Goal: Information Seeking & Learning: Learn about a topic

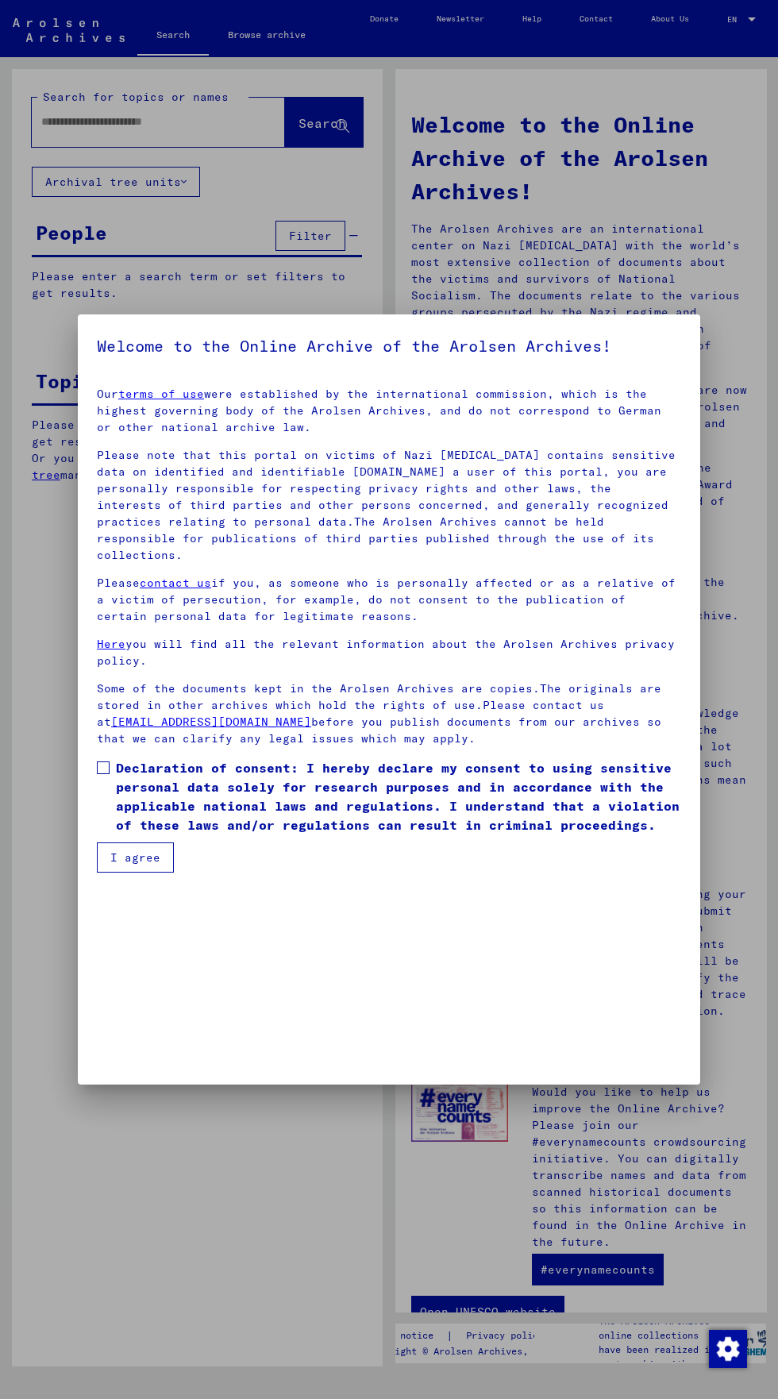
scroll to position [341, 0]
click at [105, 774] on span at bounding box center [103, 767] width 13 height 13
click at [121, 1076] on mat-dialog-container "Welcome to the Online Archive of the Arolsen Archives! Our terms of use were es…" at bounding box center [389, 698] width 622 height 769
click at [118, 1068] on mat-dialog-container "Welcome to the Online Archive of the Arolsen Archives! Our terms of use were es…" at bounding box center [389, 698] width 622 height 769
click at [117, 1065] on mat-dialog-container "Welcome to the Online Archive of the Arolsen Archives! Our terms of use were es…" at bounding box center [389, 698] width 622 height 769
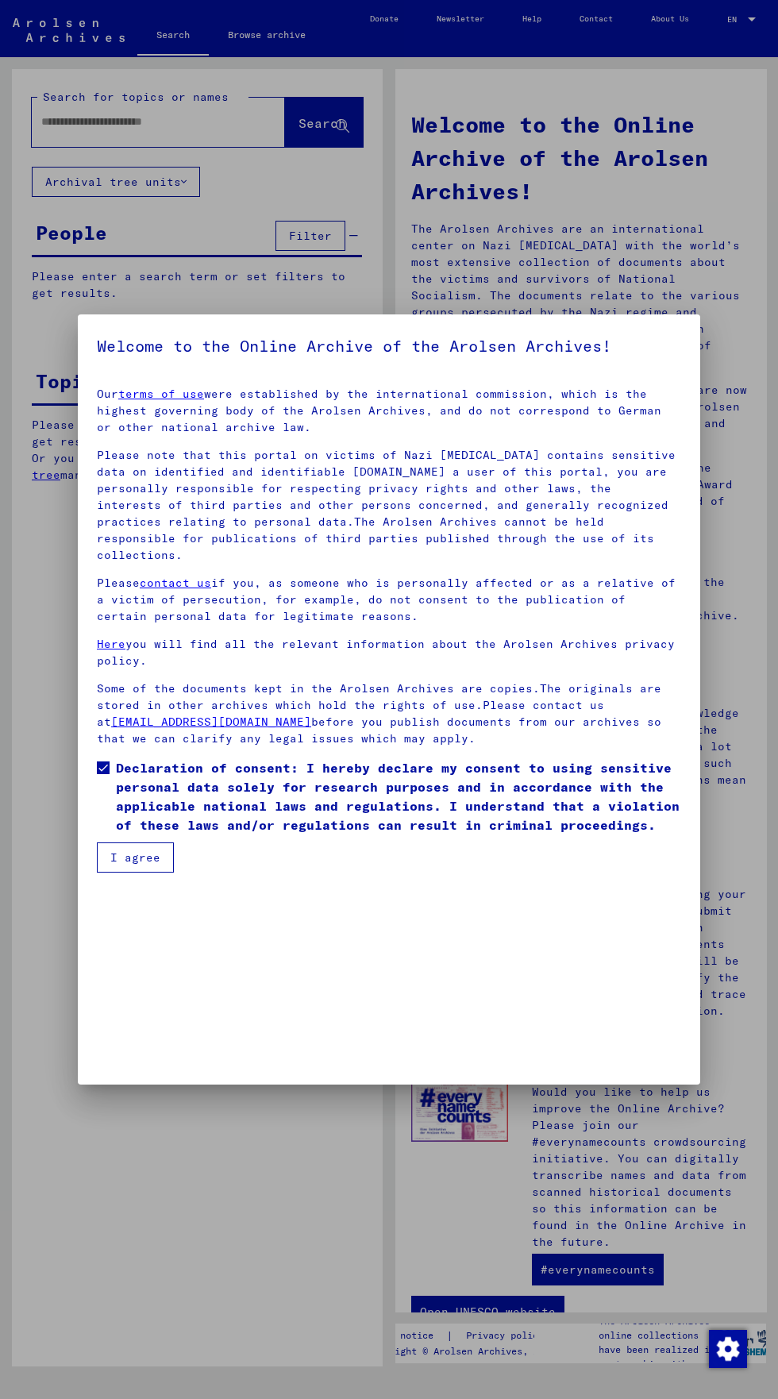
click at [110, 873] on button "I agree" at bounding box center [135, 857] width 77 height 30
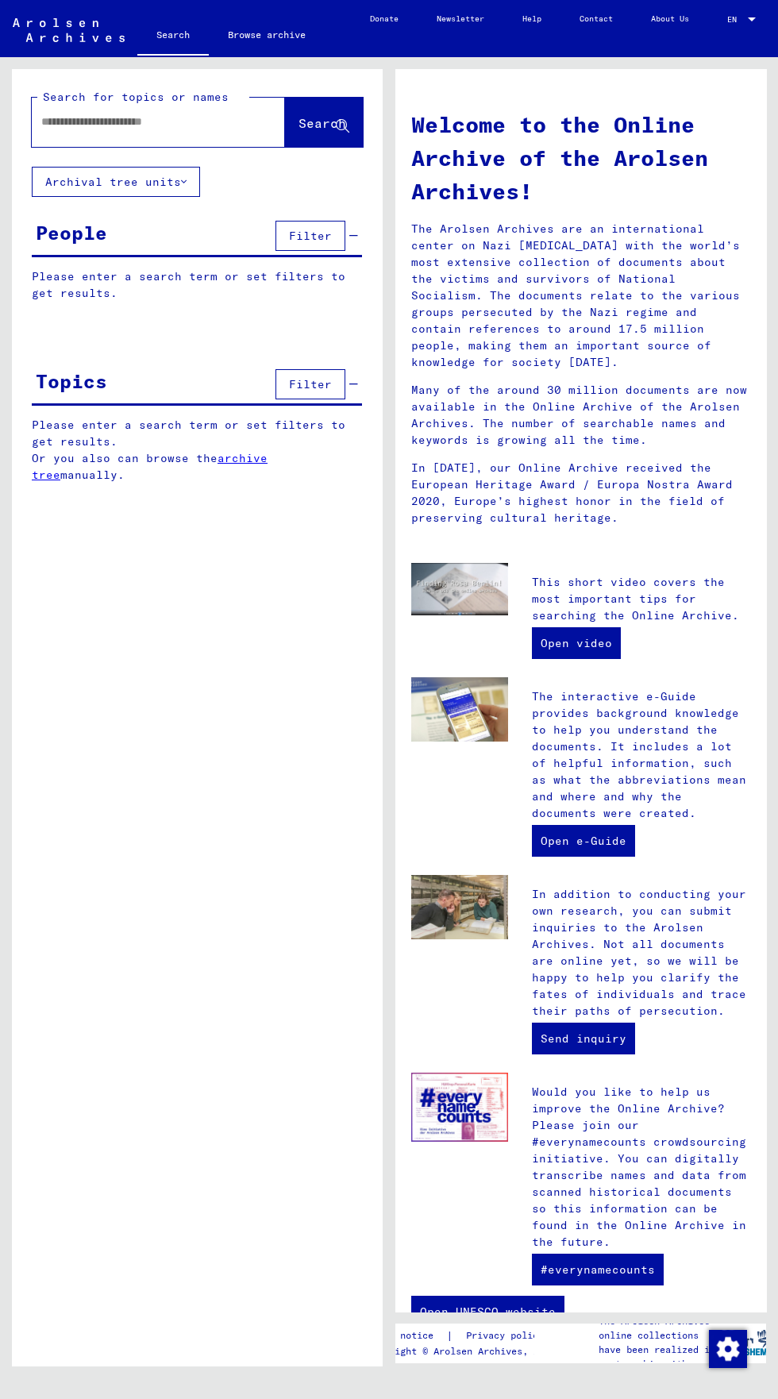
click at [54, 121] on input "text" at bounding box center [139, 122] width 196 height 17
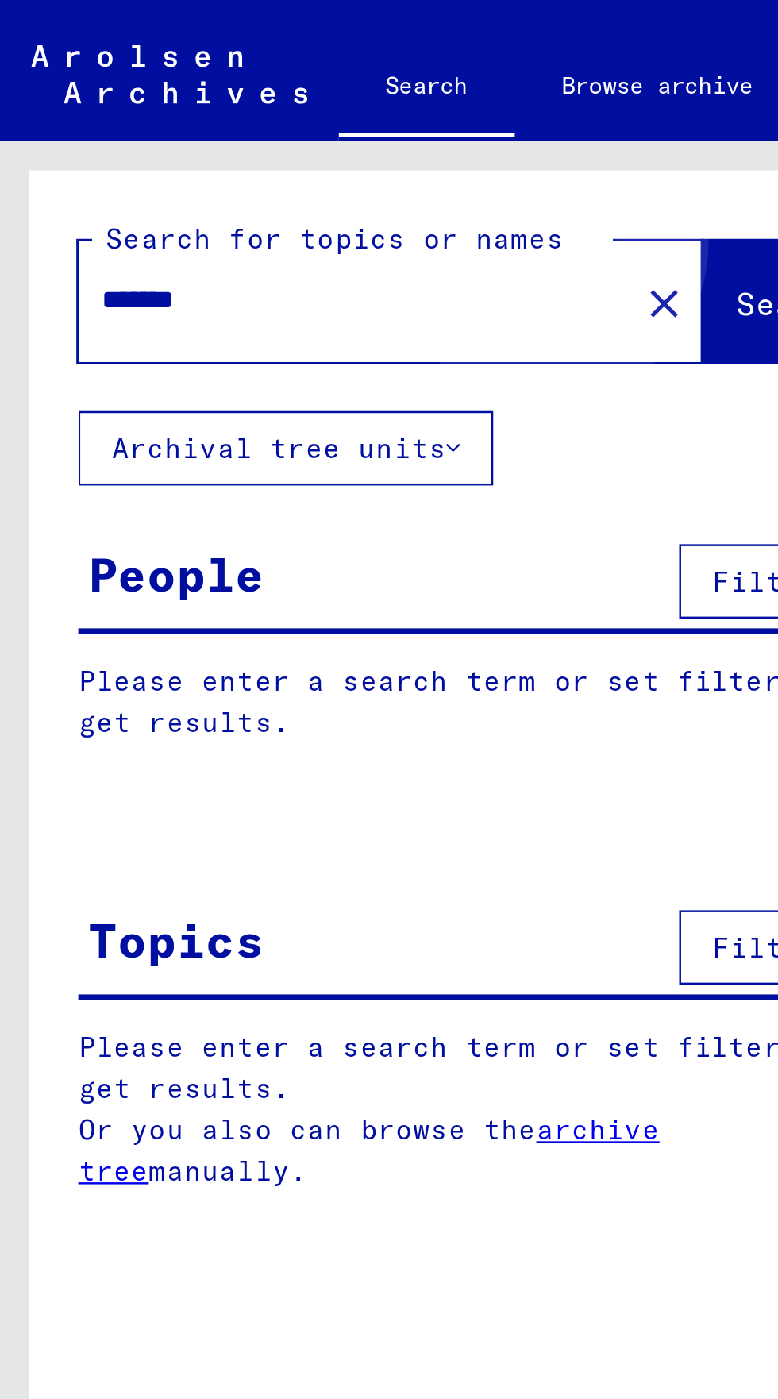
type input "*******"
click at [299, 118] on span "Search" at bounding box center [323, 123] width 48 height 16
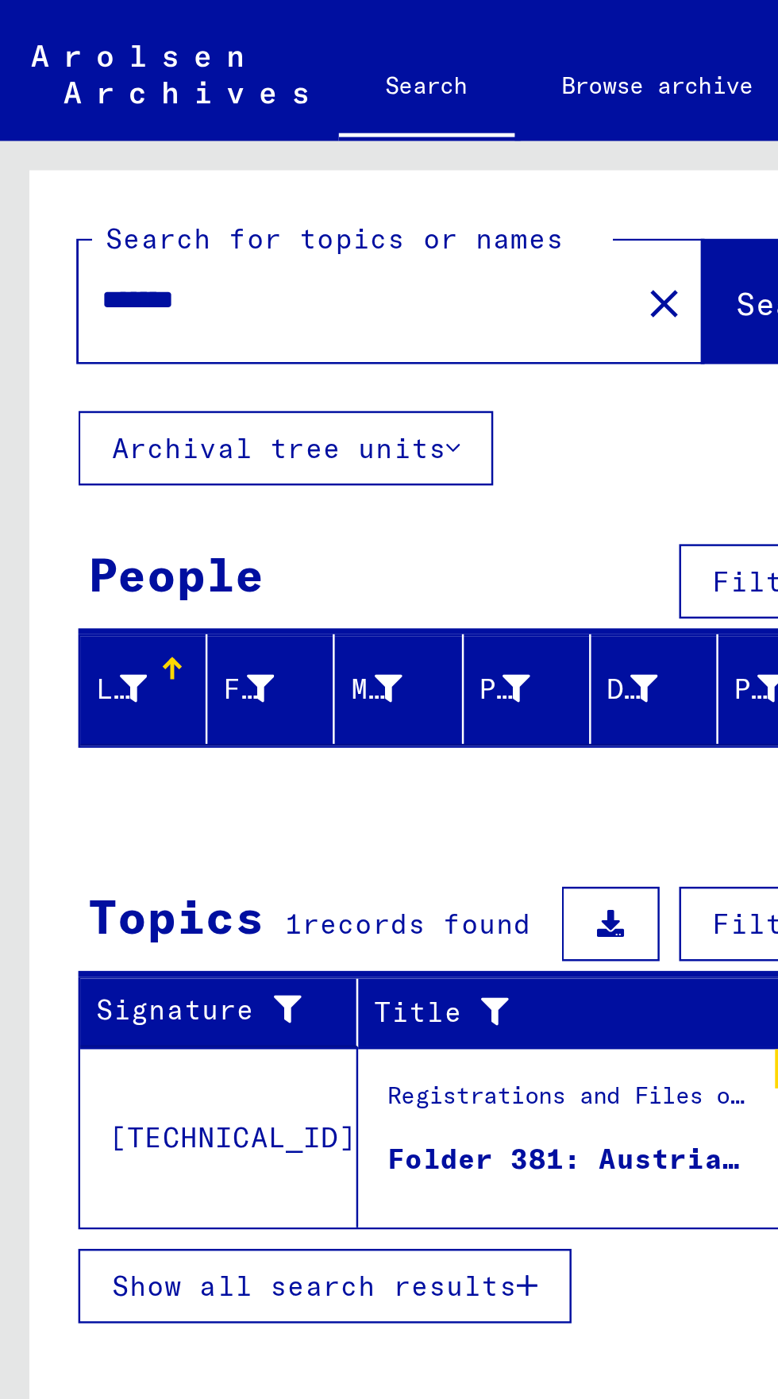
click at [198, 457] on div "Registrations and Files of Displaced Persons, Children and Missing Persons / Ev…" at bounding box center [231, 448] width 149 height 22
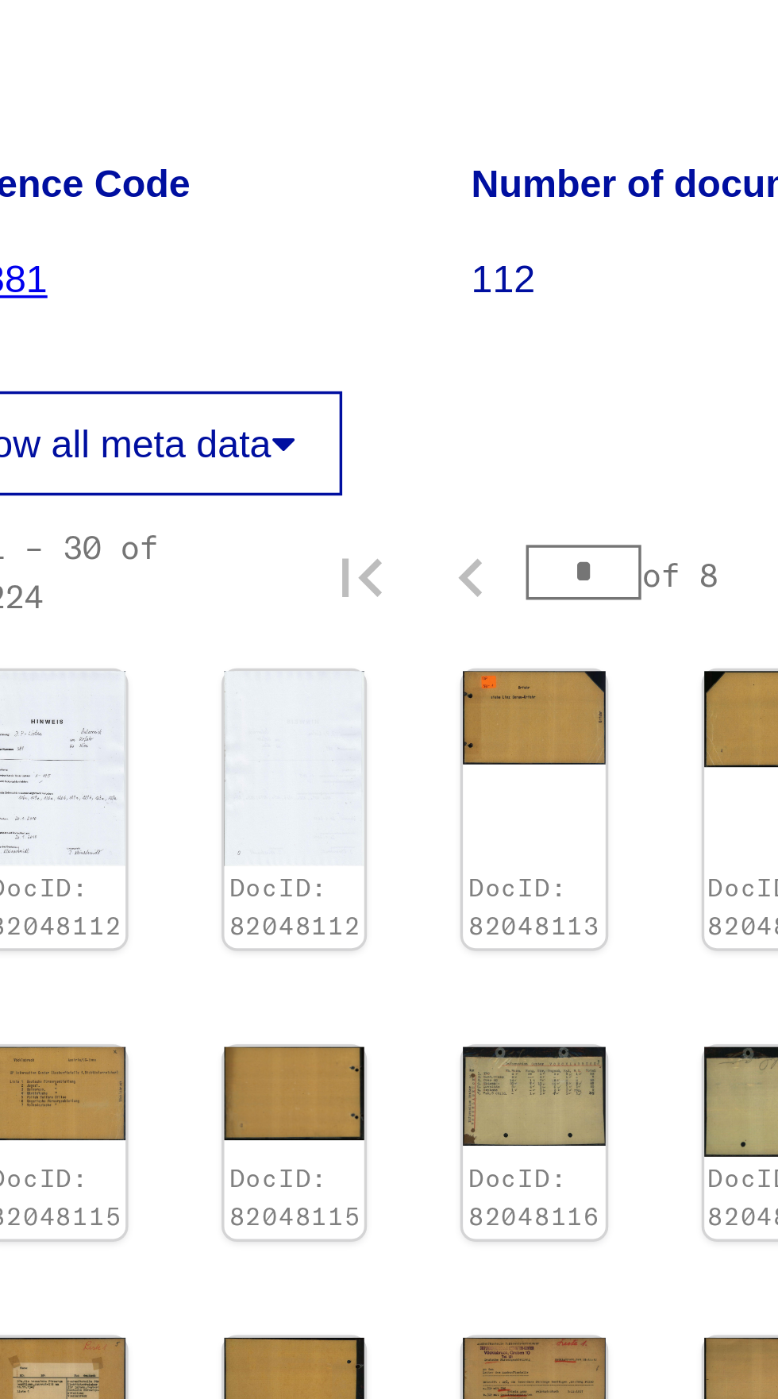
scroll to position [13, 45]
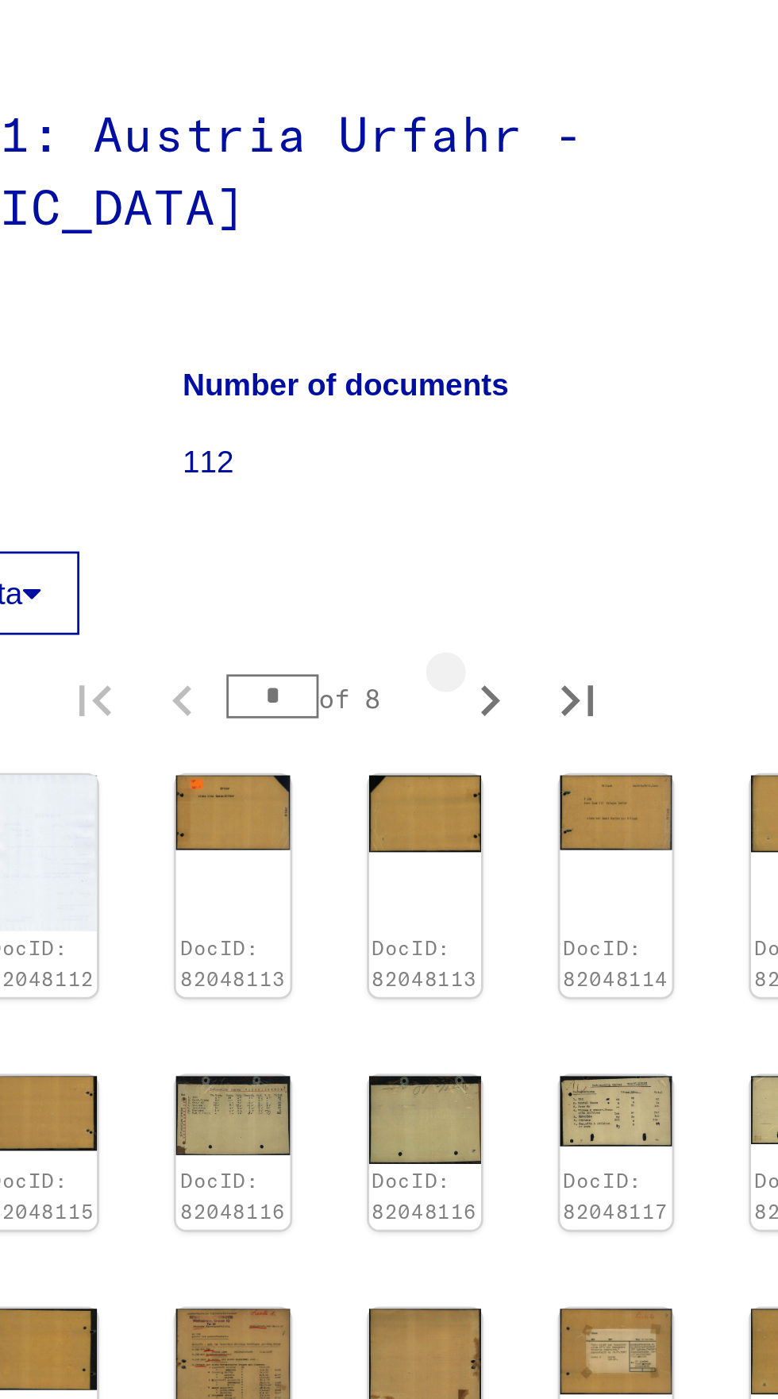
click at [643, 424] on icon "Next page" at bounding box center [647, 435] width 22 height 22
type input "*"
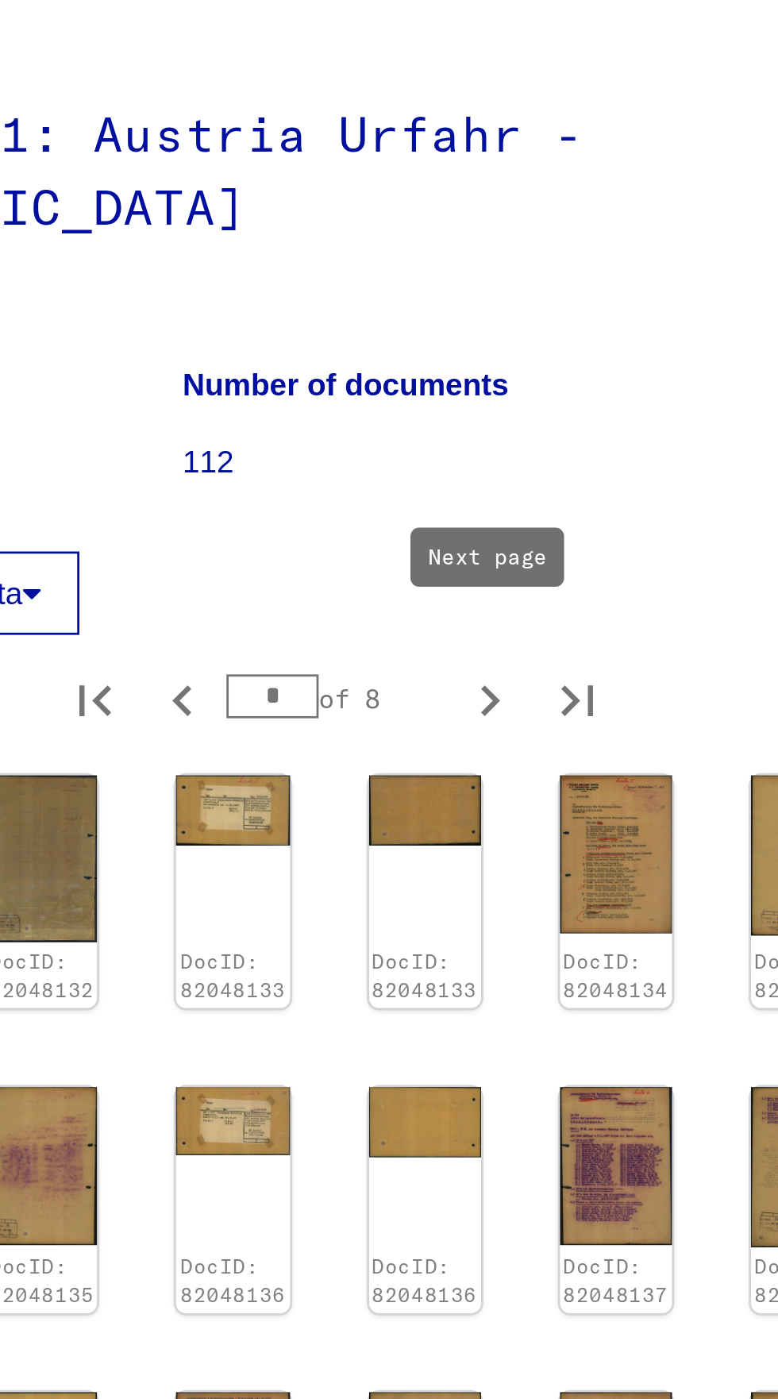
scroll to position [88, 0]
click at [640, 1005] on icon "Next page" at bounding box center [647, 1016] width 22 height 22
type input "*"
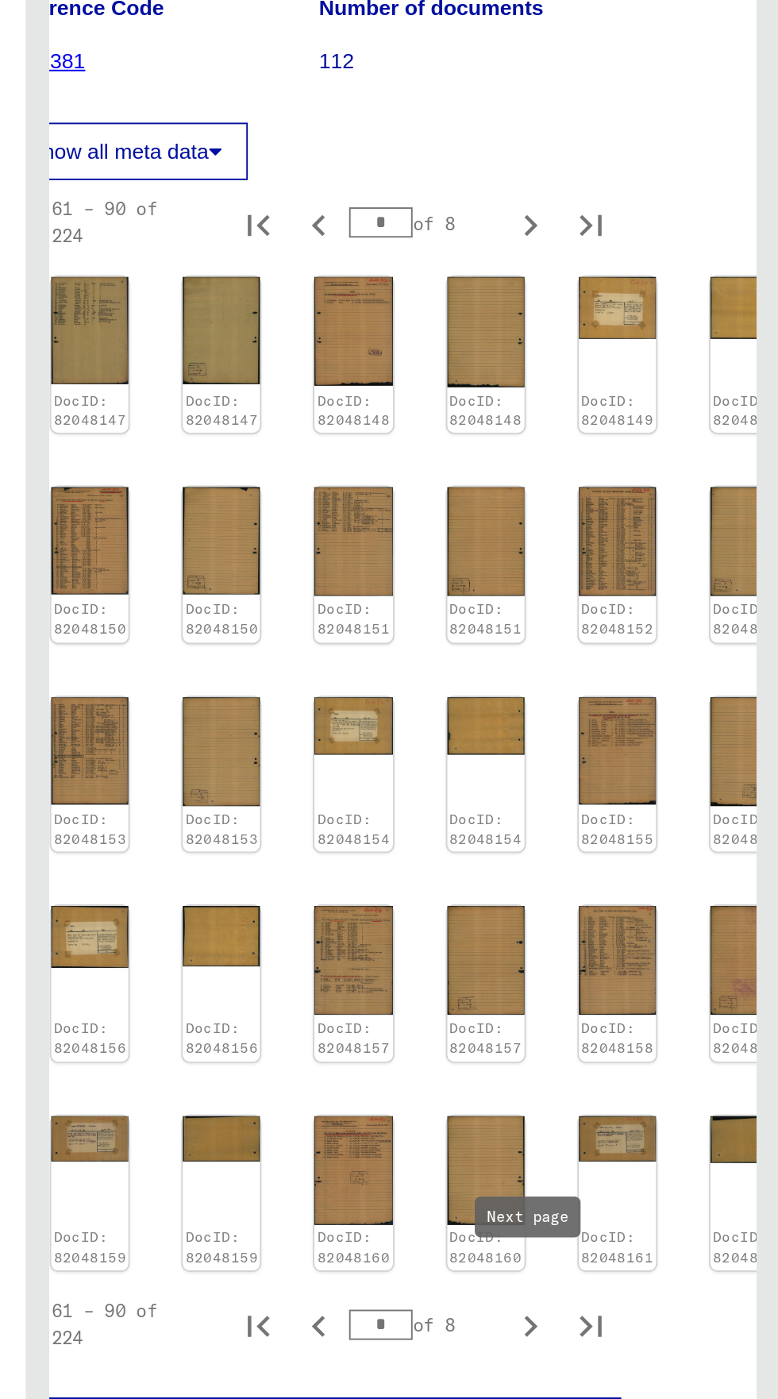
scroll to position [0, 45]
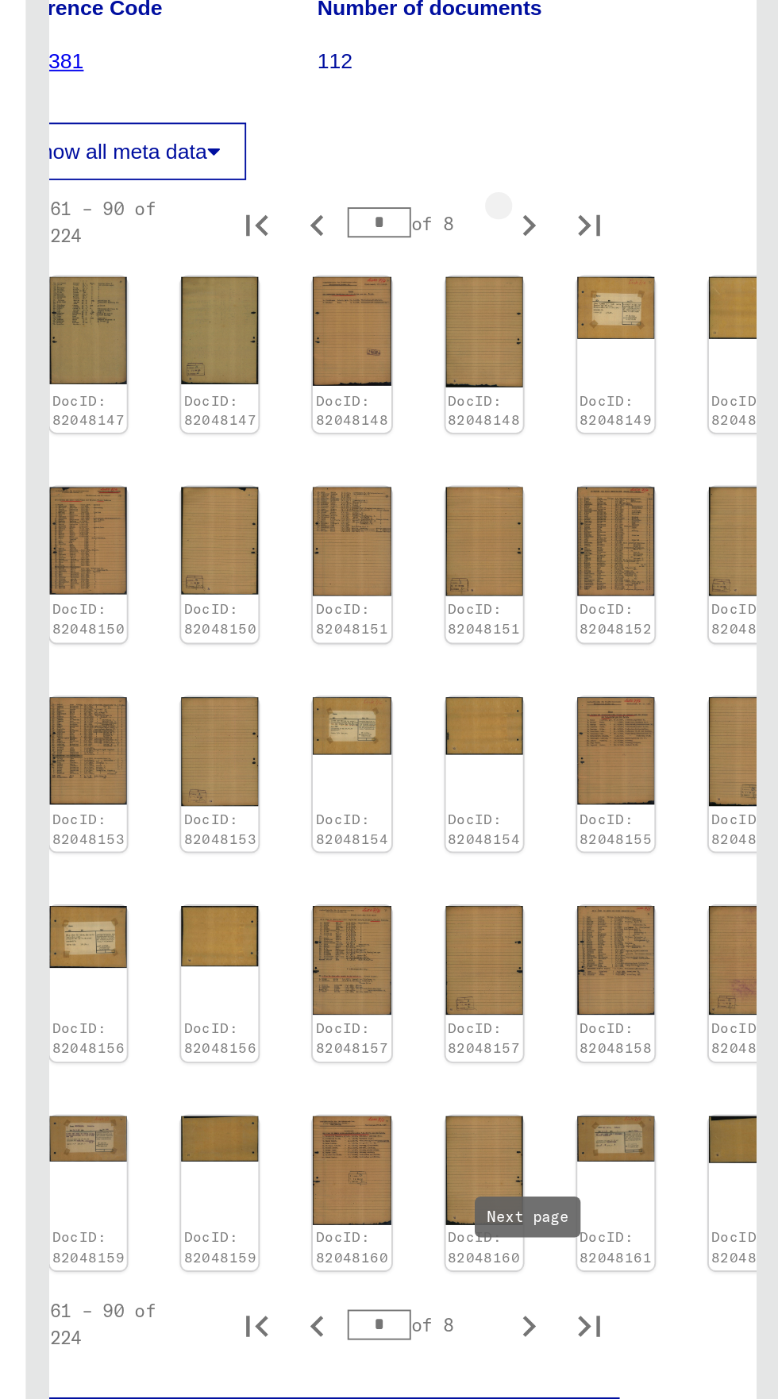
click at [638, 440] on icon "Next page" at bounding box center [647, 435] width 22 height 22
type input "*"
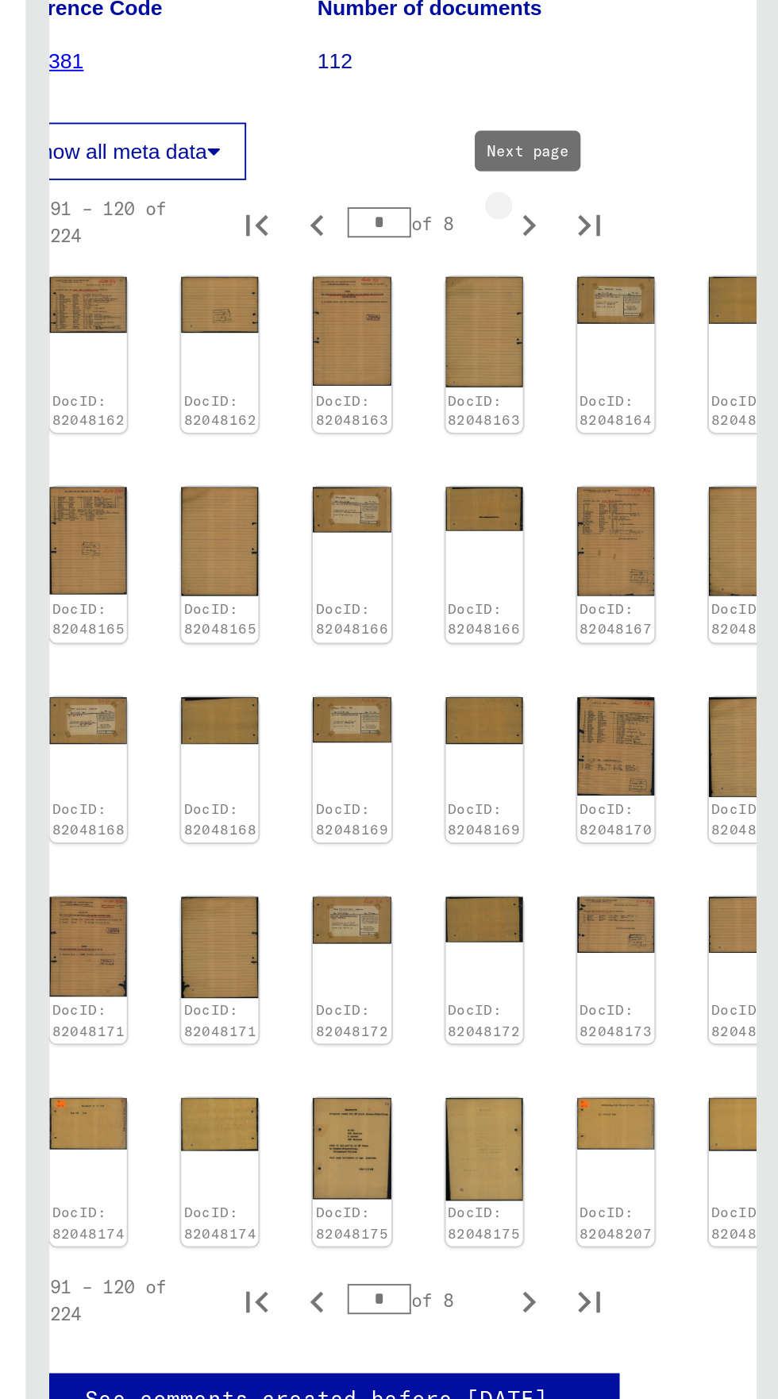
click at [647, 434] on icon "Next page" at bounding box center [647, 435] width 22 height 22
type input "*"
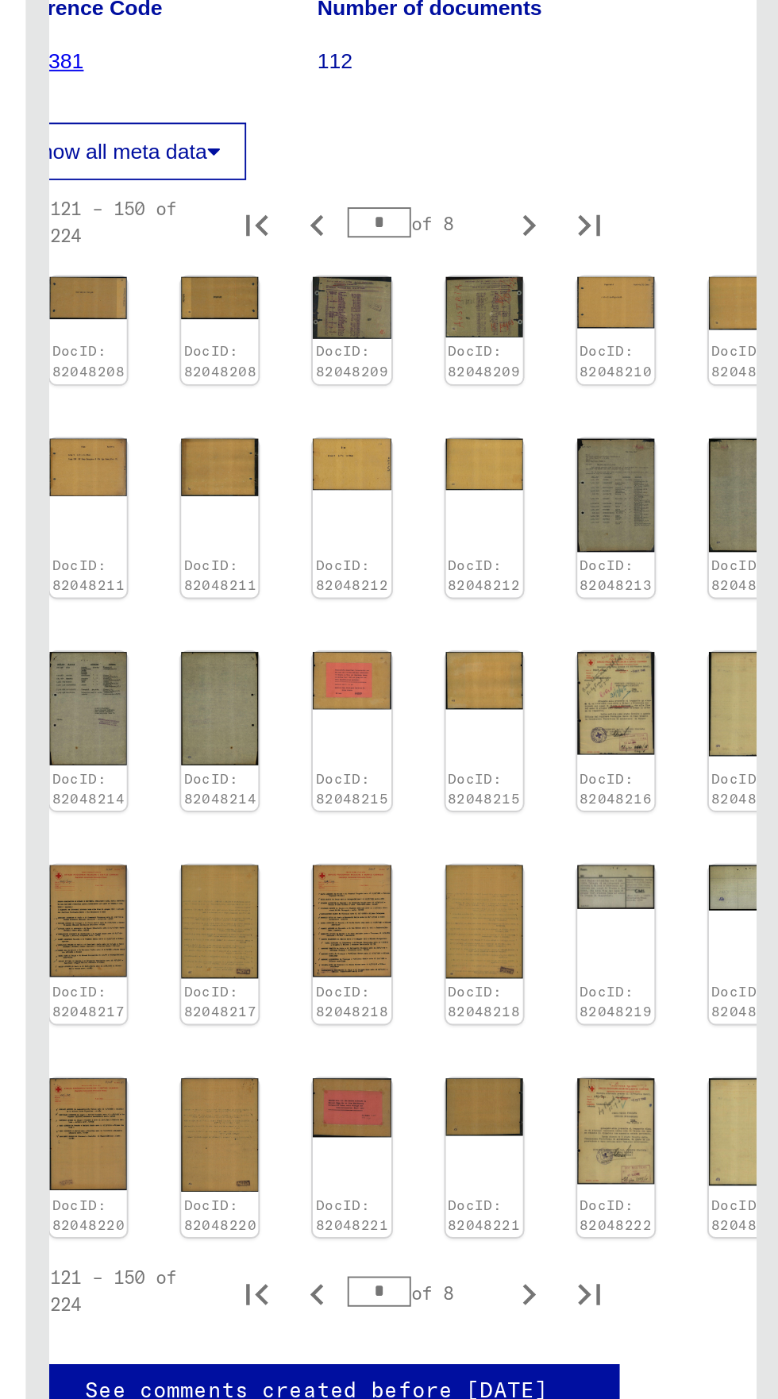
click at [539, 679] on img at bounding box center [554, 674] width 40 height 30
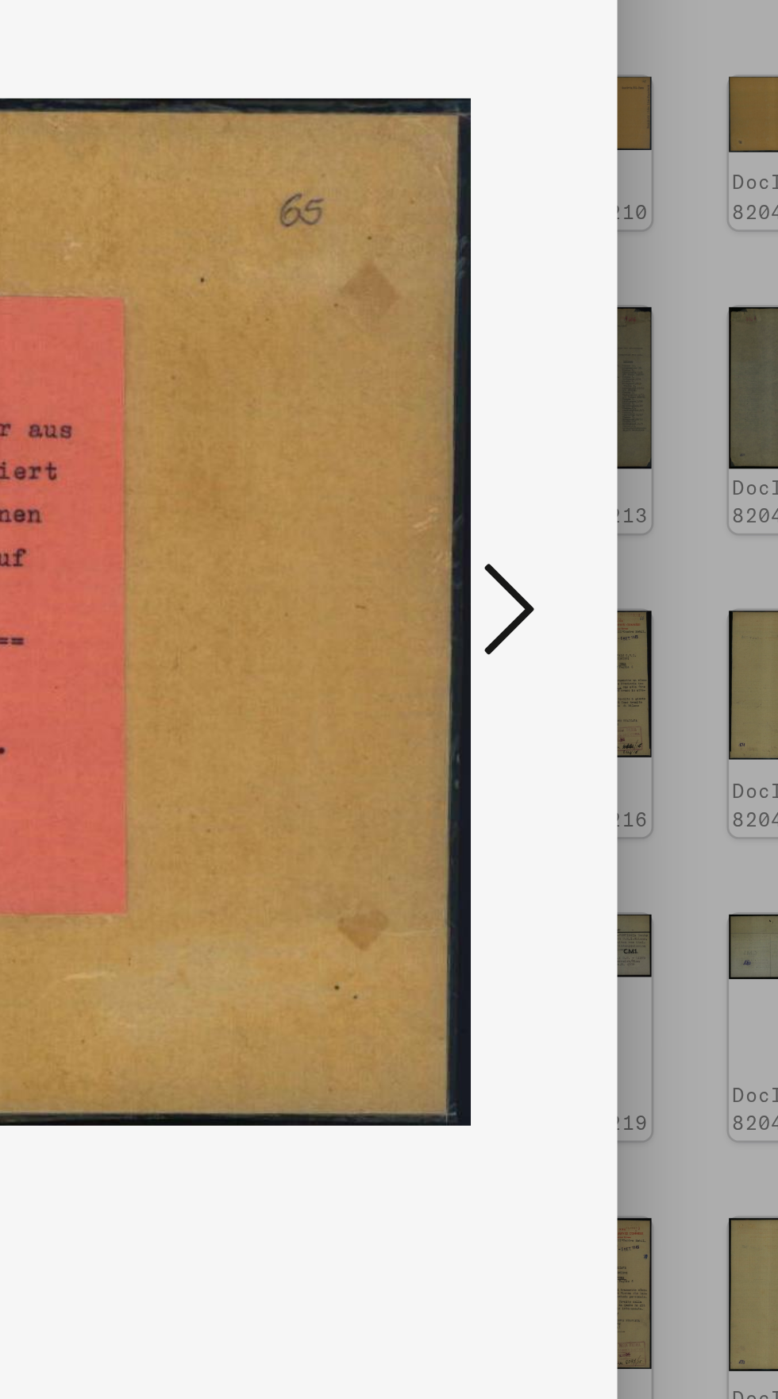
scroll to position [0, 0]
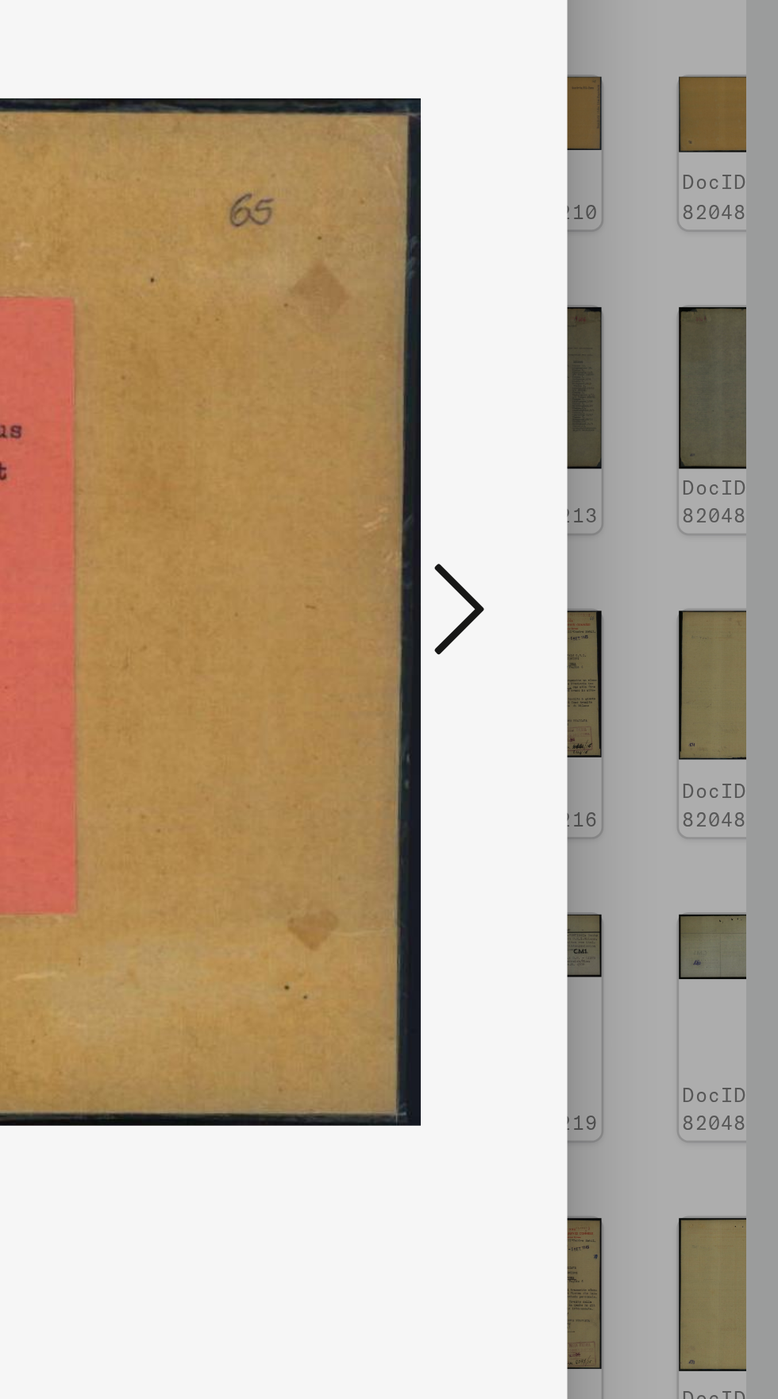
click at [666, 677] on icon at bounding box center [660, 658] width 19 height 38
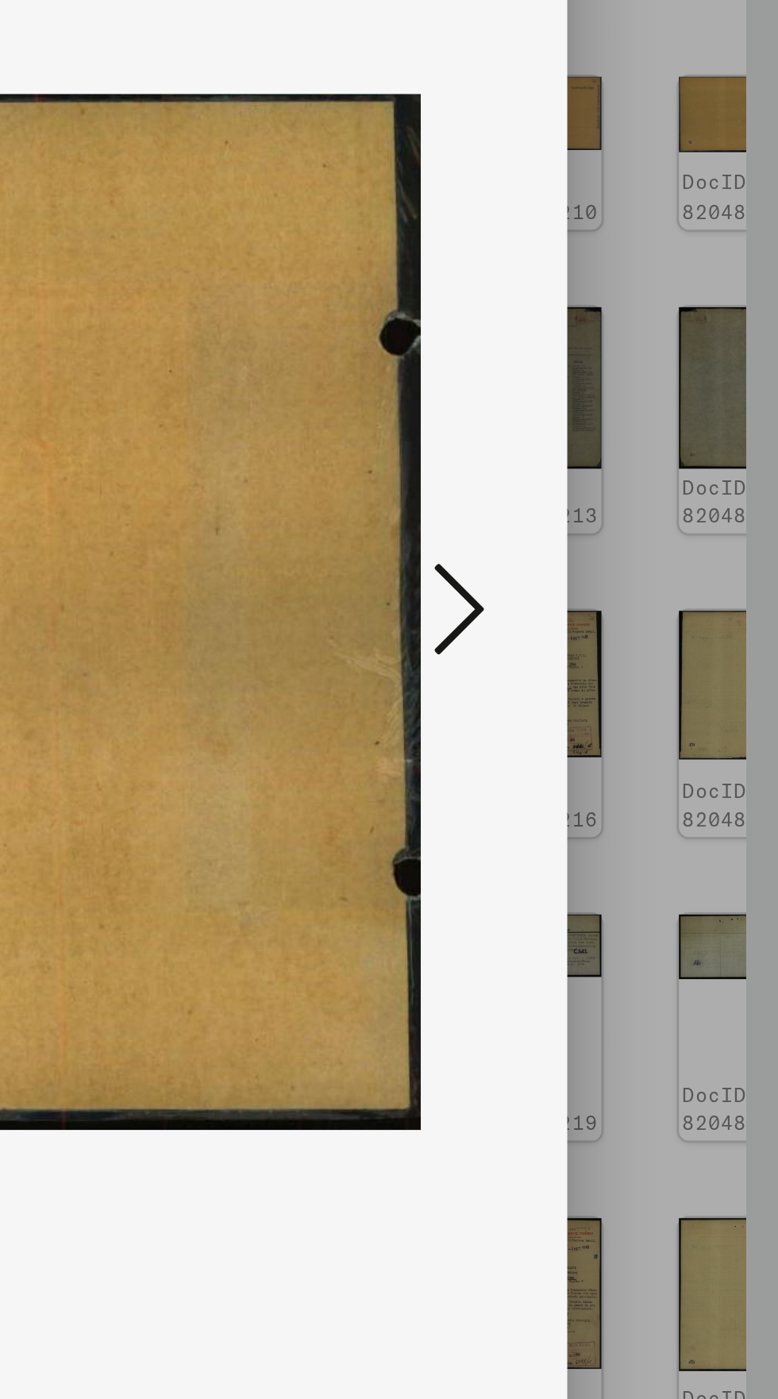
click at [660, 677] on icon at bounding box center [660, 658] width 19 height 38
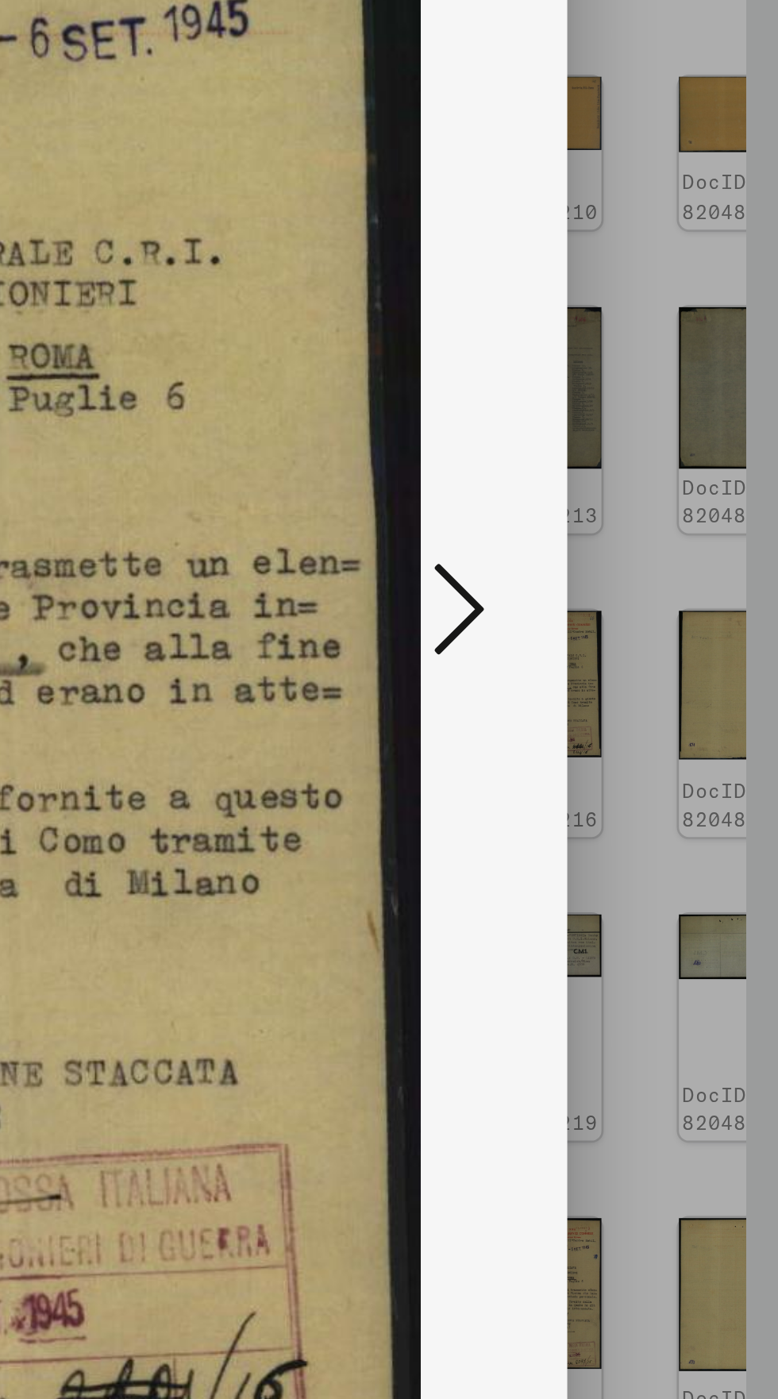
click at [665, 677] on icon at bounding box center [660, 658] width 19 height 38
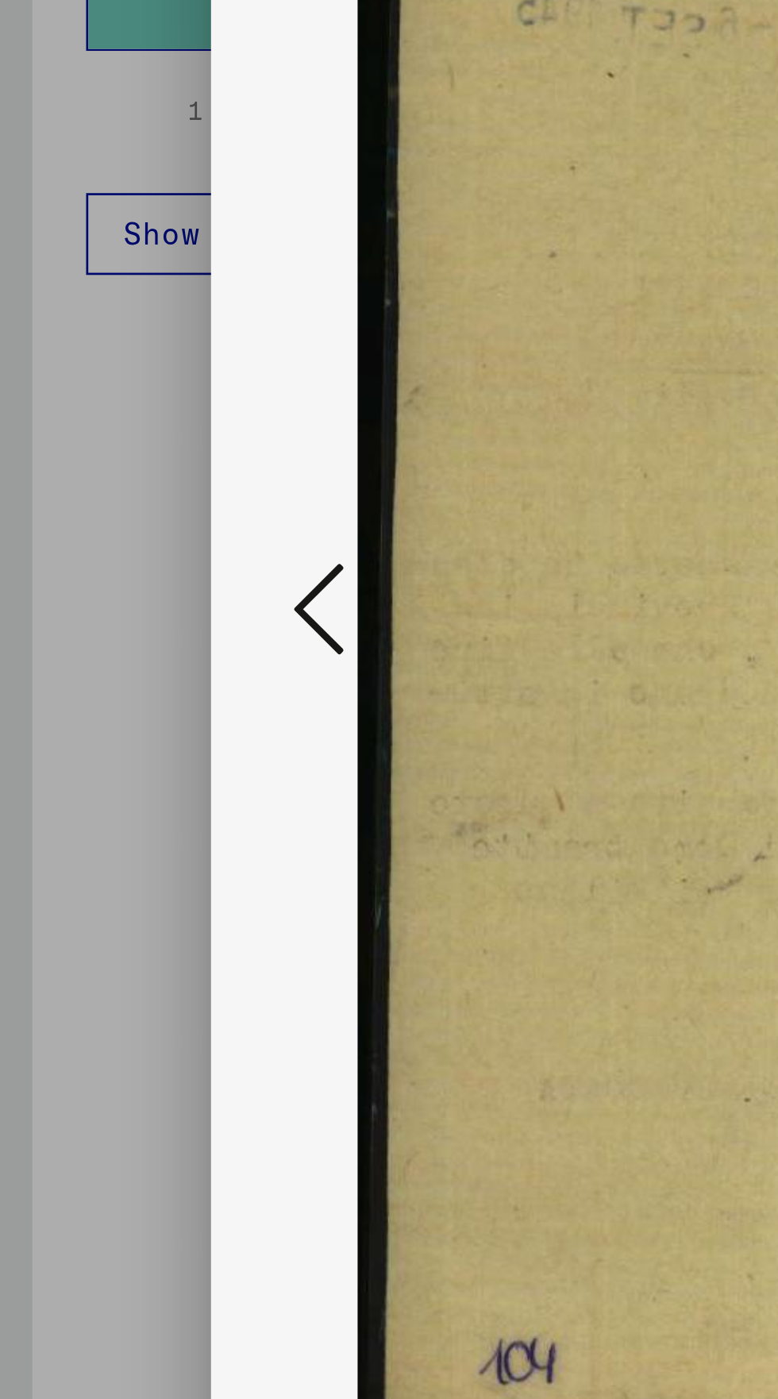
click at [118, 677] on icon at bounding box center [117, 658] width 19 height 38
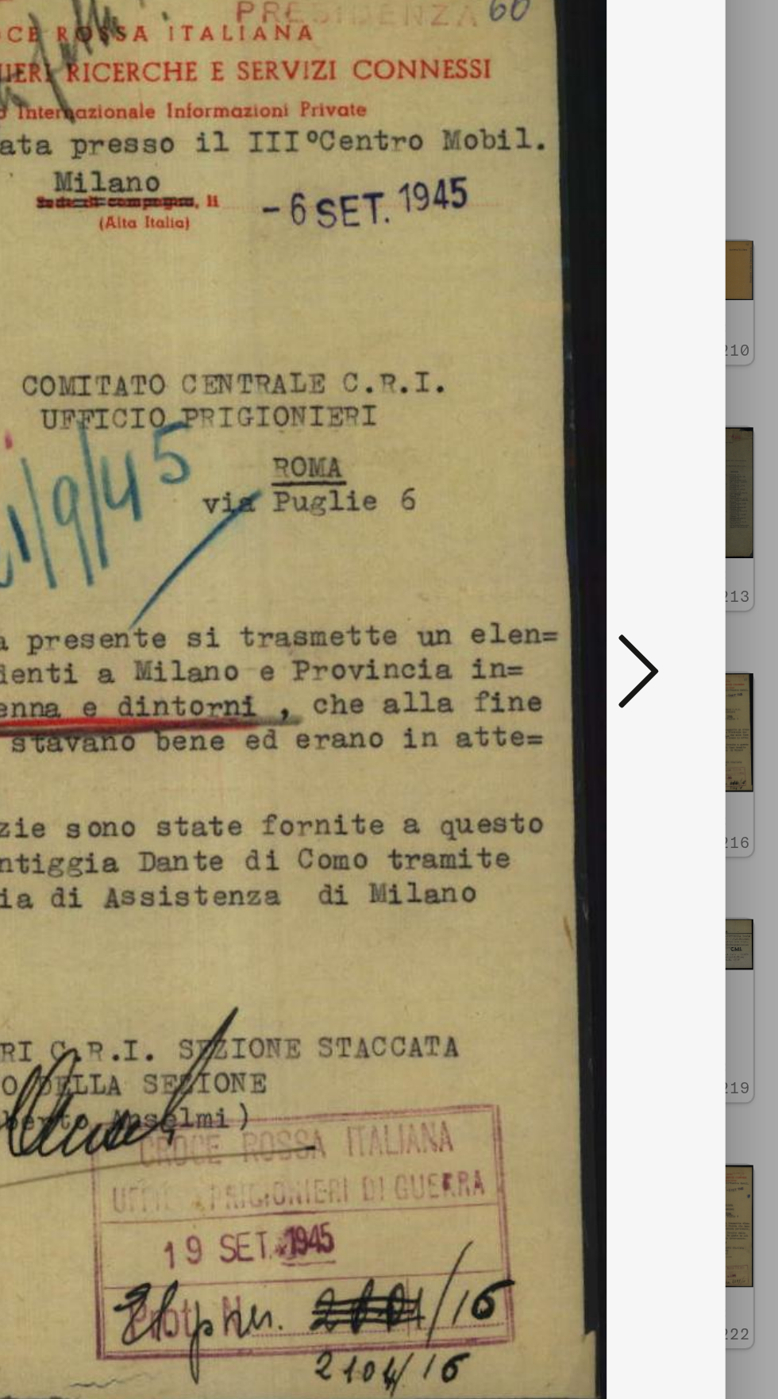
click at [673, 682] on button at bounding box center [660, 659] width 29 height 45
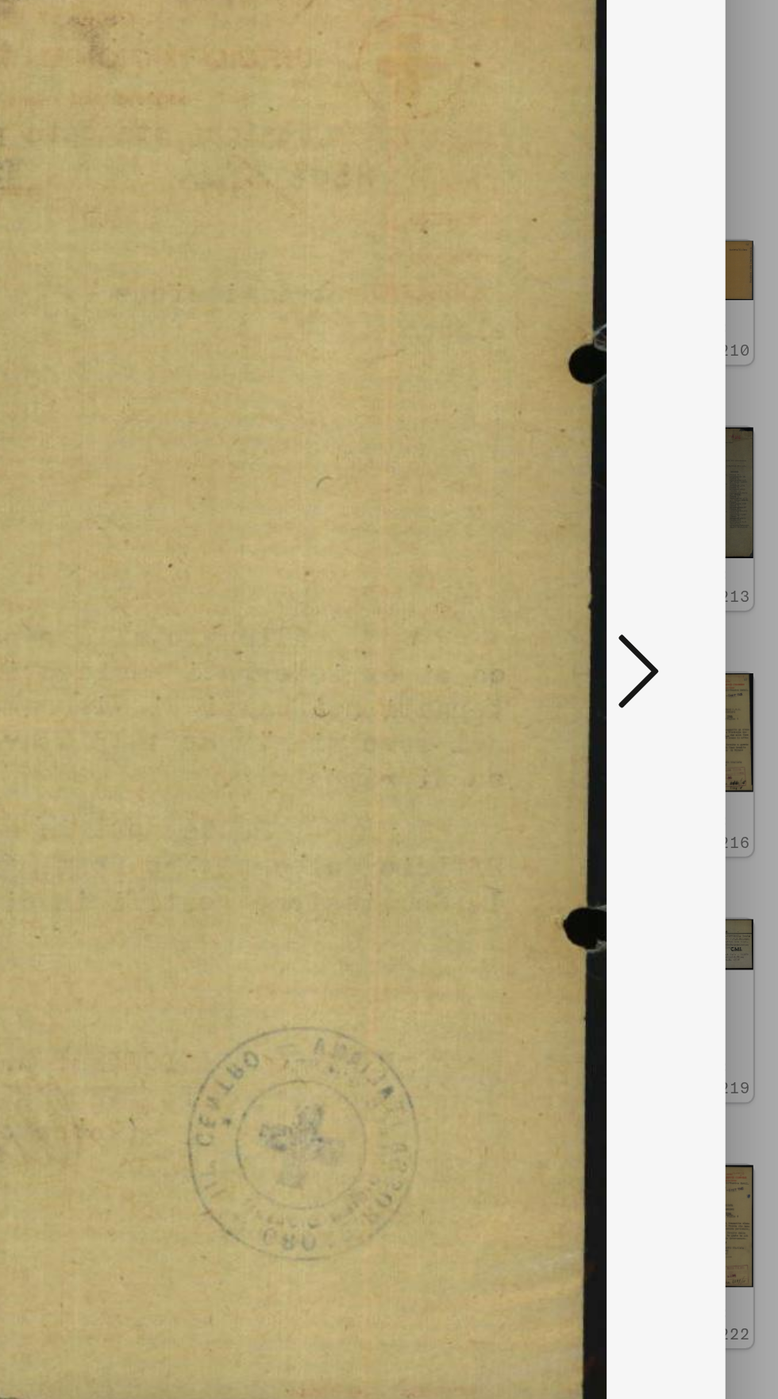
click at [672, 682] on button at bounding box center [660, 659] width 29 height 45
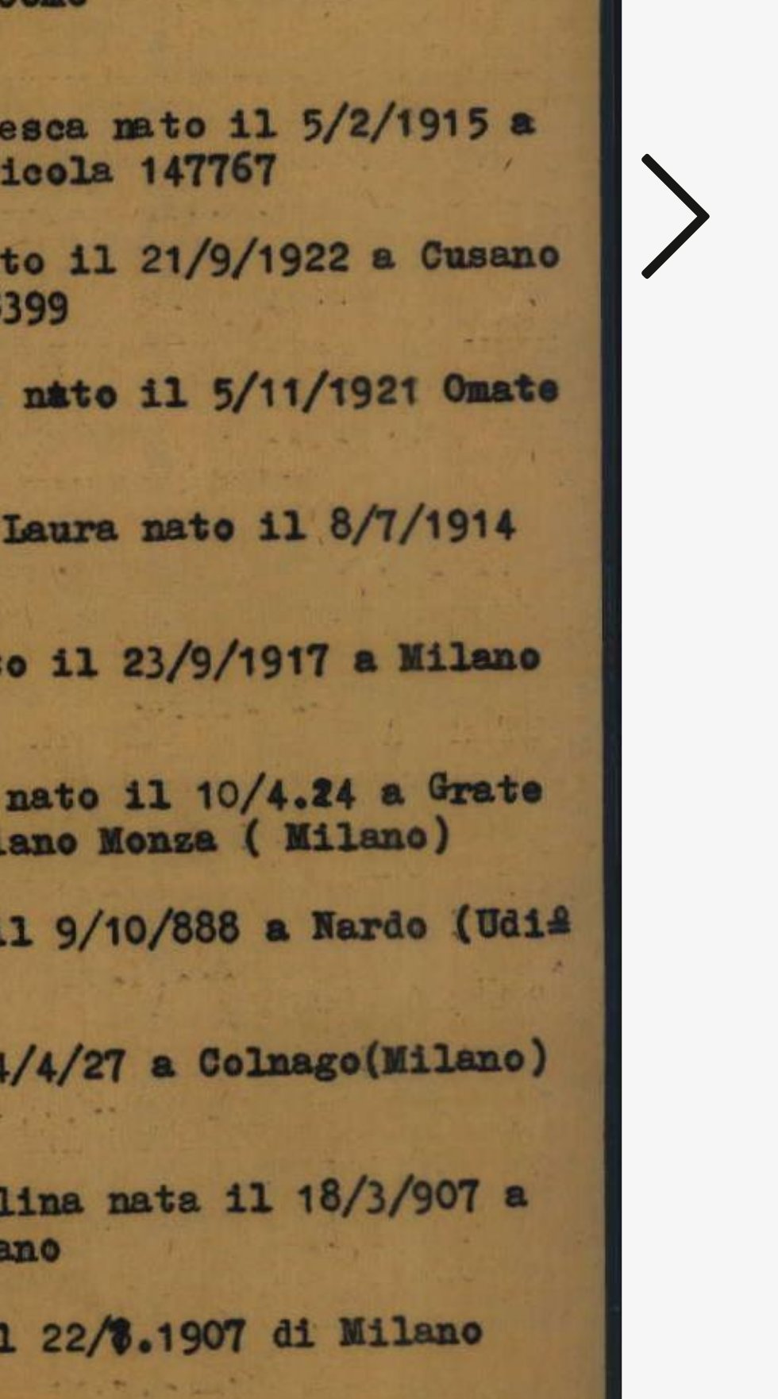
click at [669, 655] on icon at bounding box center [660, 658] width 19 height 38
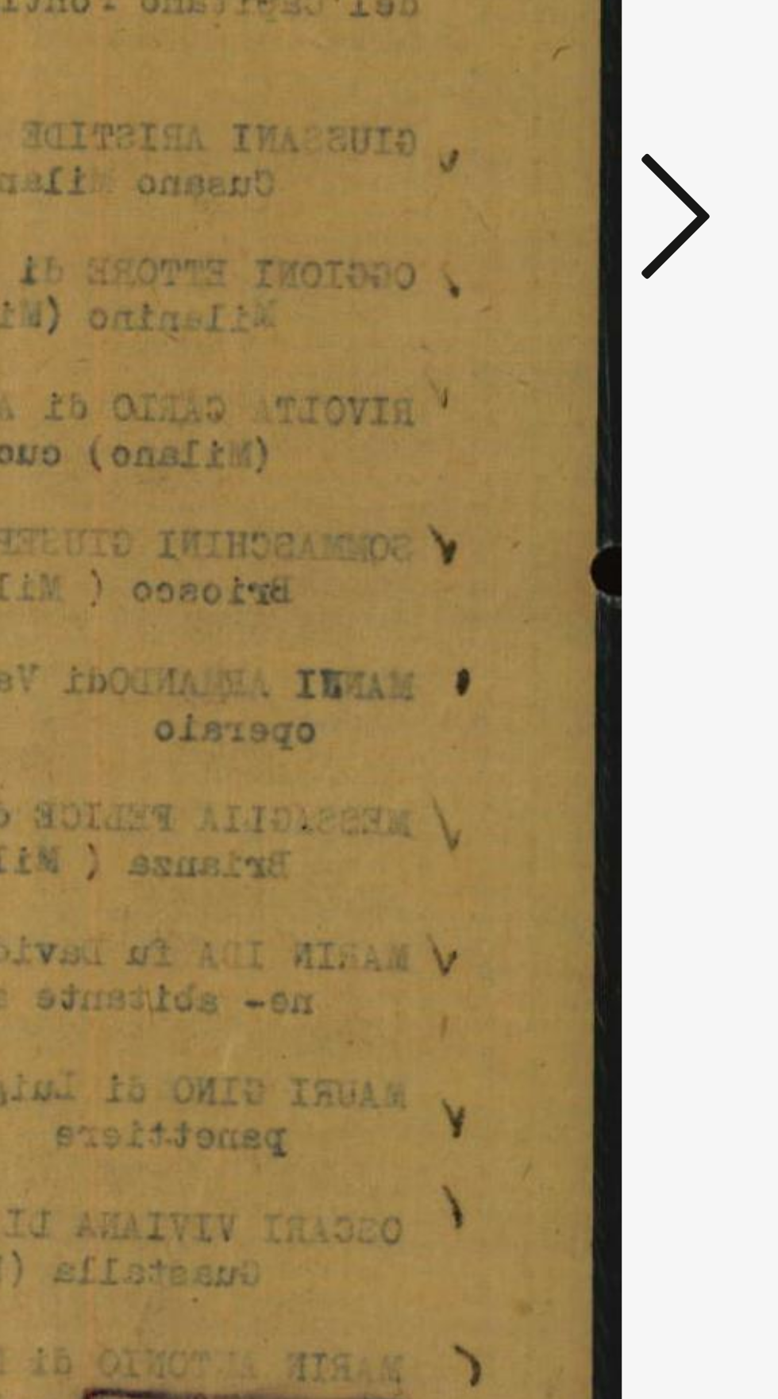
click at [564, 791] on img at bounding box center [389, 660] width 514 height 1240
click at [670, 650] on button at bounding box center [660, 659] width 29 height 45
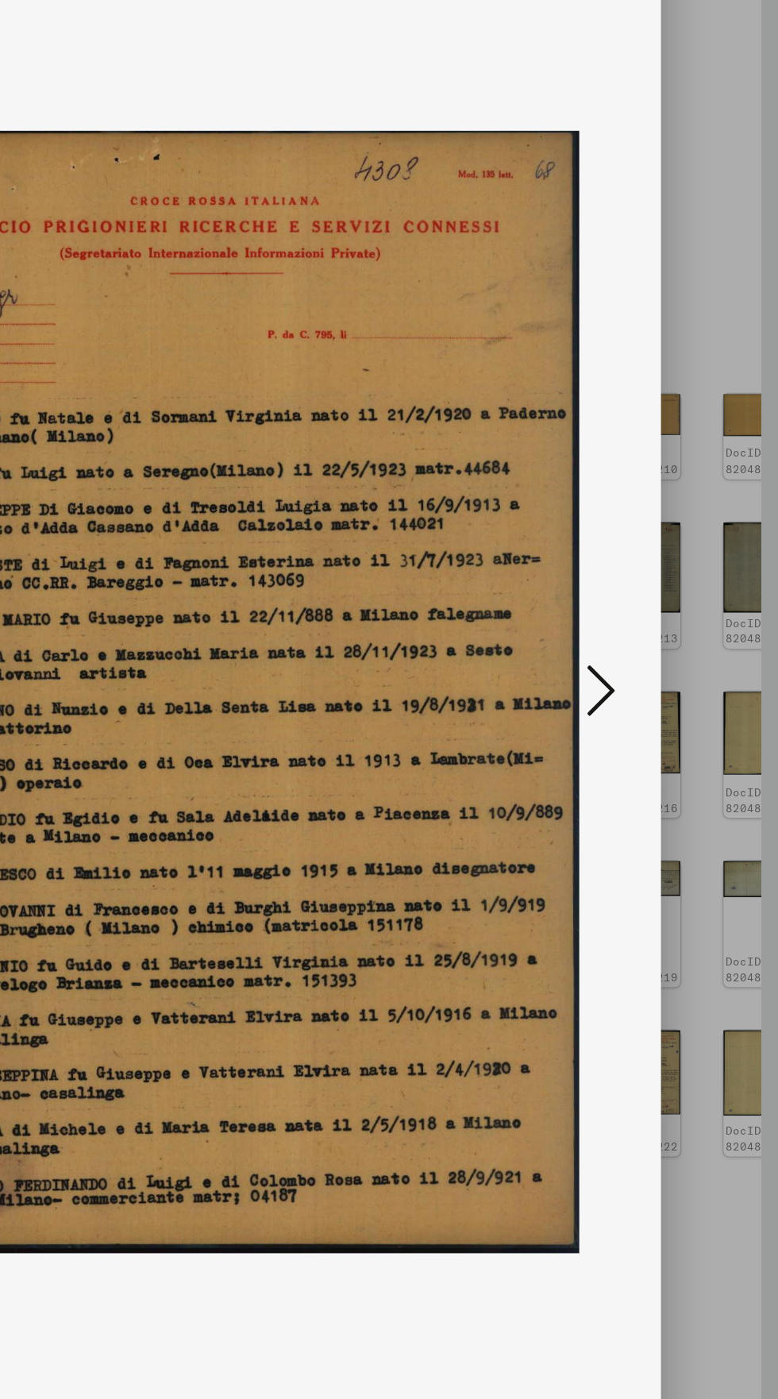
click at [669, 668] on icon at bounding box center [660, 658] width 19 height 38
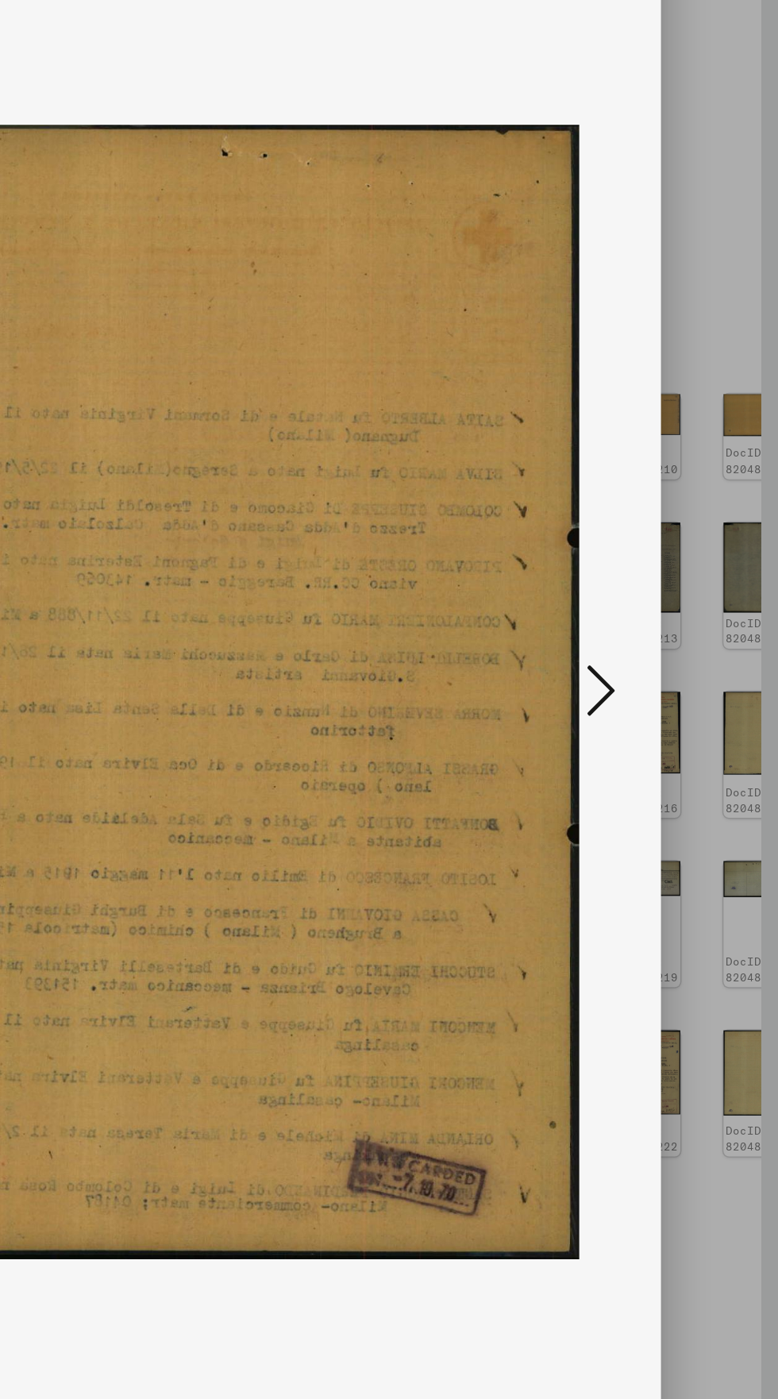
click at [667, 654] on icon at bounding box center [660, 658] width 19 height 38
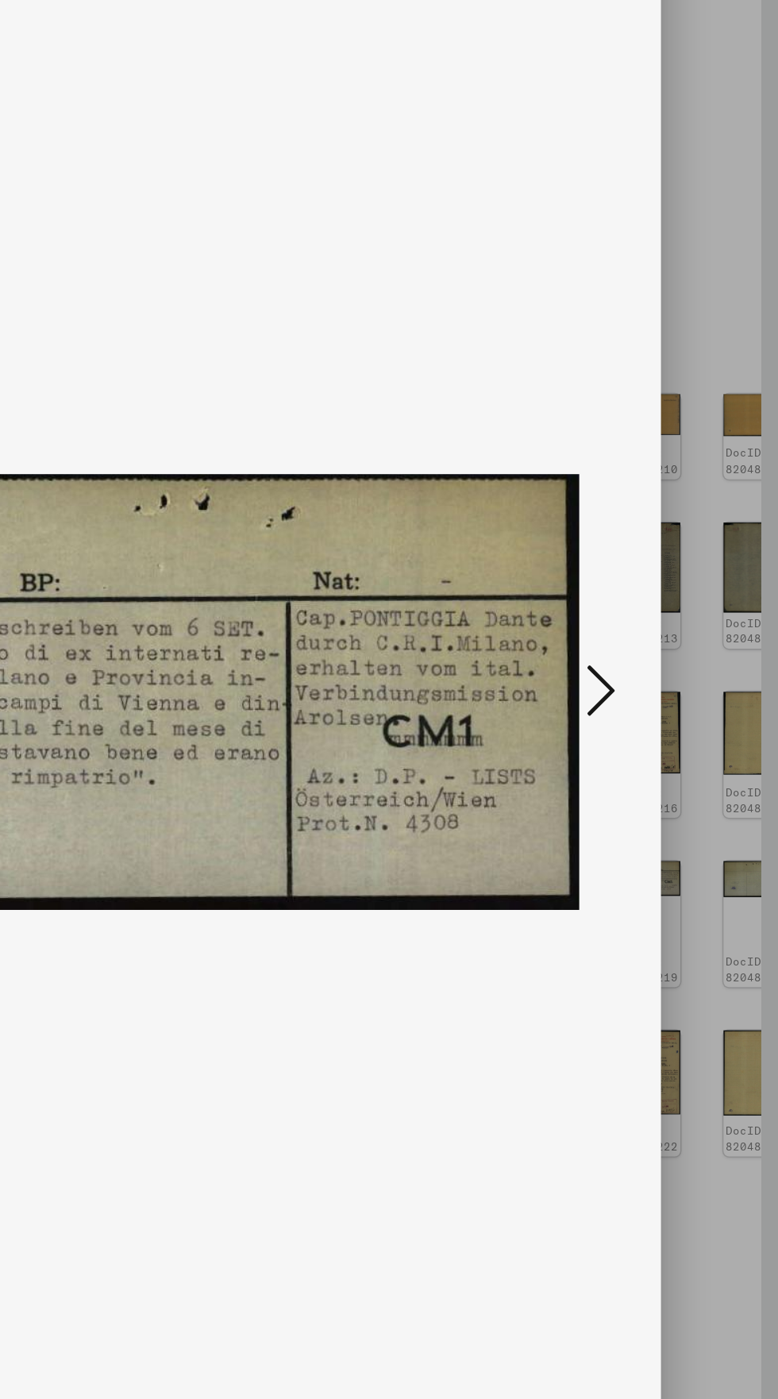
click at [667, 665] on icon at bounding box center [660, 658] width 19 height 38
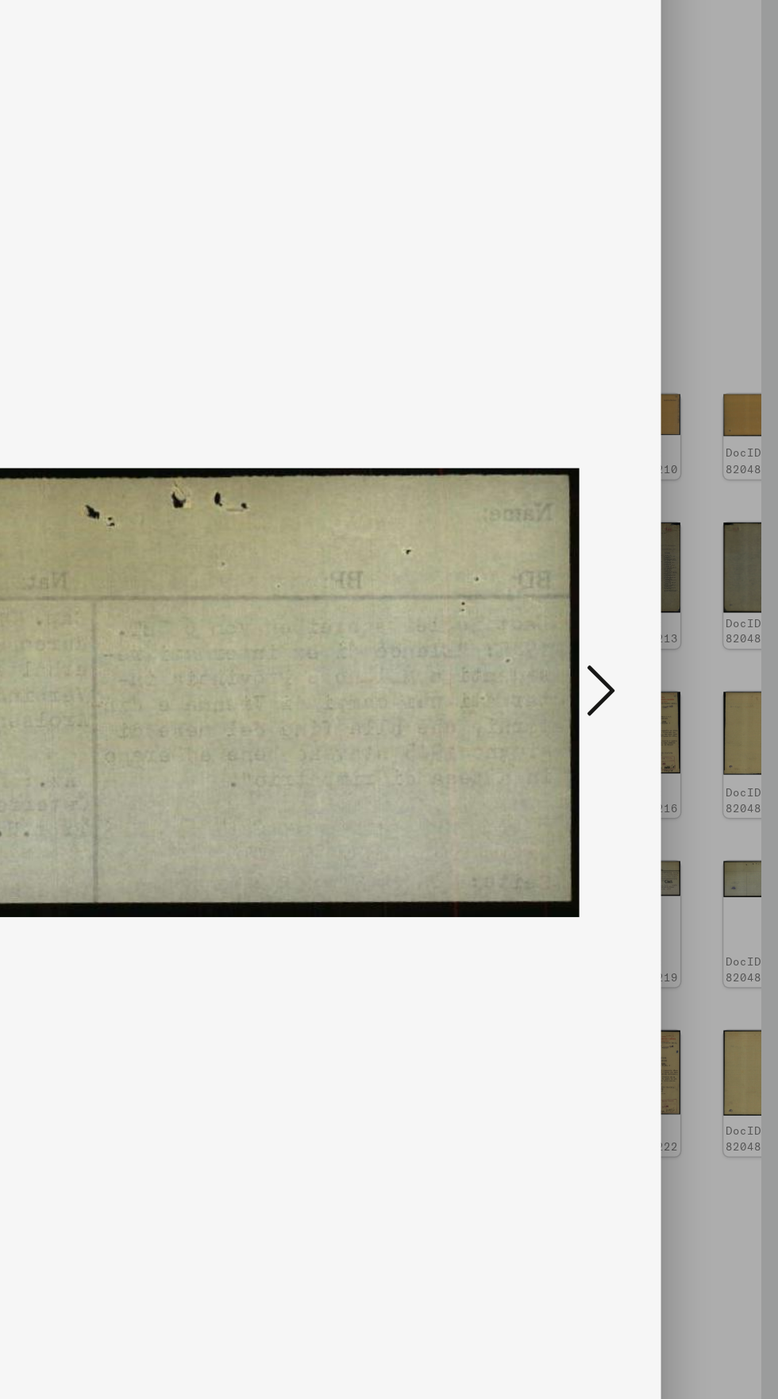
click at [668, 672] on icon at bounding box center [660, 658] width 19 height 38
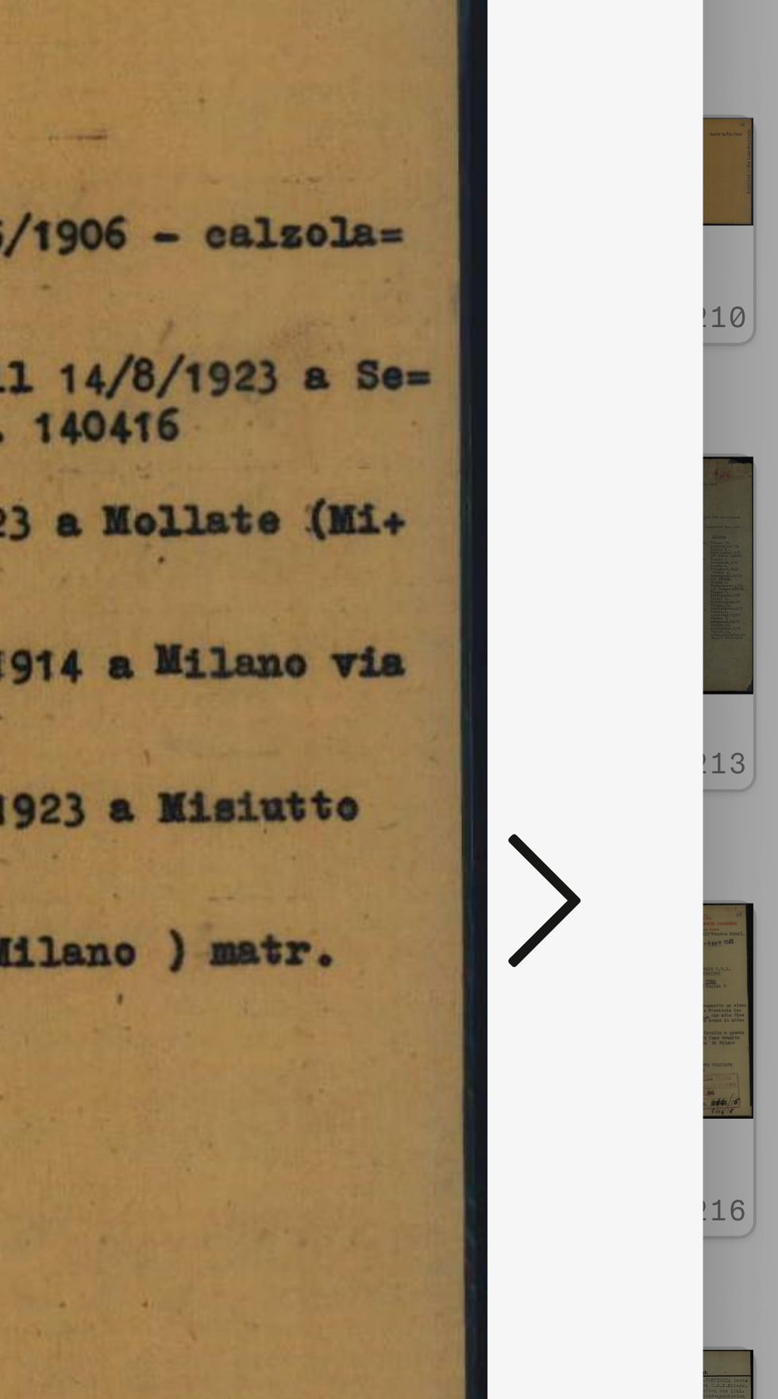
click at [666, 657] on icon at bounding box center [660, 658] width 19 height 38
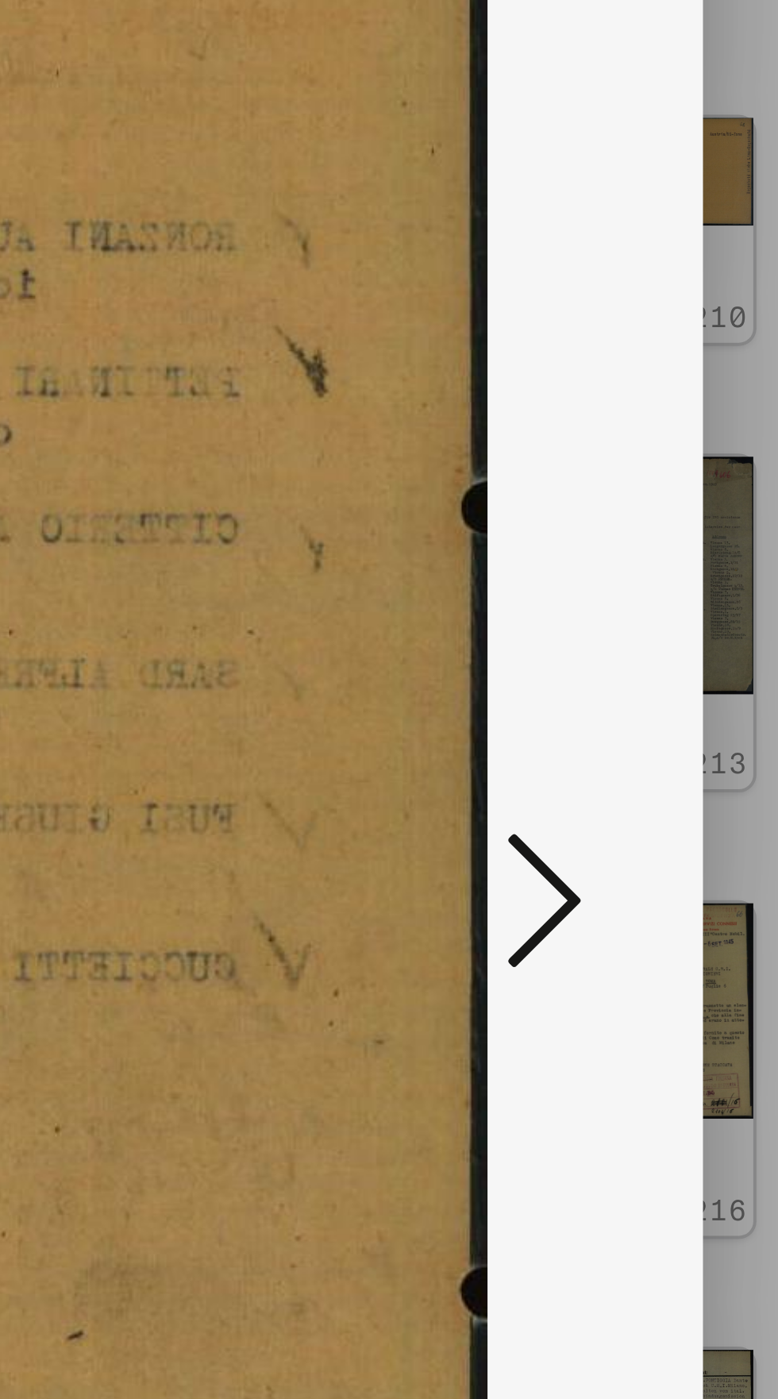
click at [664, 653] on icon at bounding box center [660, 658] width 19 height 38
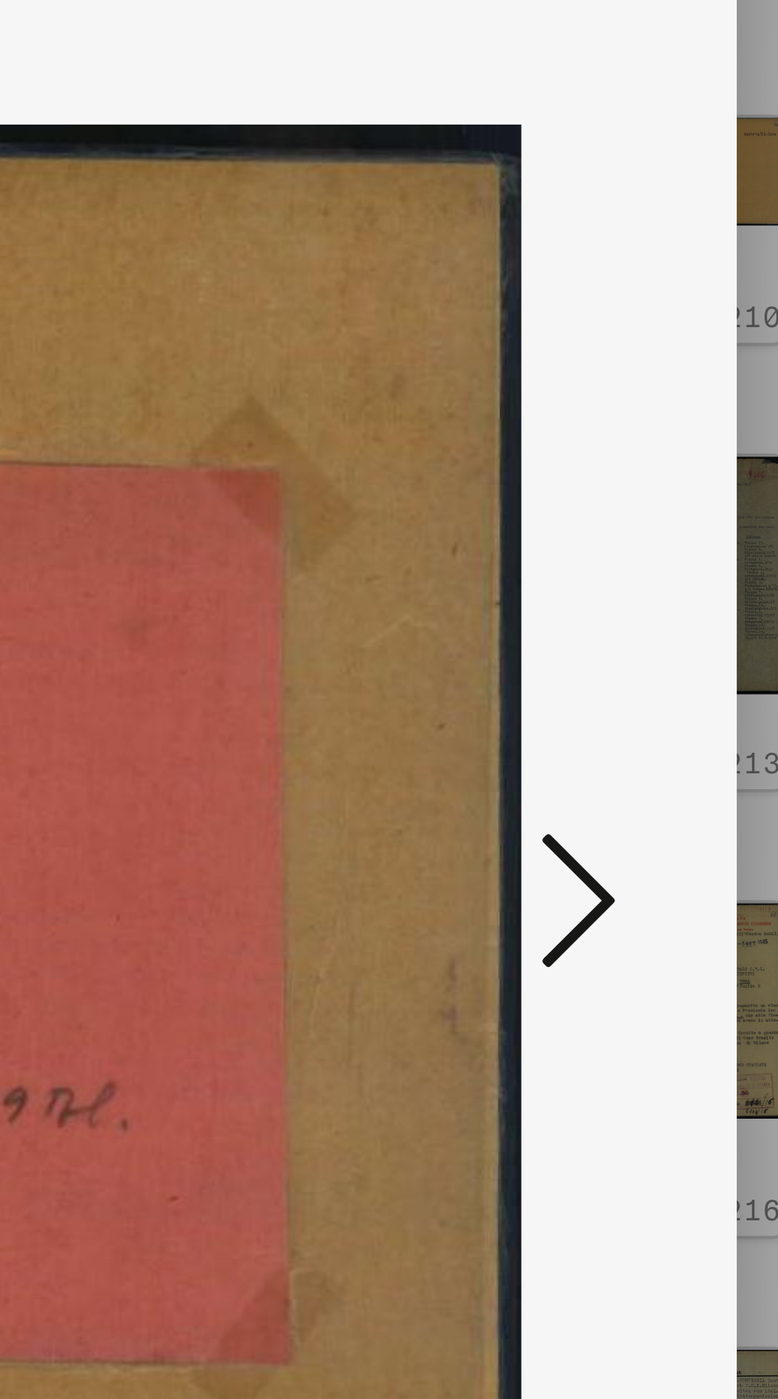
click at [668, 664] on icon at bounding box center [660, 658] width 19 height 38
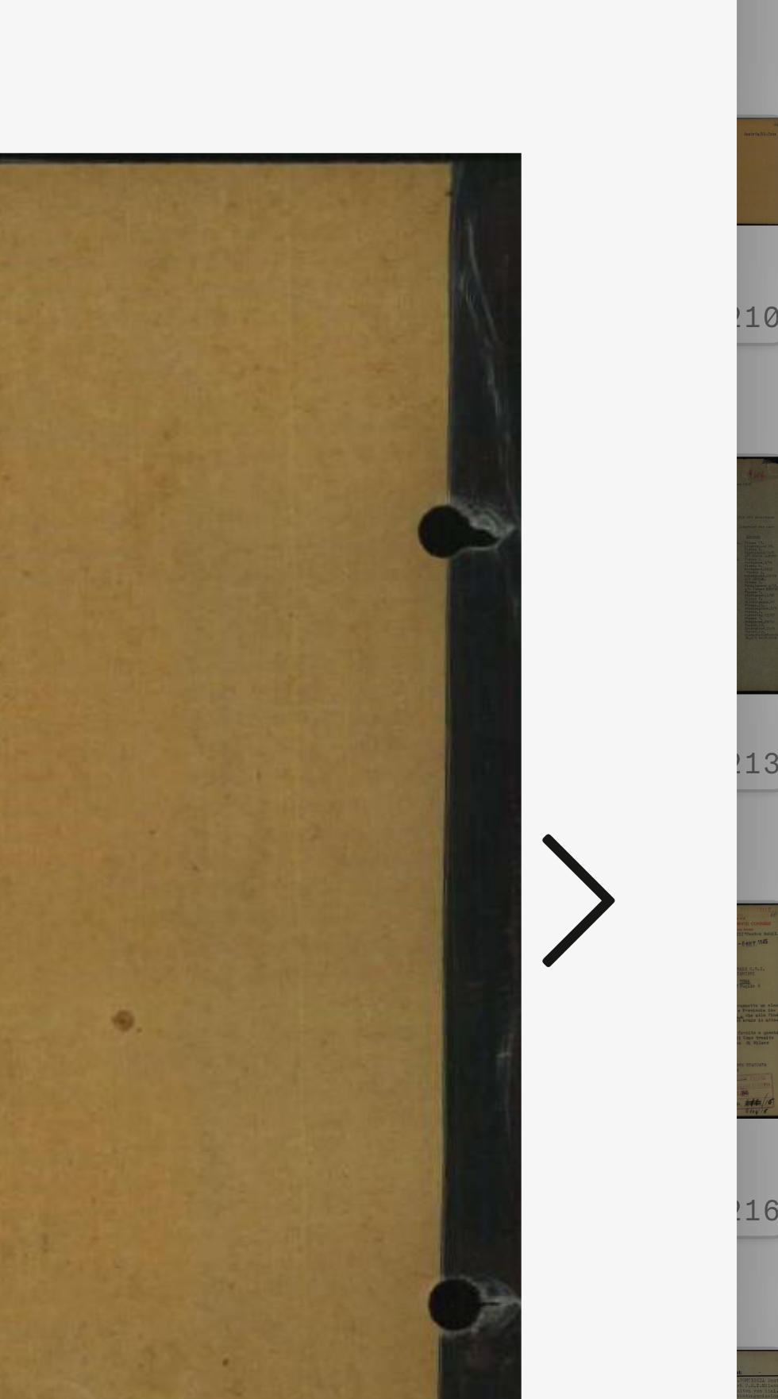
click at [658, 659] on icon at bounding box center [660, 658] width 19 height 38
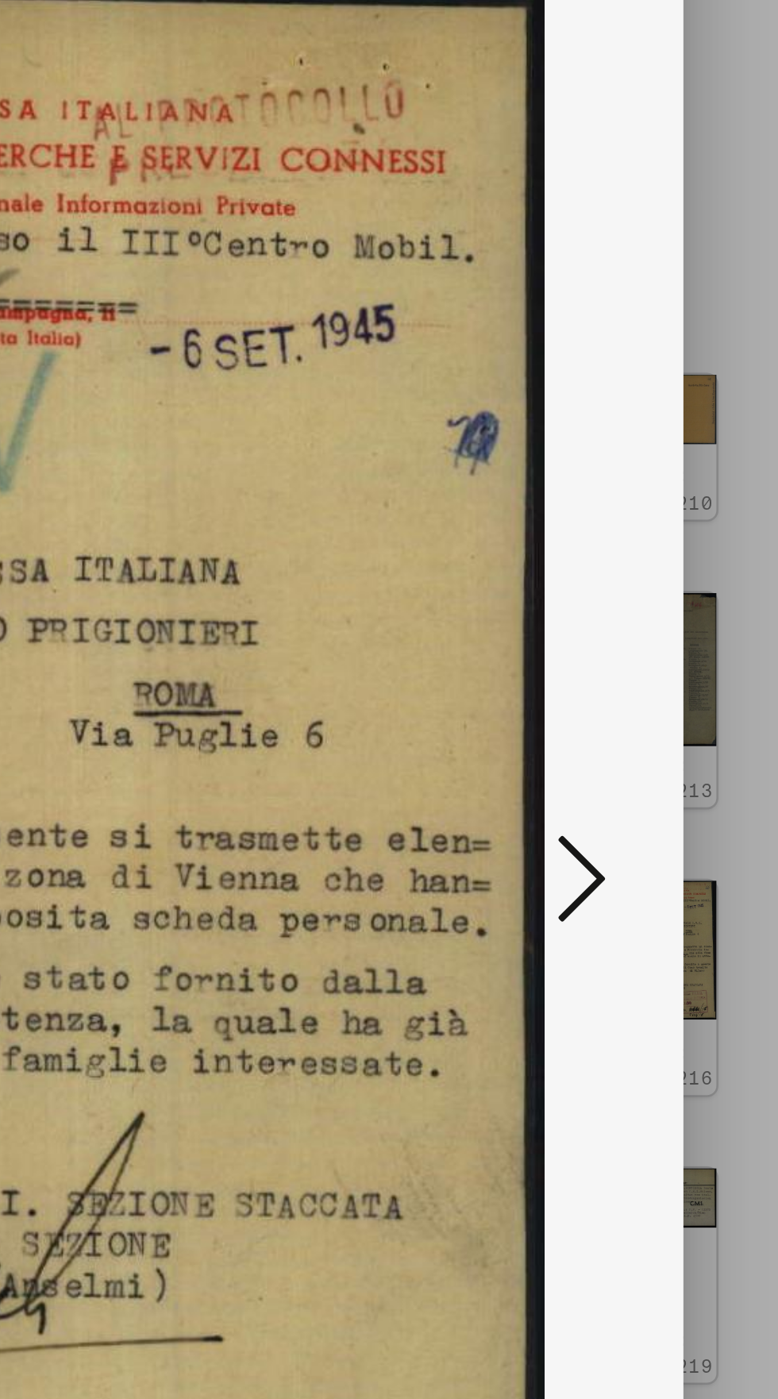
click at [663, 657] on icon at bounding box center [660, 658] width 19 height 38
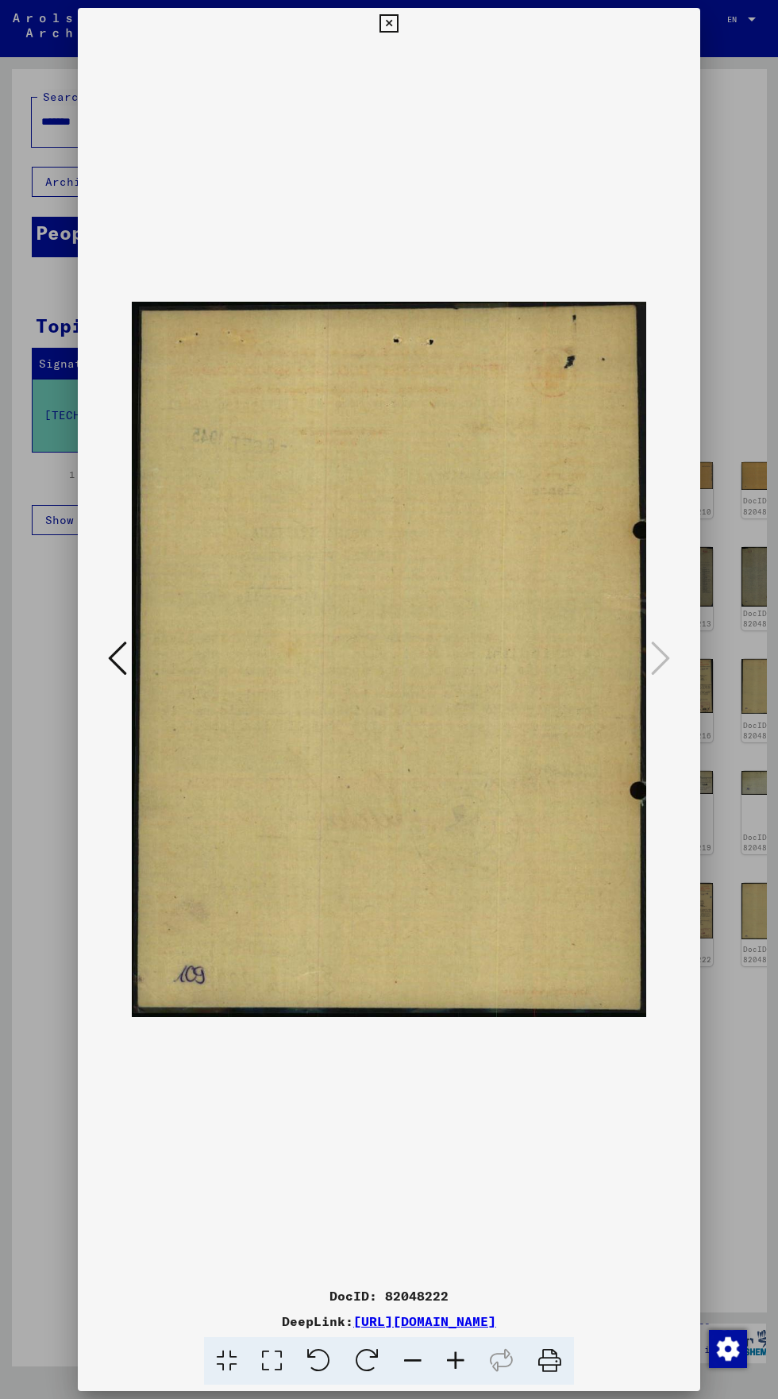
click at [404, 25] on div "DocID: 82048222 DeepLink: [URL][DOMAIN_NAME]" at bounding box center [389, 697] width 622 height 1378
click at [415, 9] on div "DocID: 82048222 DeepLink: [URL][DOMAIN_NAME]" at bounding box center [389, 697] width 622 height 1378
click at [398, 29] on icon at bounding box center [389, 23] width 18 height 19
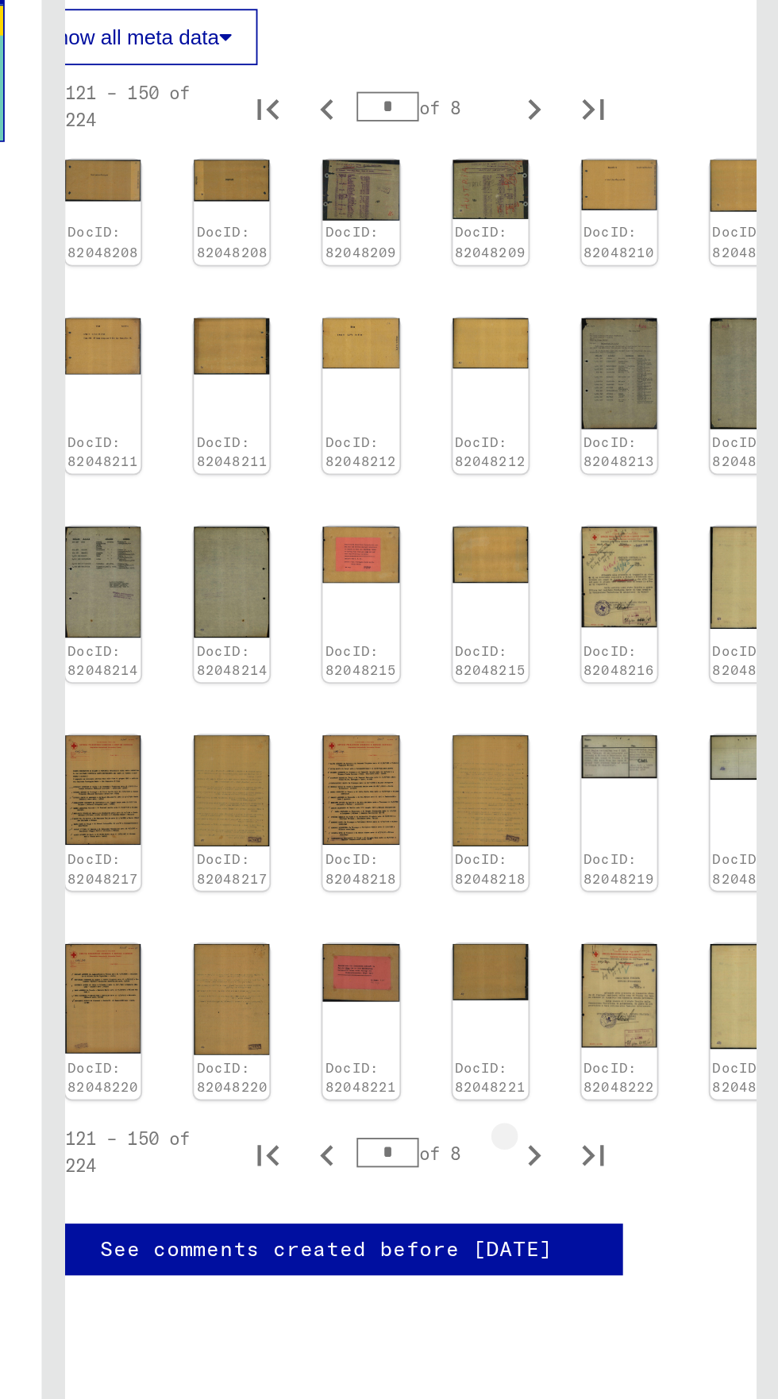
click at [657, 987] on icon "Next page" at bounding box center [647, 996] width 22 height 22
type input "*"
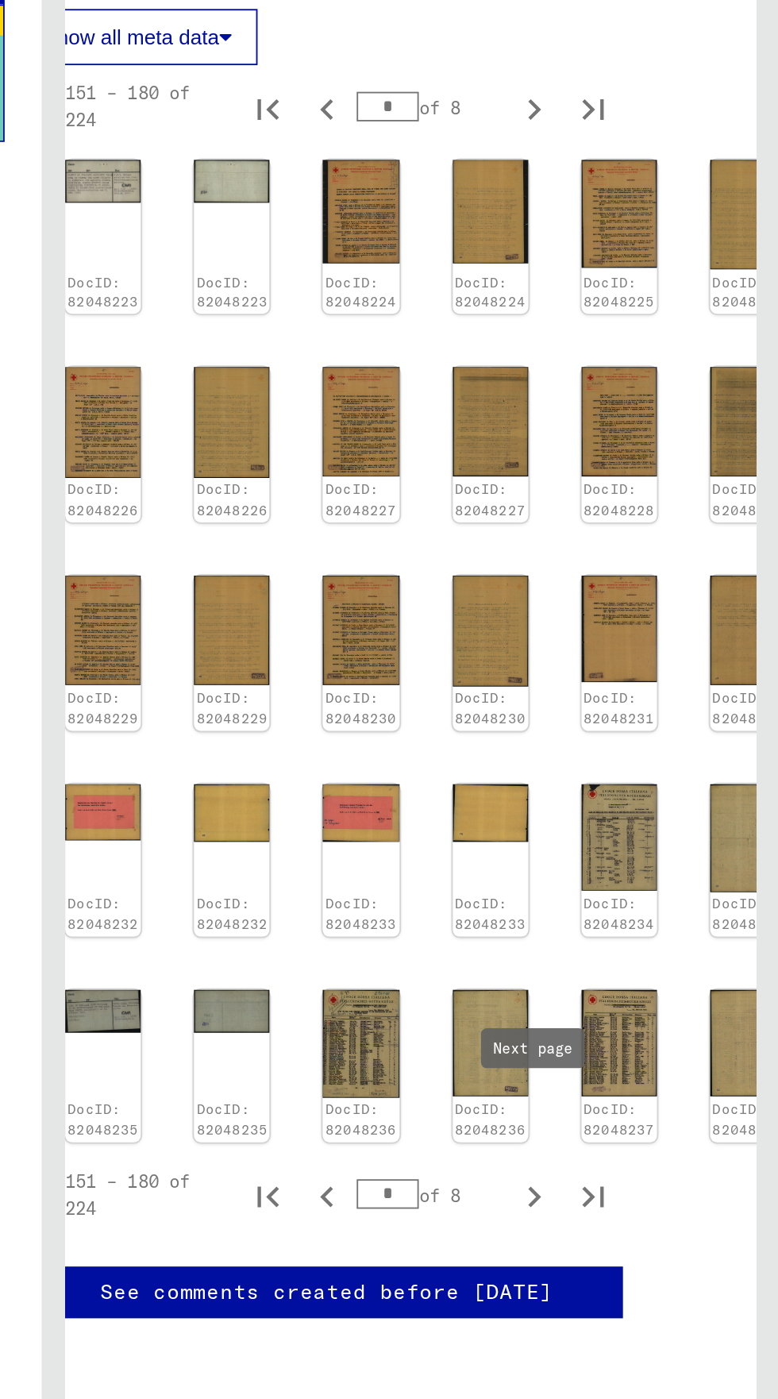
click at [603, 805] on img at bounding box center [623, 812] width 40 height 31
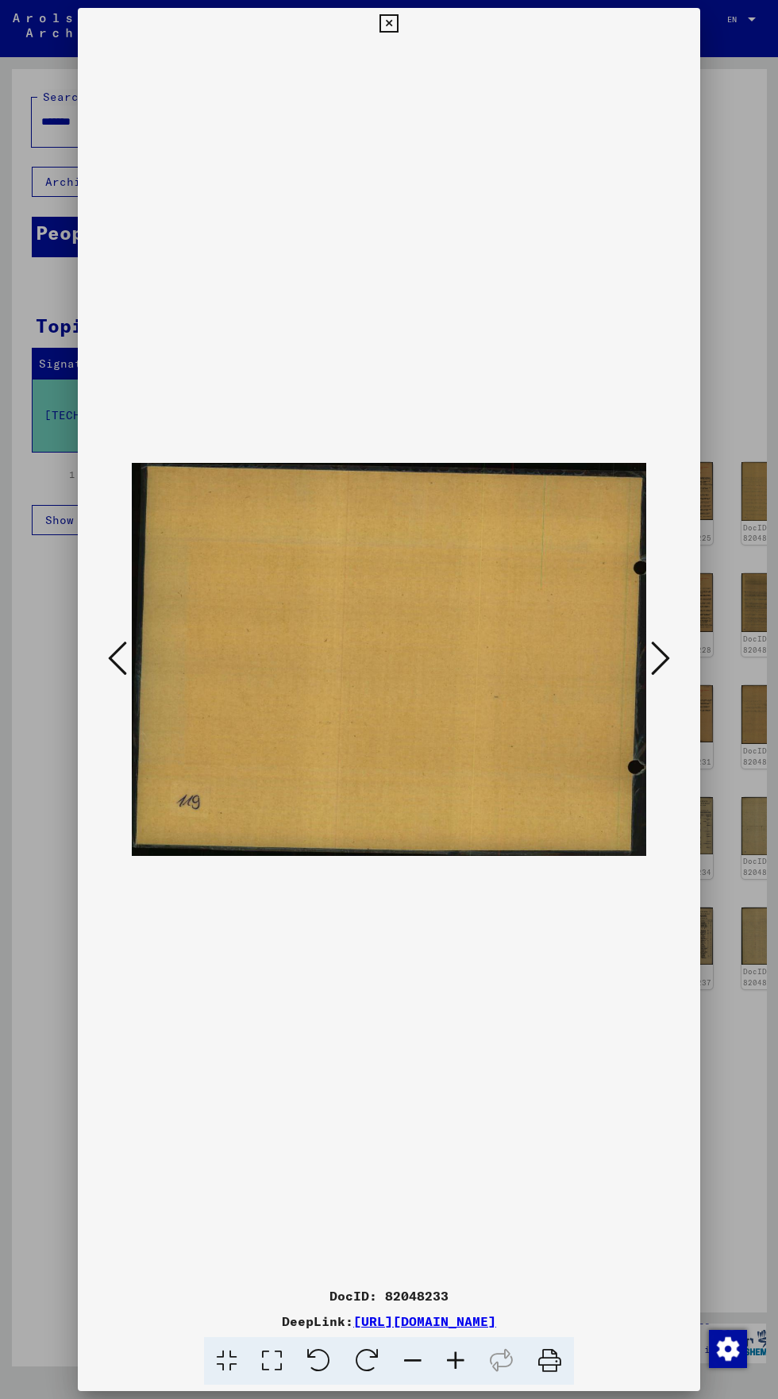
click at [422, 29] on div "DocID: 82048233 DeepLink: [URL][DOMAIN_NAME]" at bounding box center [389, 697] width 622 height 1378
click at [404, 22] on div "DocID: 82048233 DeepLink: [URL][DOMAIN_NAME]" at bounding box center [389, 697] width 622 height 1378
click at [397, 27] on icon at bounding box center [389, 23] width 18 height 19
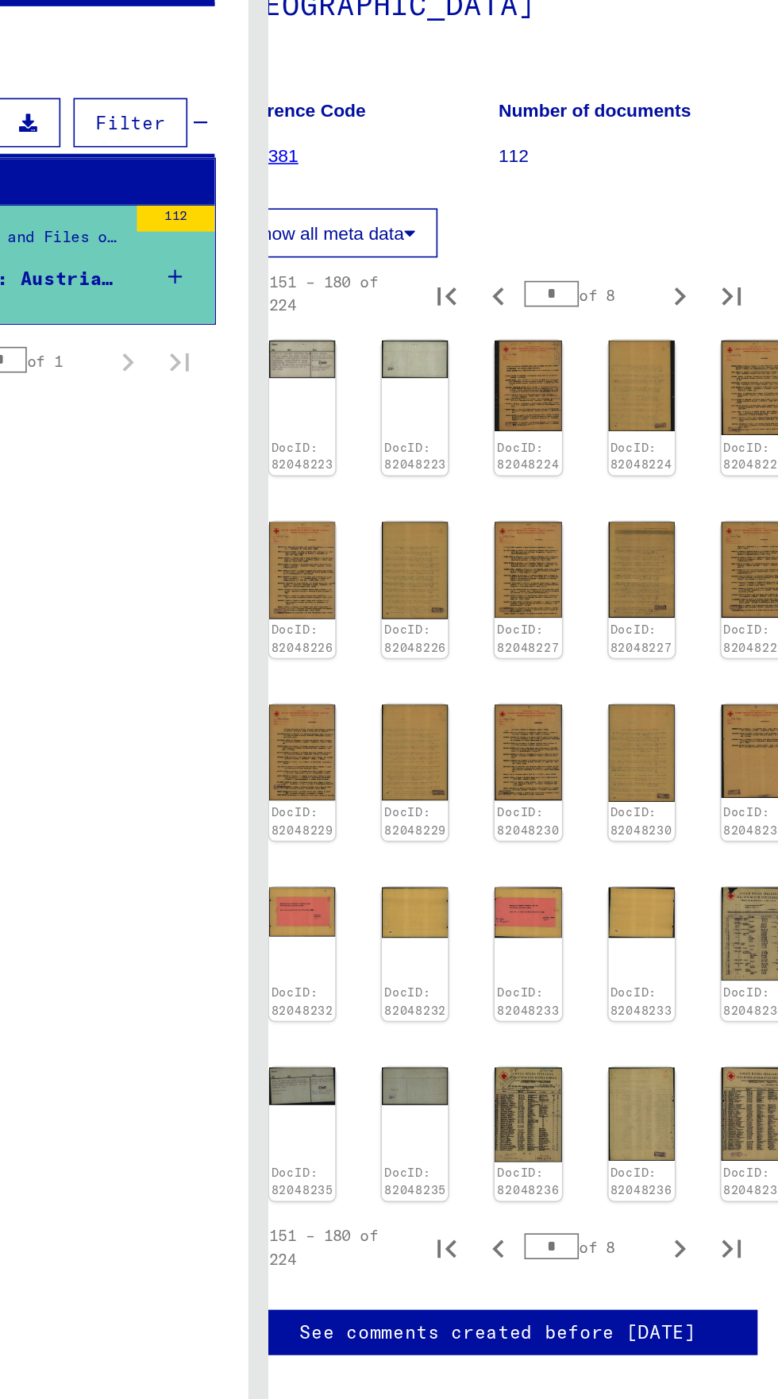
scroll to position [6, 44]
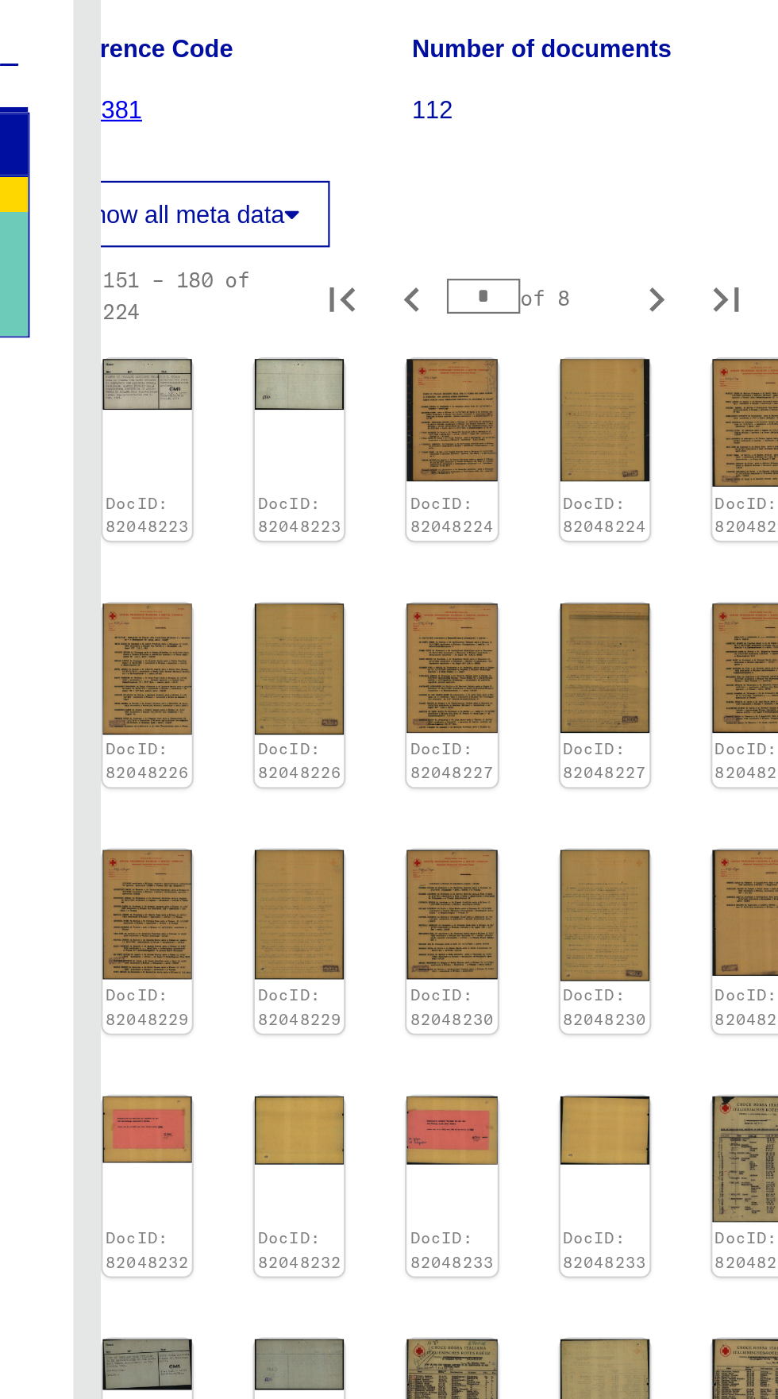
click at [557, 481] on img at bounding box center [554, 490] width 40 height 56
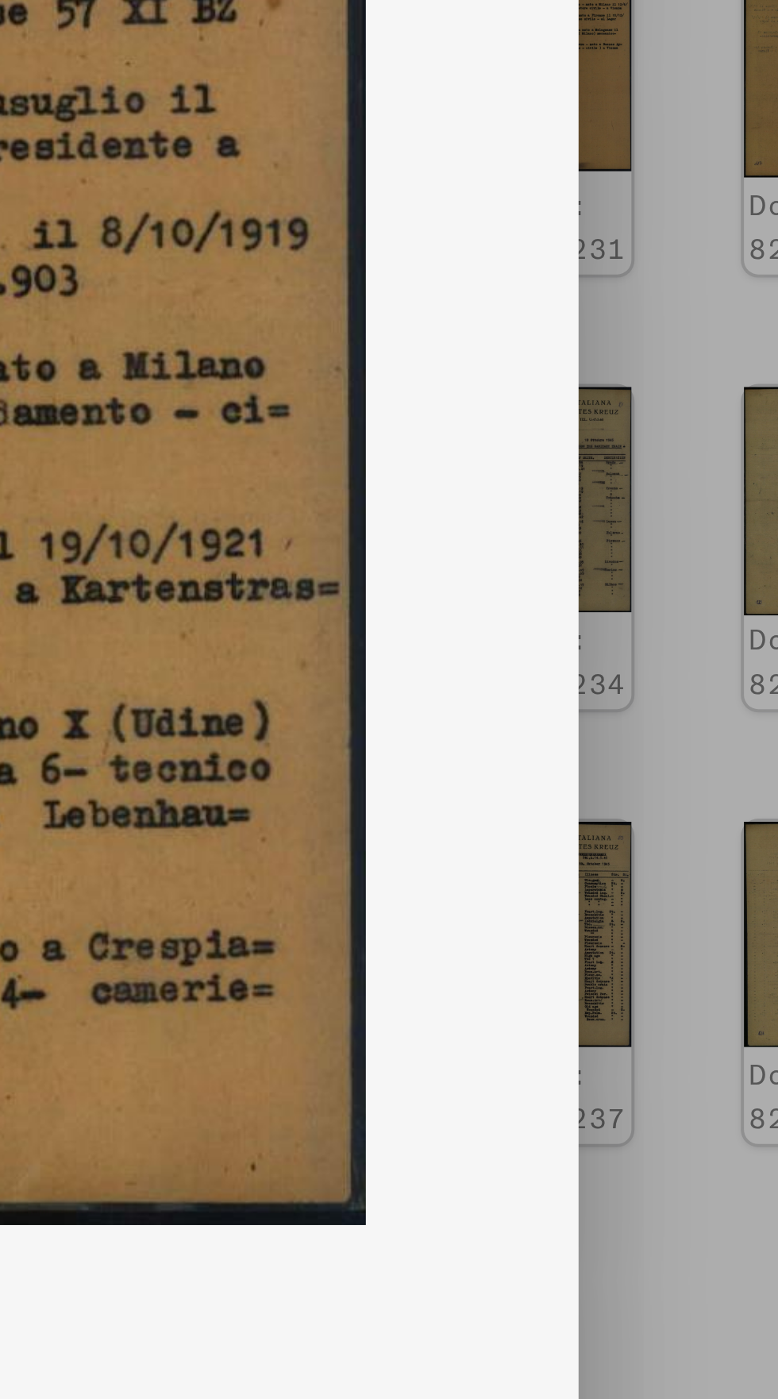
click at [660, 677] on icon at bounding box center [660, 658] width 19 height 38
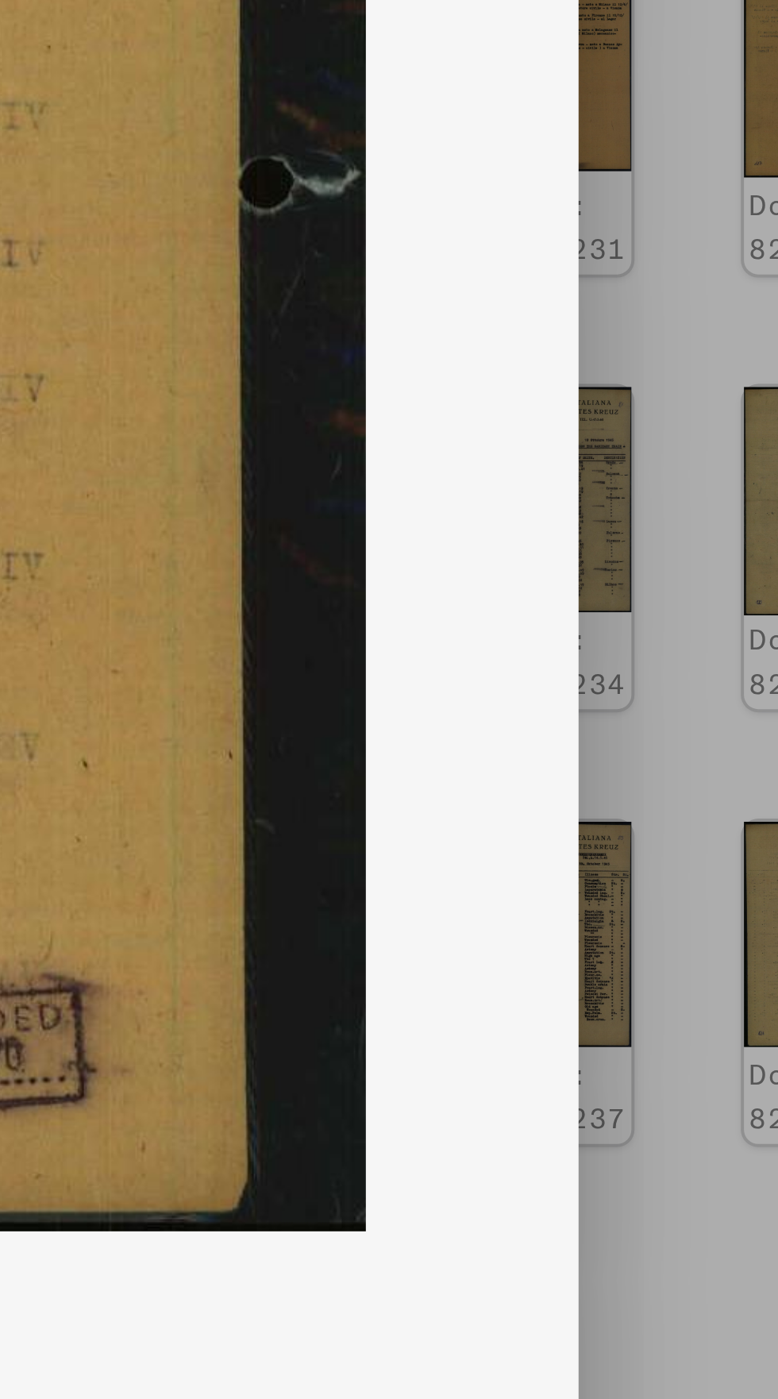
click at [664, 677] on icon at bounding box center [660, 658] width 19 height 38
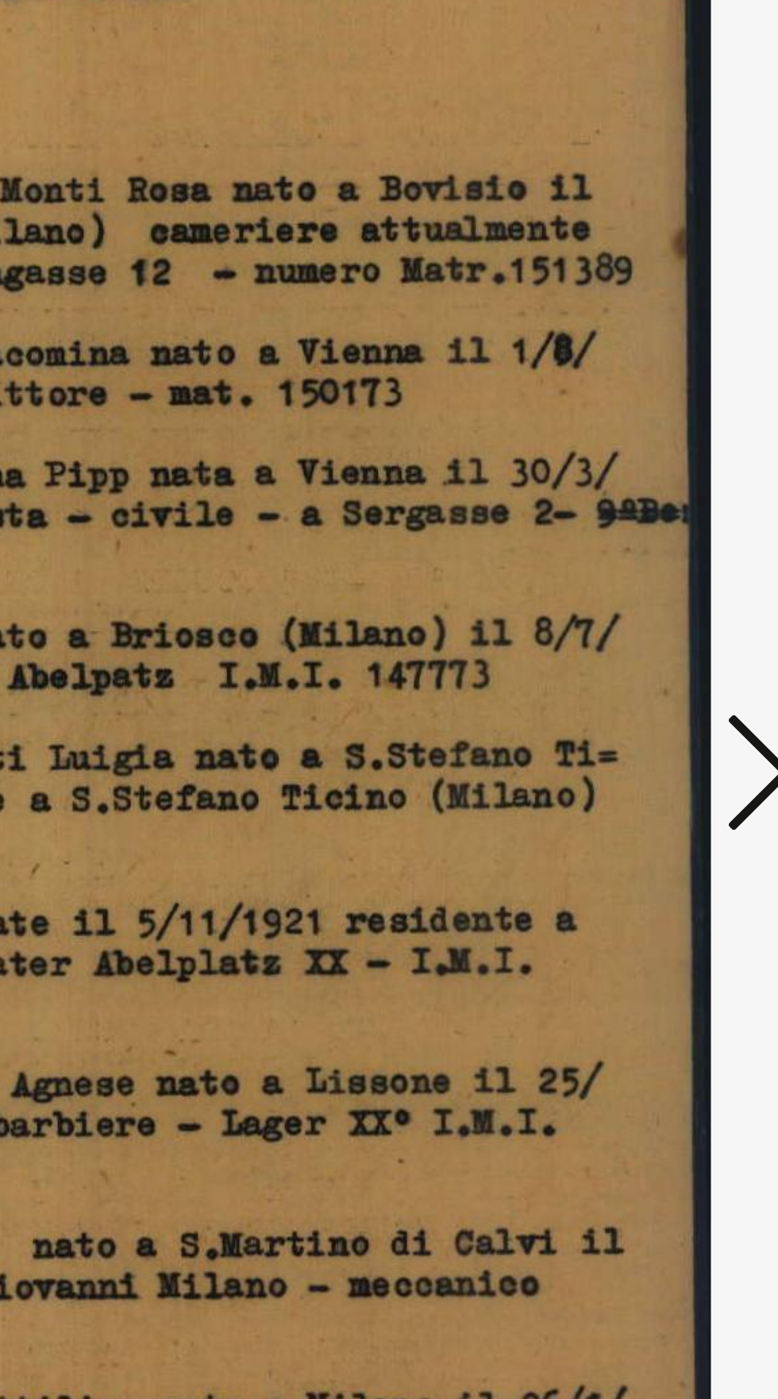
click at [661, 657] on icon at bounding box center [660, 658] width 19 height 38
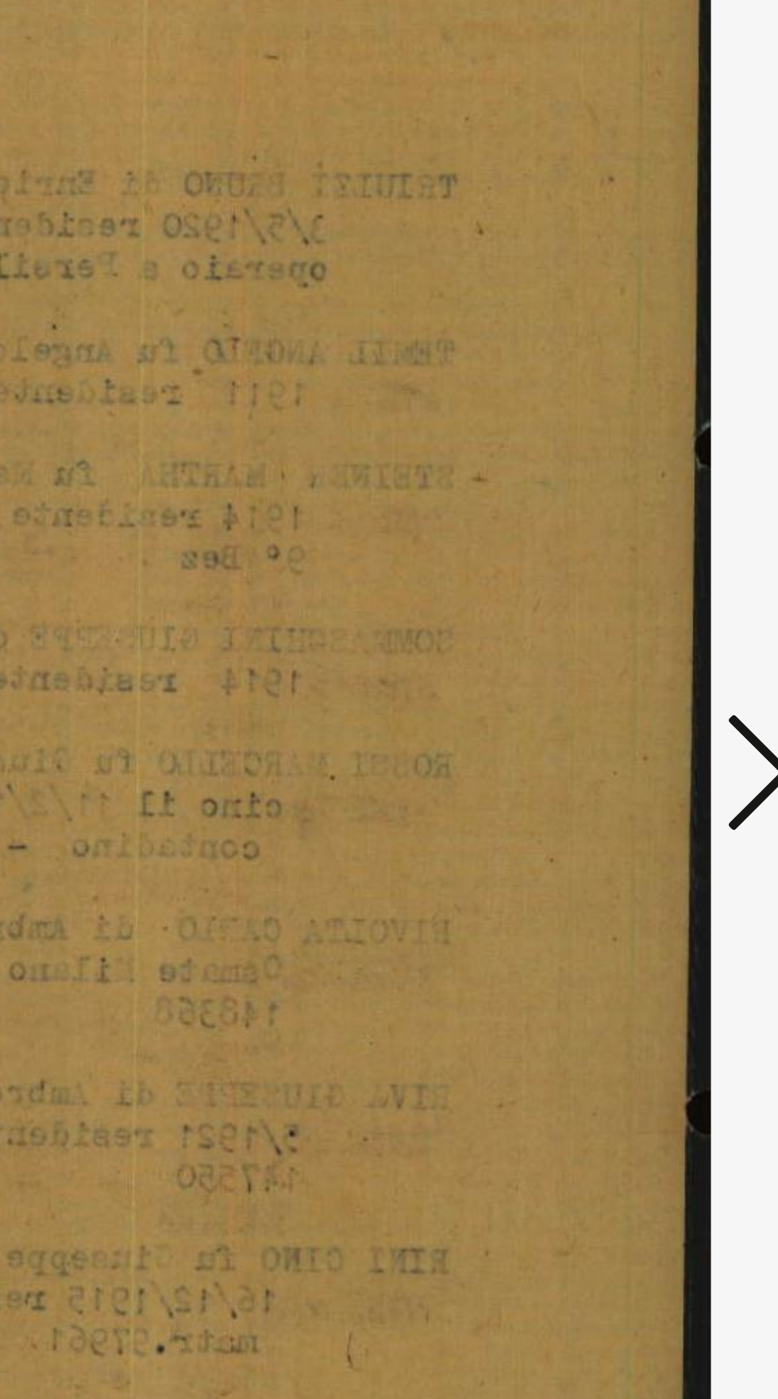
click at [661, 649] on icon at bounding box center [660, 658] width 19 height 38
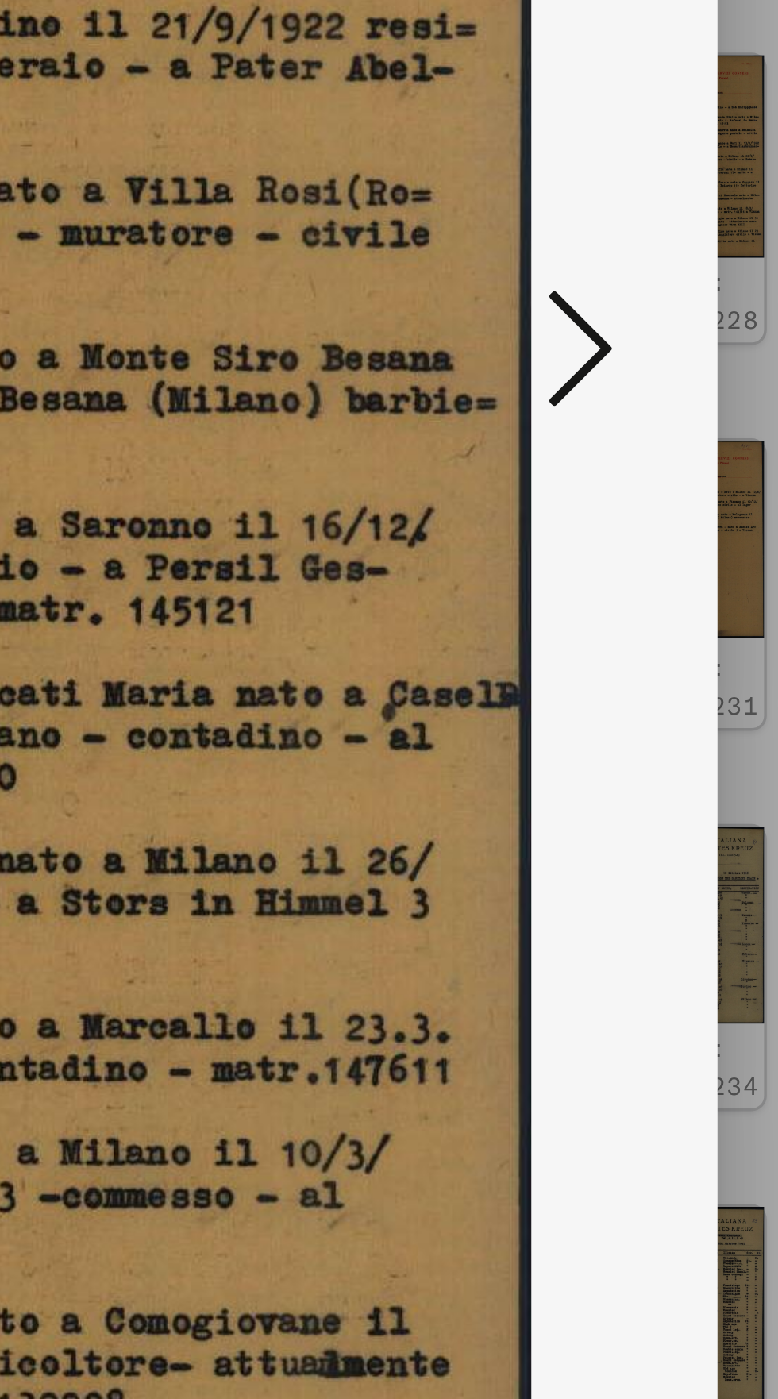
click at [661, 655] on icon at bounding box center [660, 658] width 19 height 38
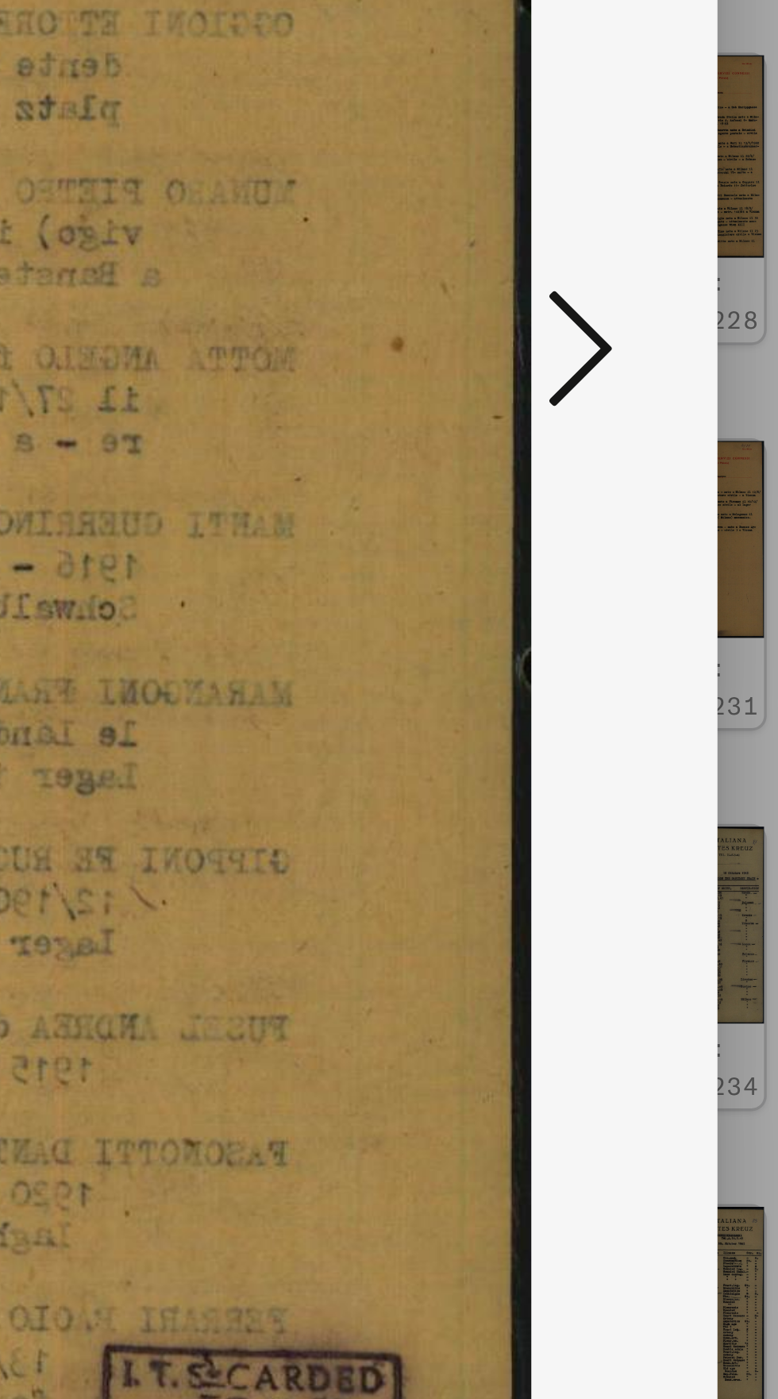
click at [665, 661] on icon at bounding box center [660, 658] width 19 height 38
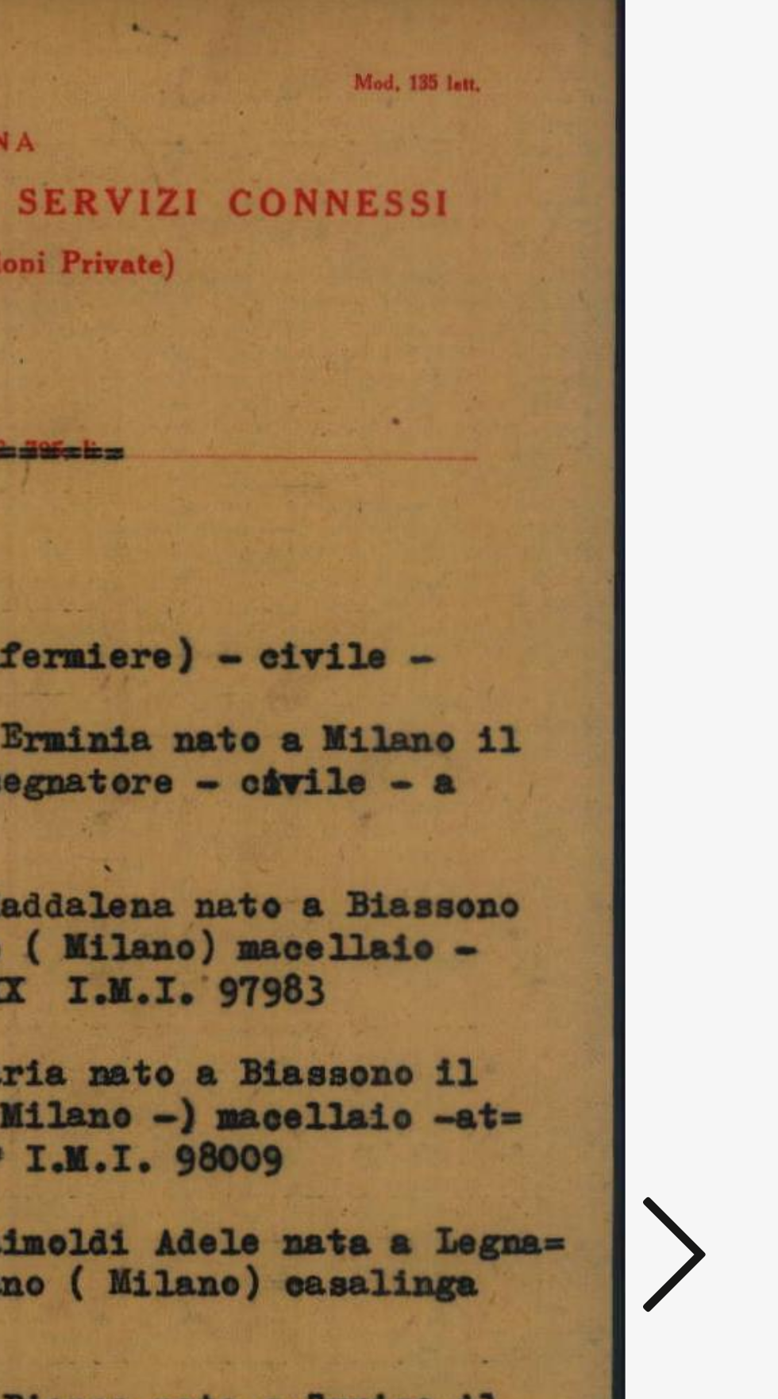
click at [659, 659] on icon at bounding box center [660, 658] width 19 height 38
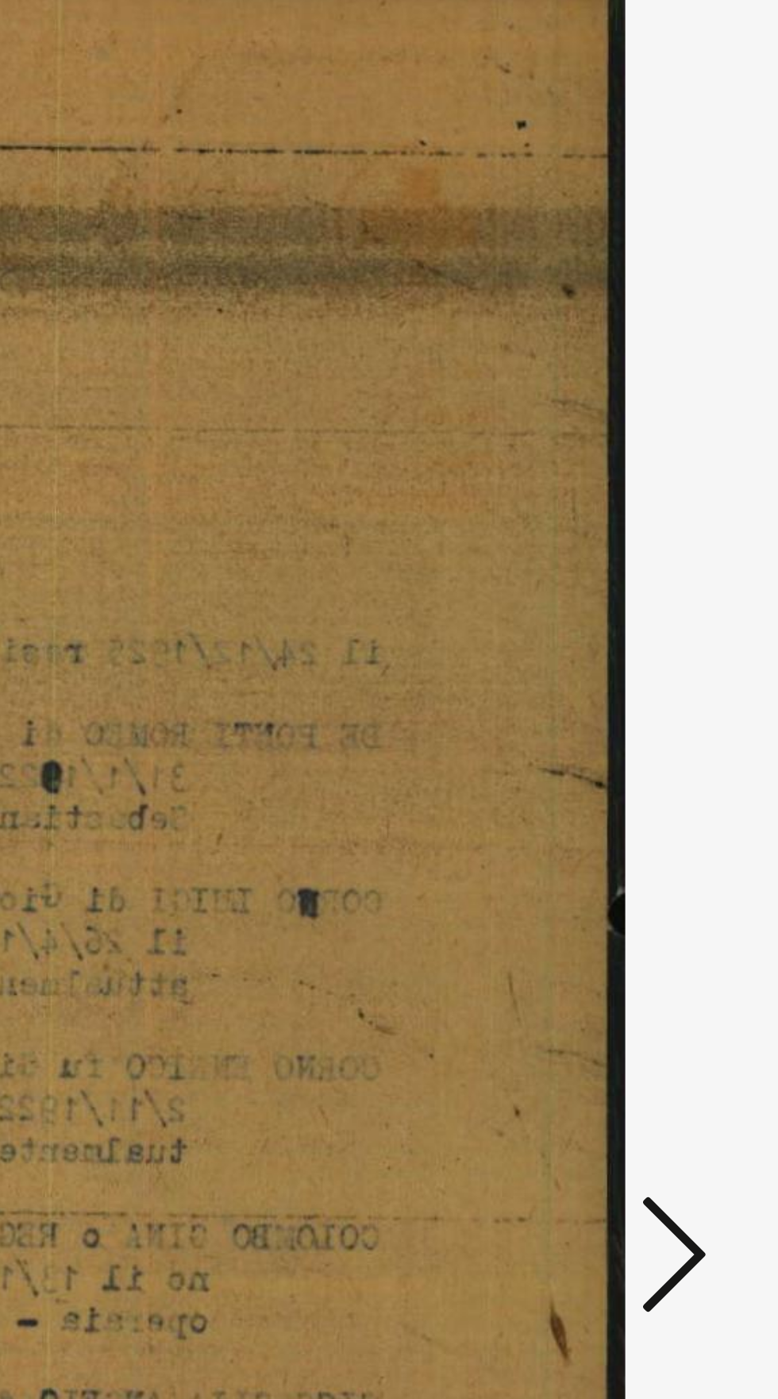
click at [657, 656] on icon at bounding box center [660, 658] width 19 height 38
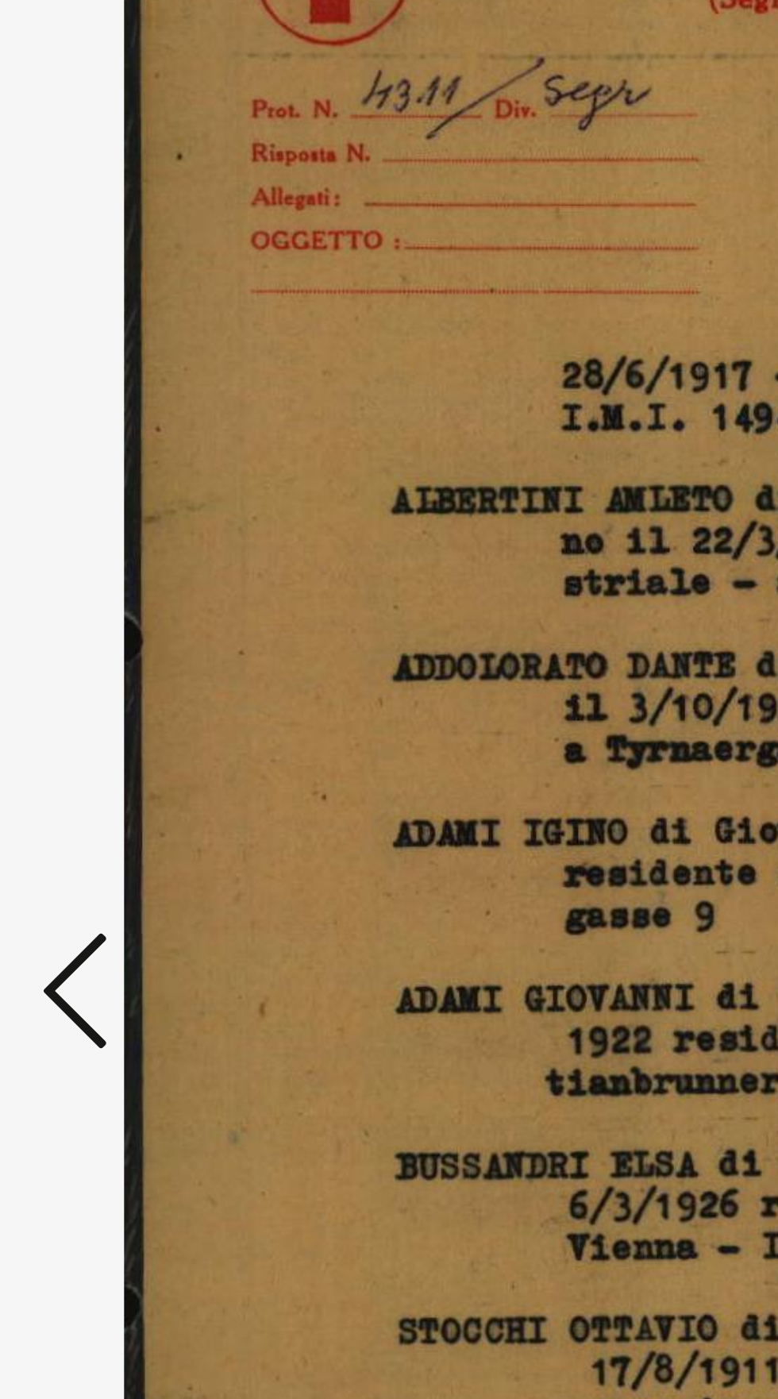
click at [122, 677] on icon at bounding box center [117, 658] width 19 height 38
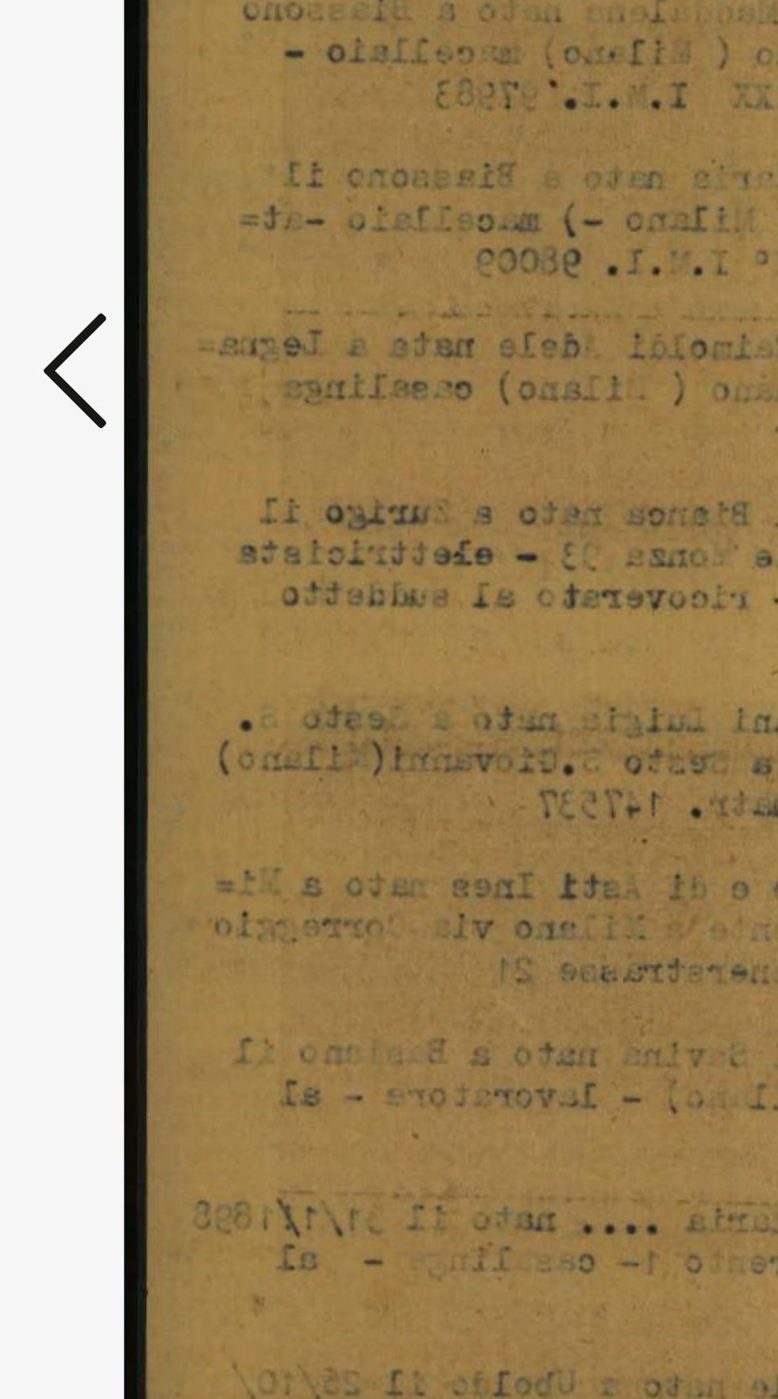
click at [122, 654] on icon at bounding box center [117, 658] width 19 height 38
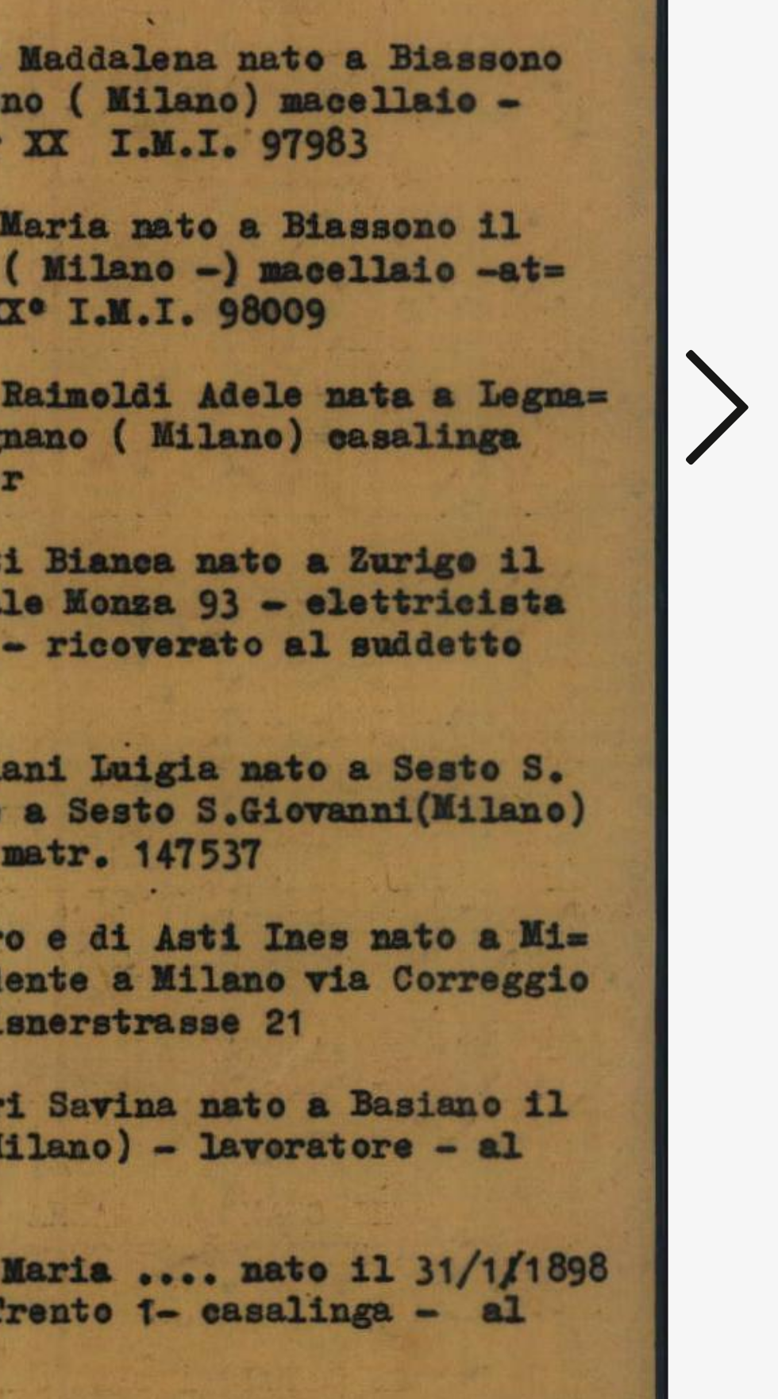
click at [665, 654] on icon at bounding box center [660, 658] width 19 height 38
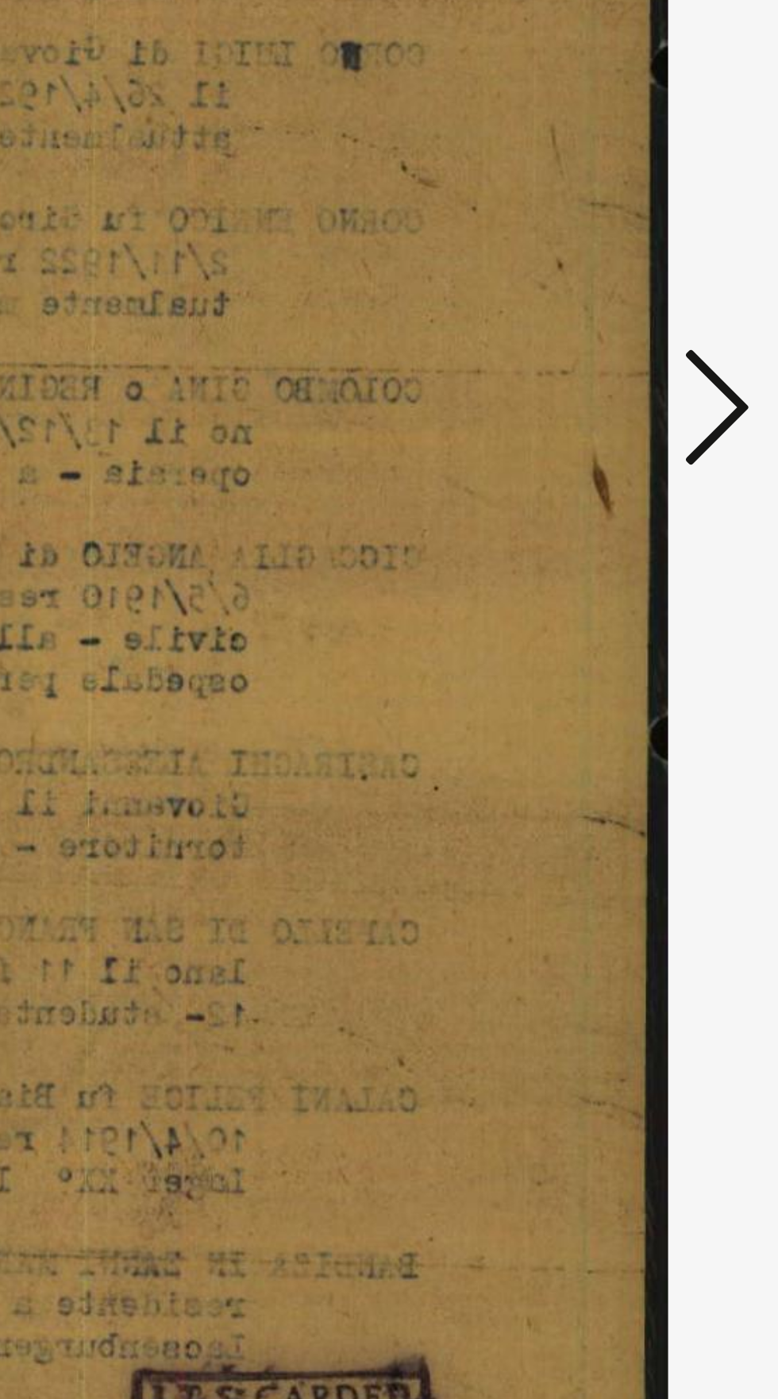
click at [662, 649] on icon at bounding box center [660, 658] width 19 height 38
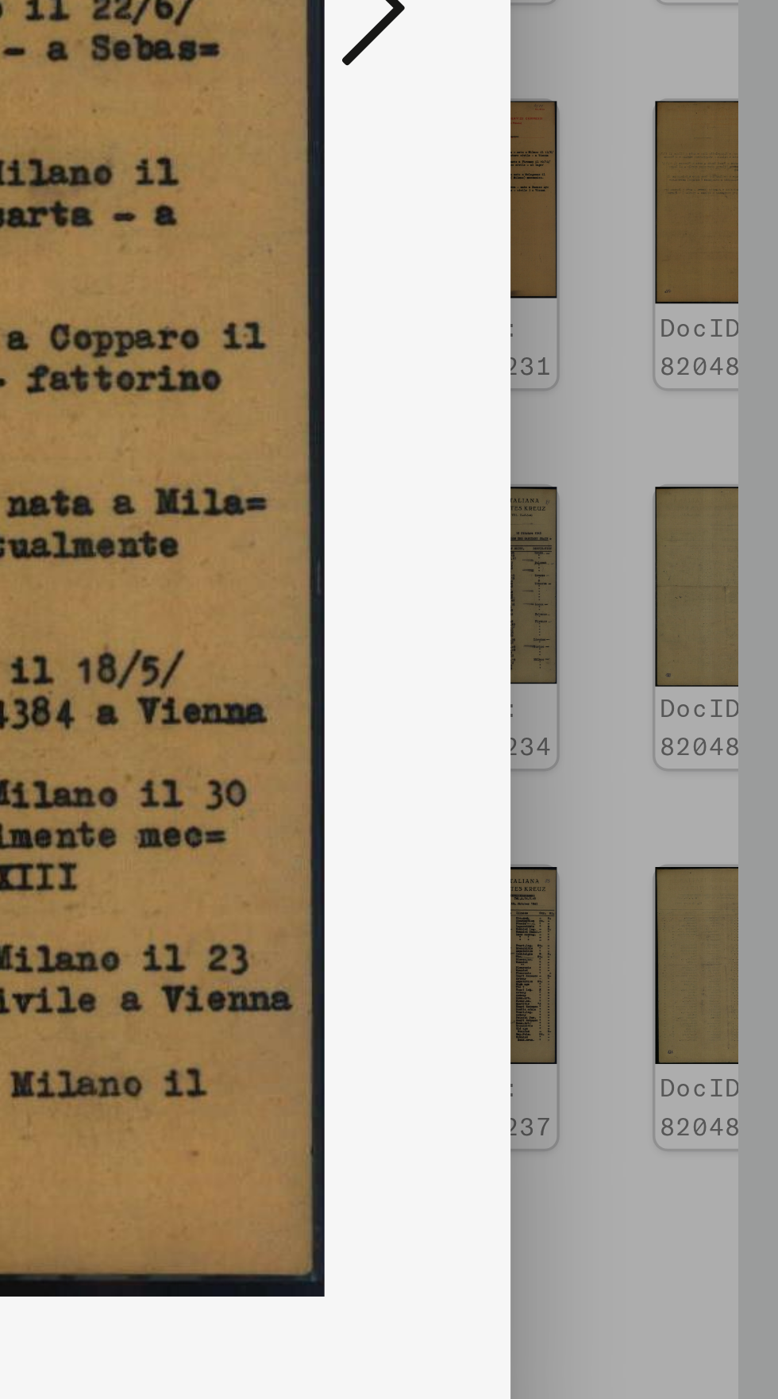
click at [662, 677] on icon at bounding box center [660, 658] width 19 height 38
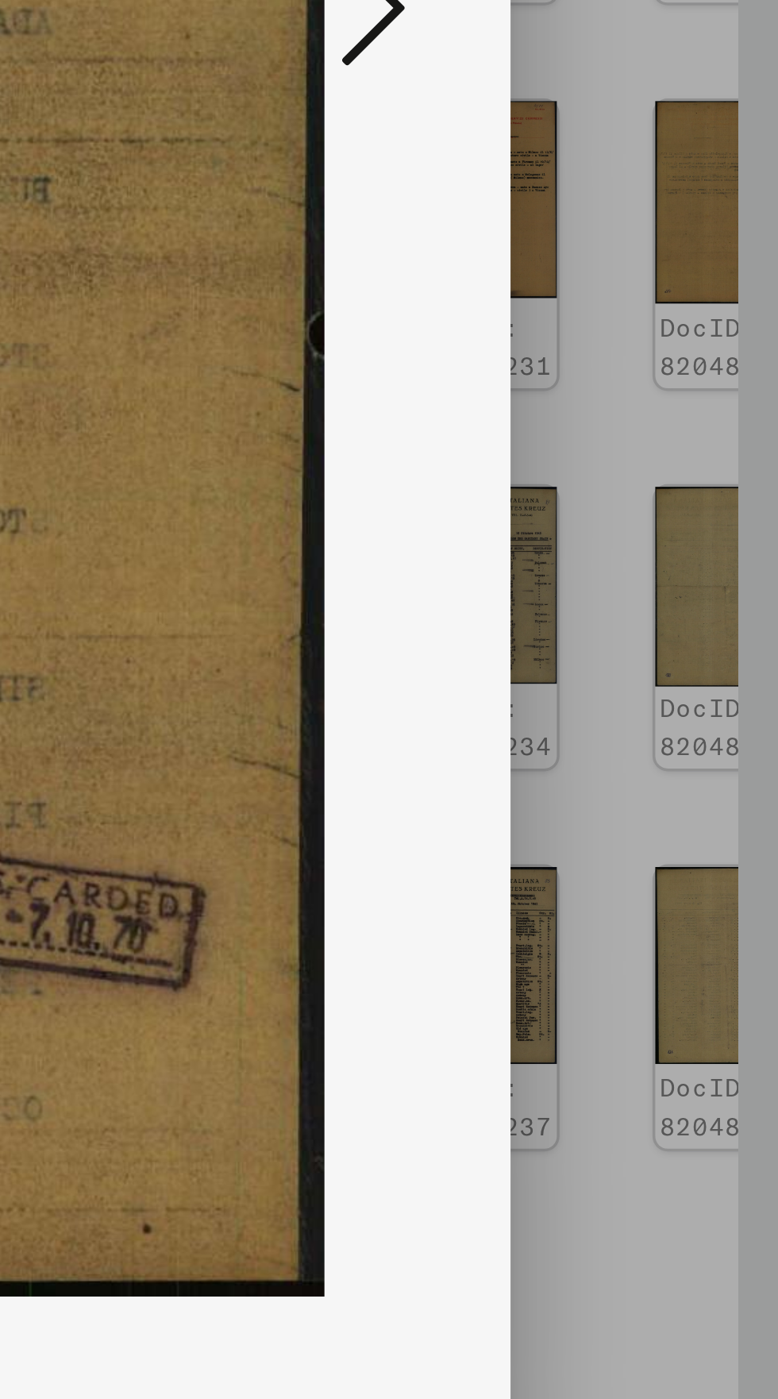
click at [663, 677] on icon at bounding box center [660, 658] width 19 height 38
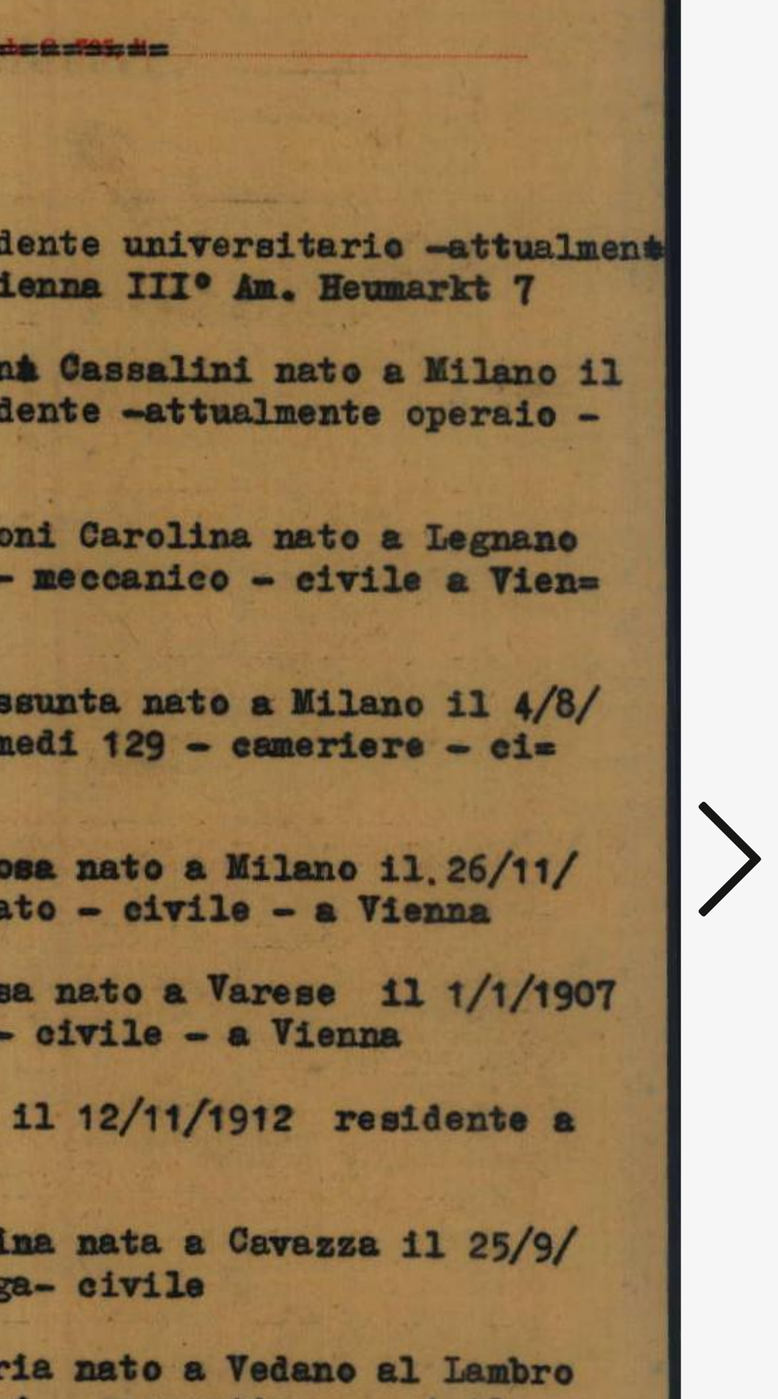
click at [661, 659] on icon at bounding box center [660, 658] width 19 height 38
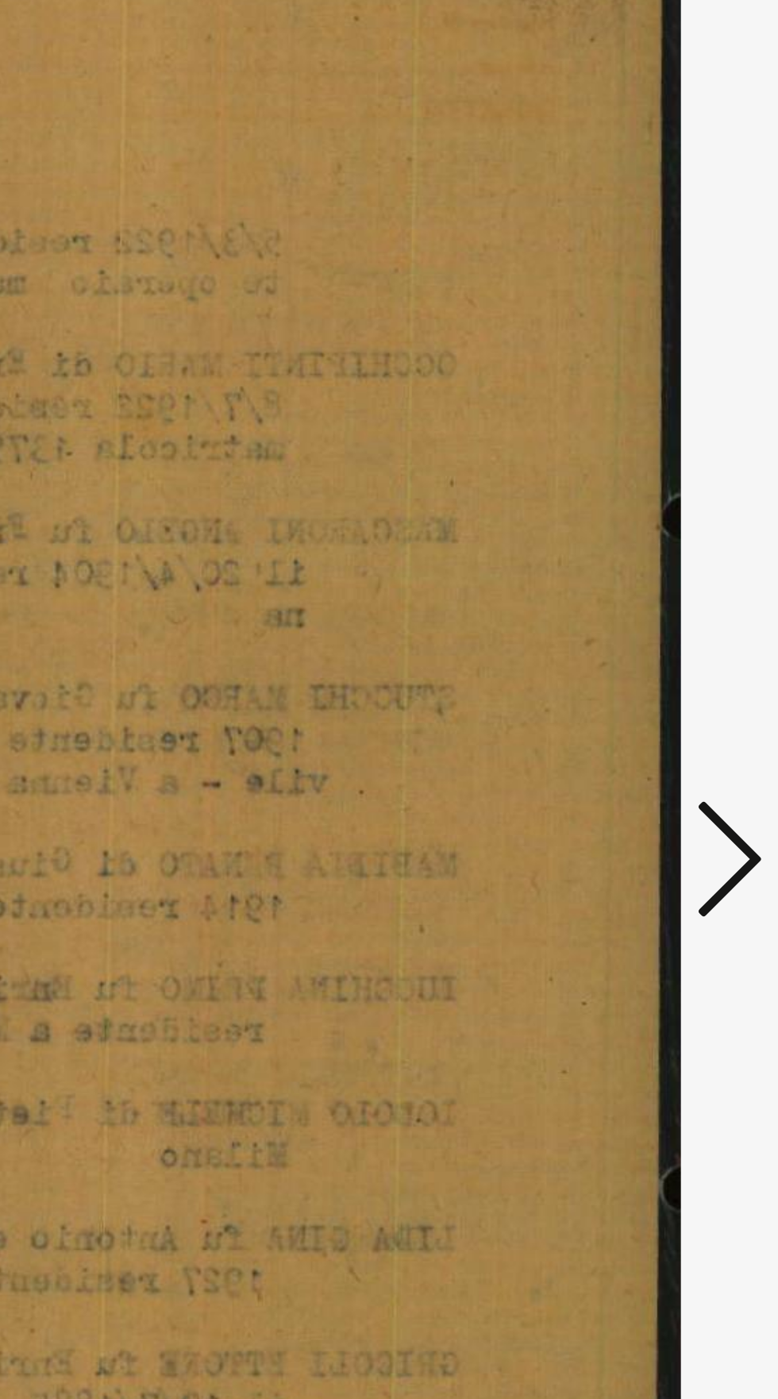
click at [661, 661] on icon at bounding box center [660, 658] width 19 height 38
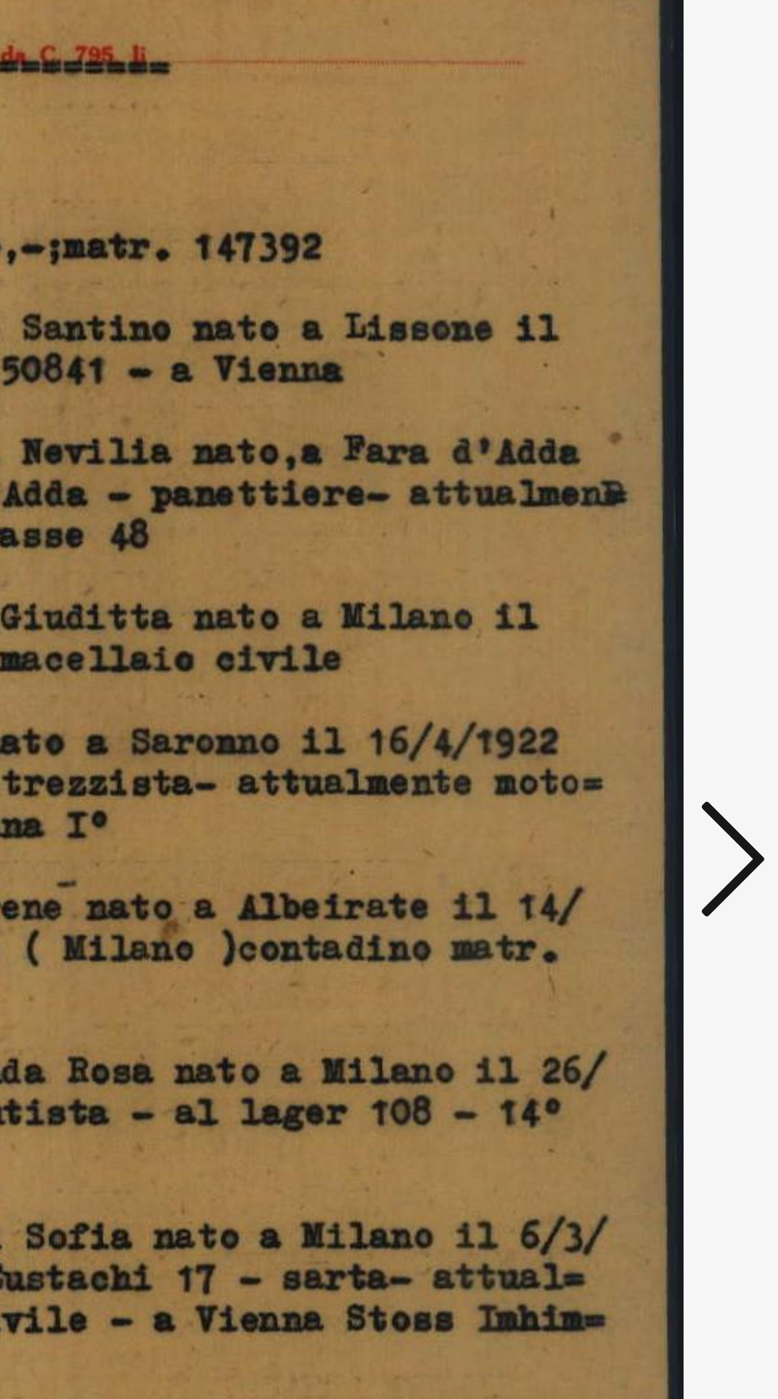
click at [661, 656] on icon at bounding box center [660, 658] width 19 height 38
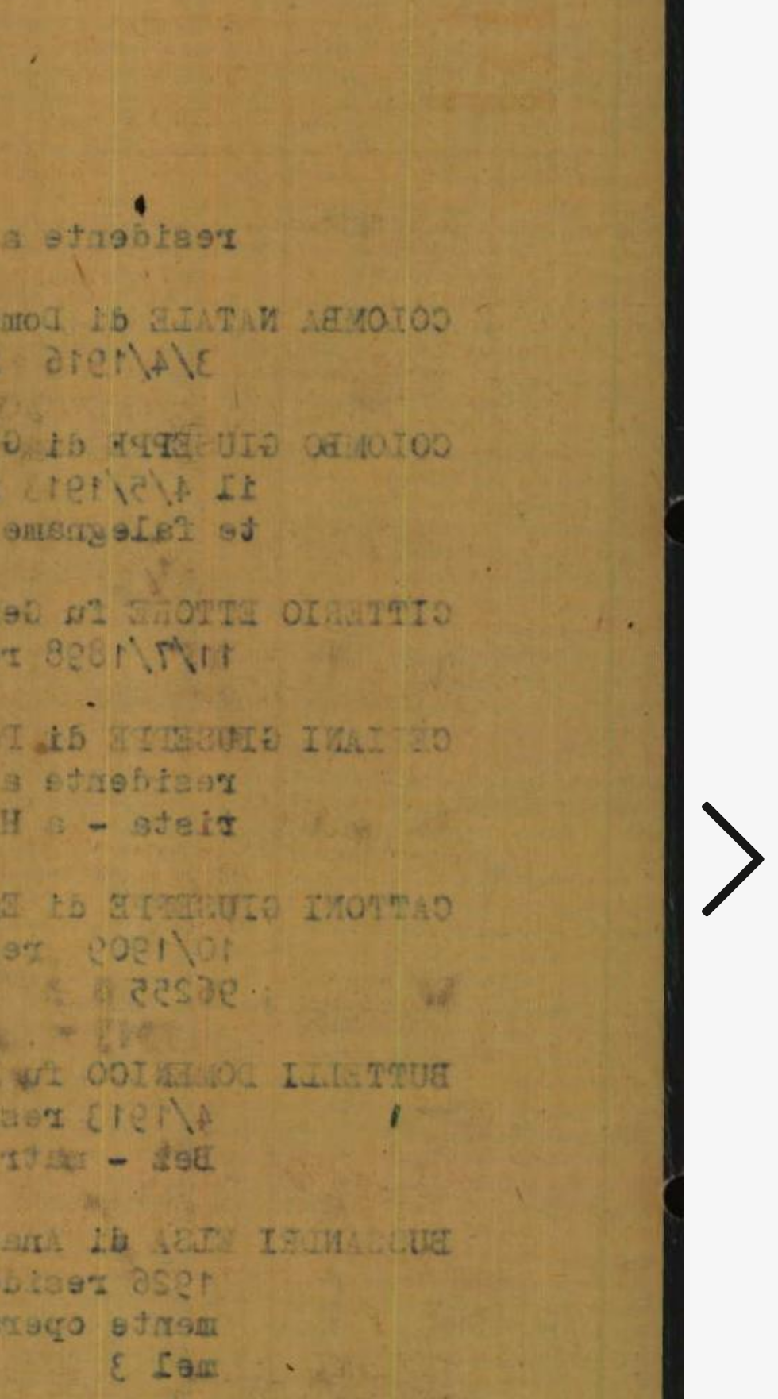
click at [660, 665] on icon at bounding box center [660, 658] width 19 height 38
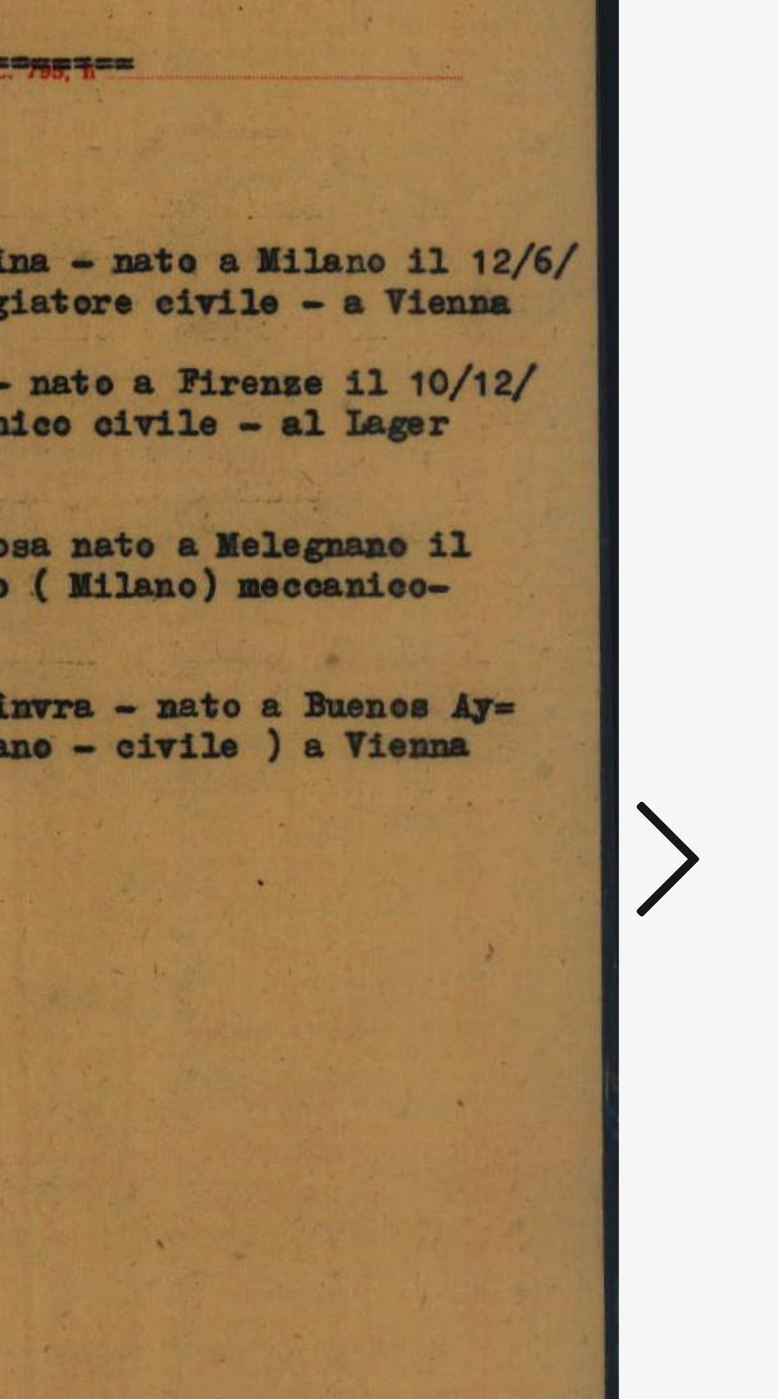
click at [661, 665] on icon at bounding box center [660, 658] width 19 height 38
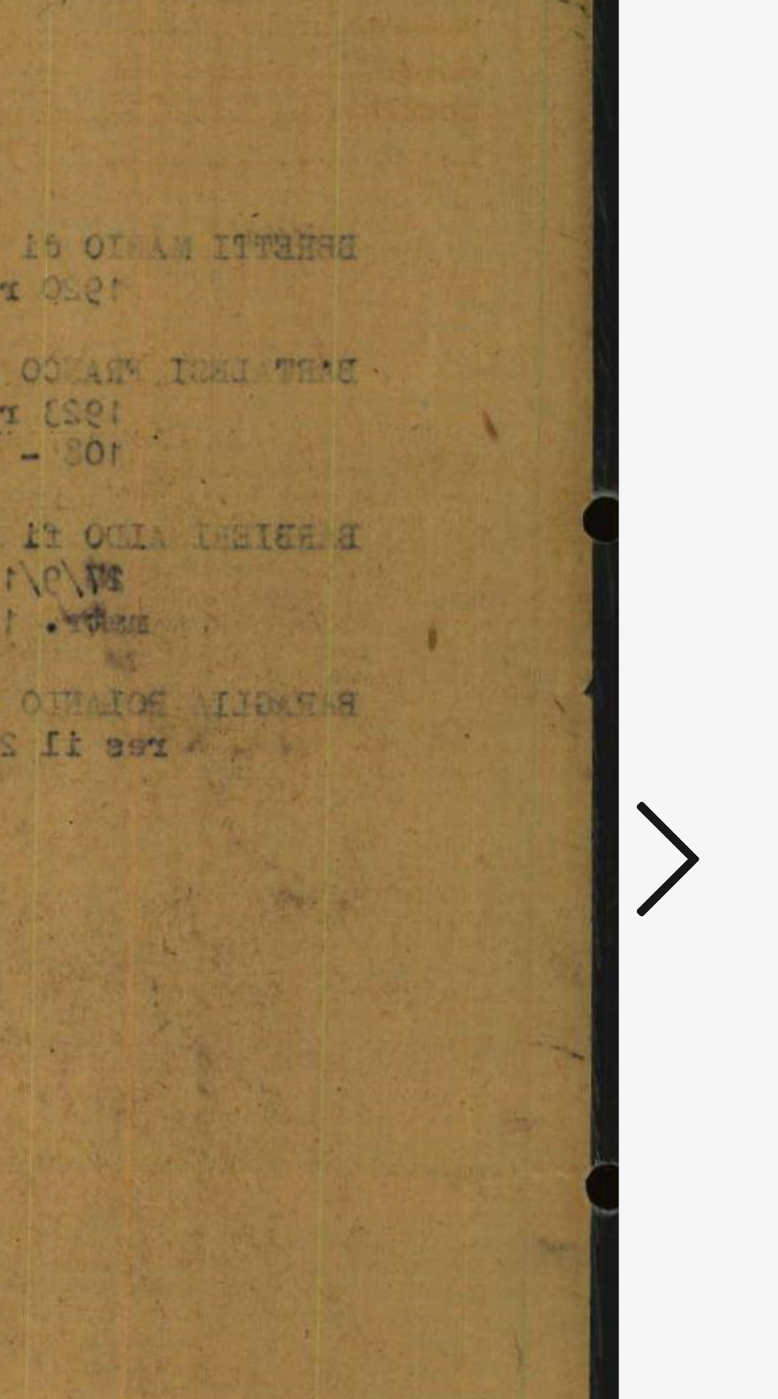
click at [661, 657] on icon at bounding box center [660, 658] width 19 height 38
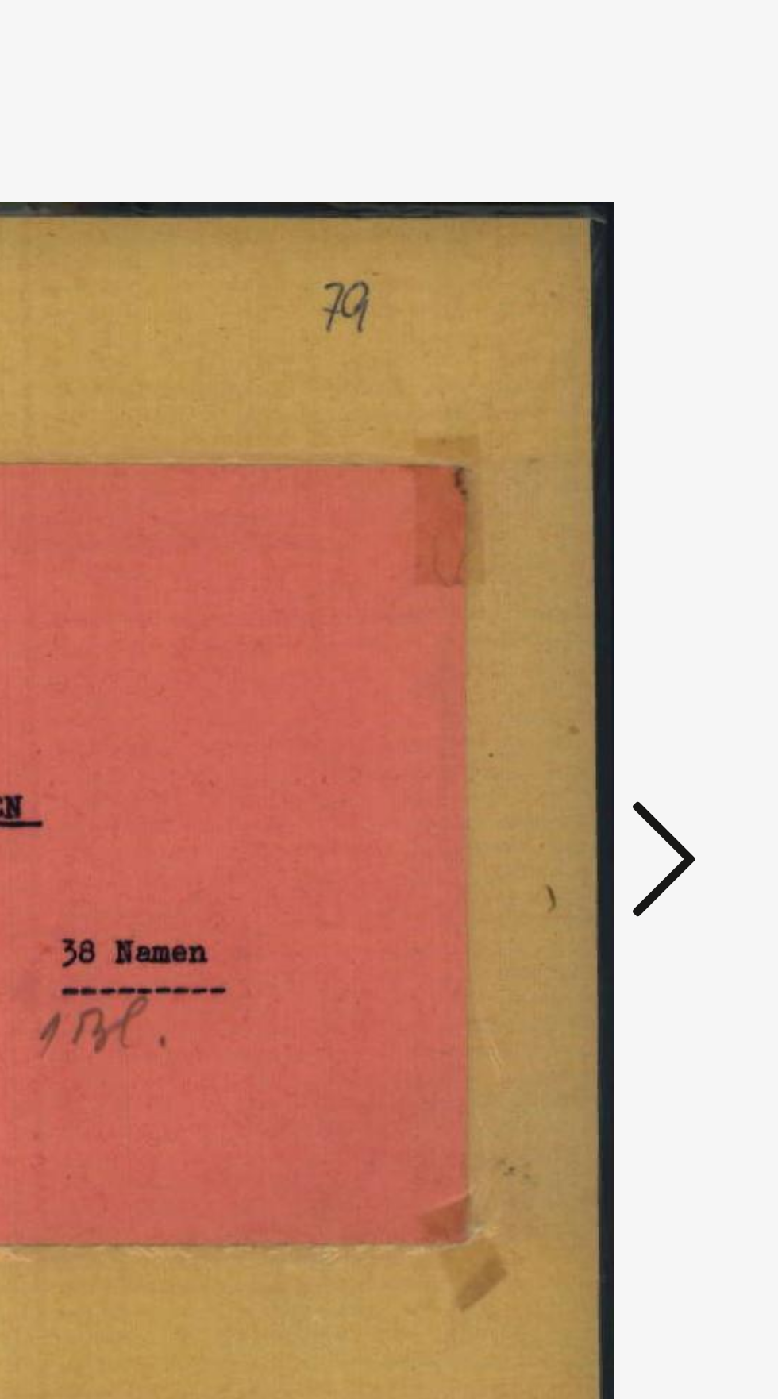
click at [661, 665] on icon at bounding box center [660, 658] width 19 height 38
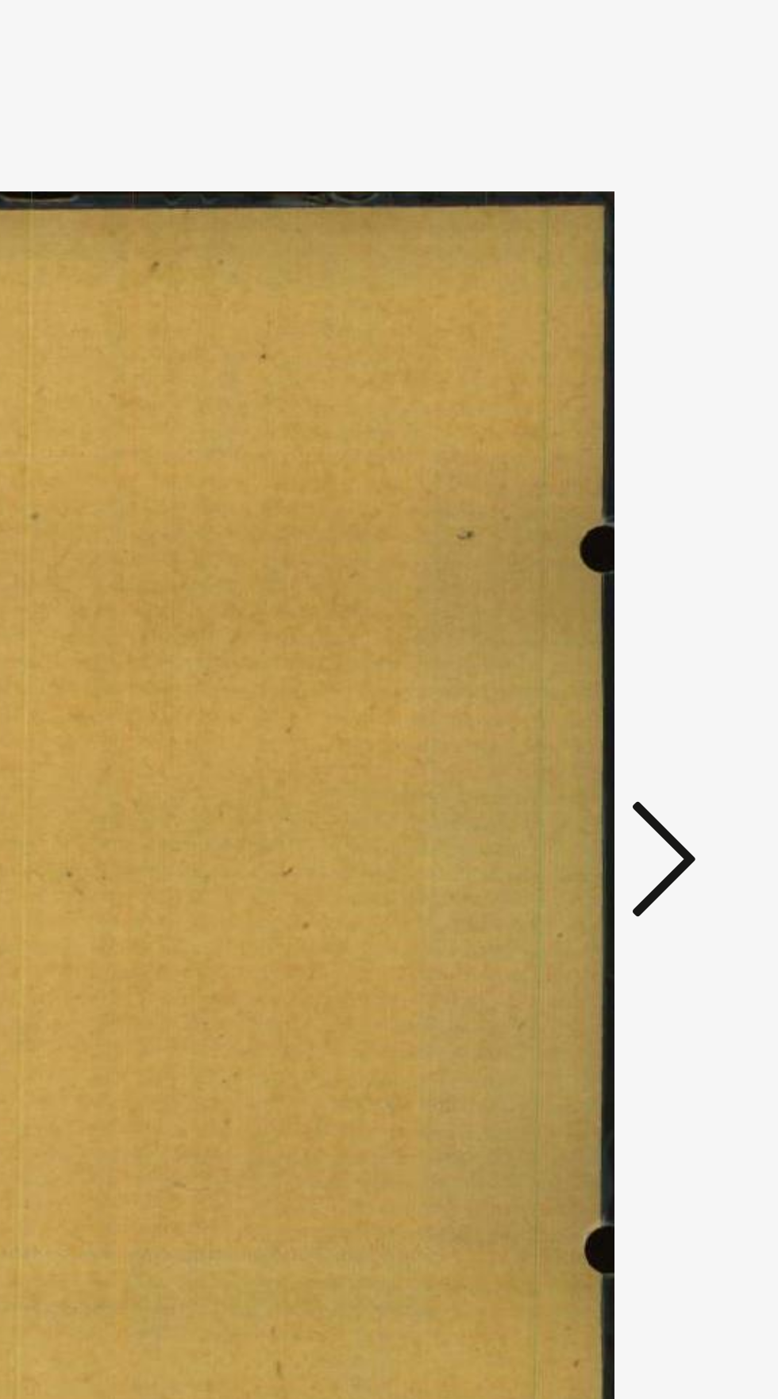
click at [665, 657] on icon at bounding box center [660, 658] width 19 height 38
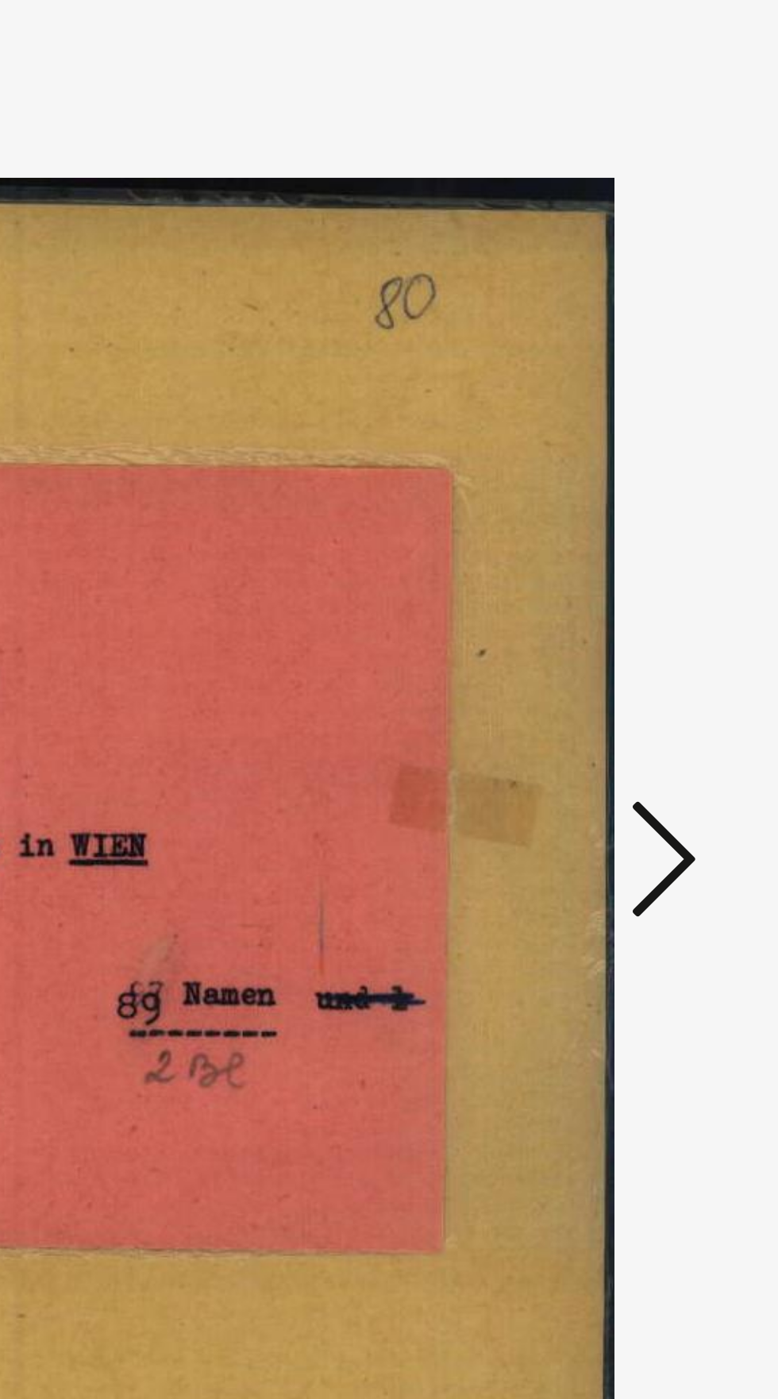
click at [665, 656] on icon at bounding box center [660, 658] width 19 height 38
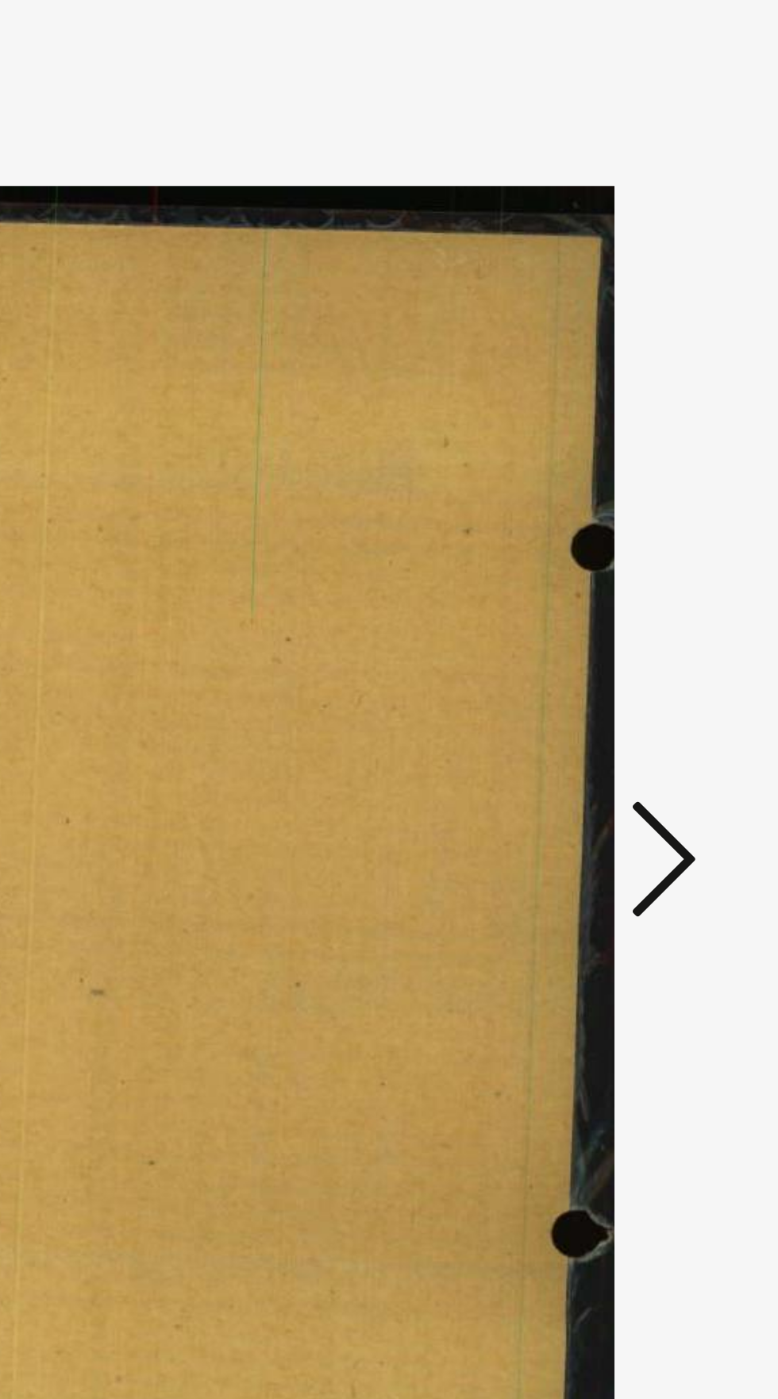
click at [666, 653] on icon at bounding box center [660, 658] width 19 height 38
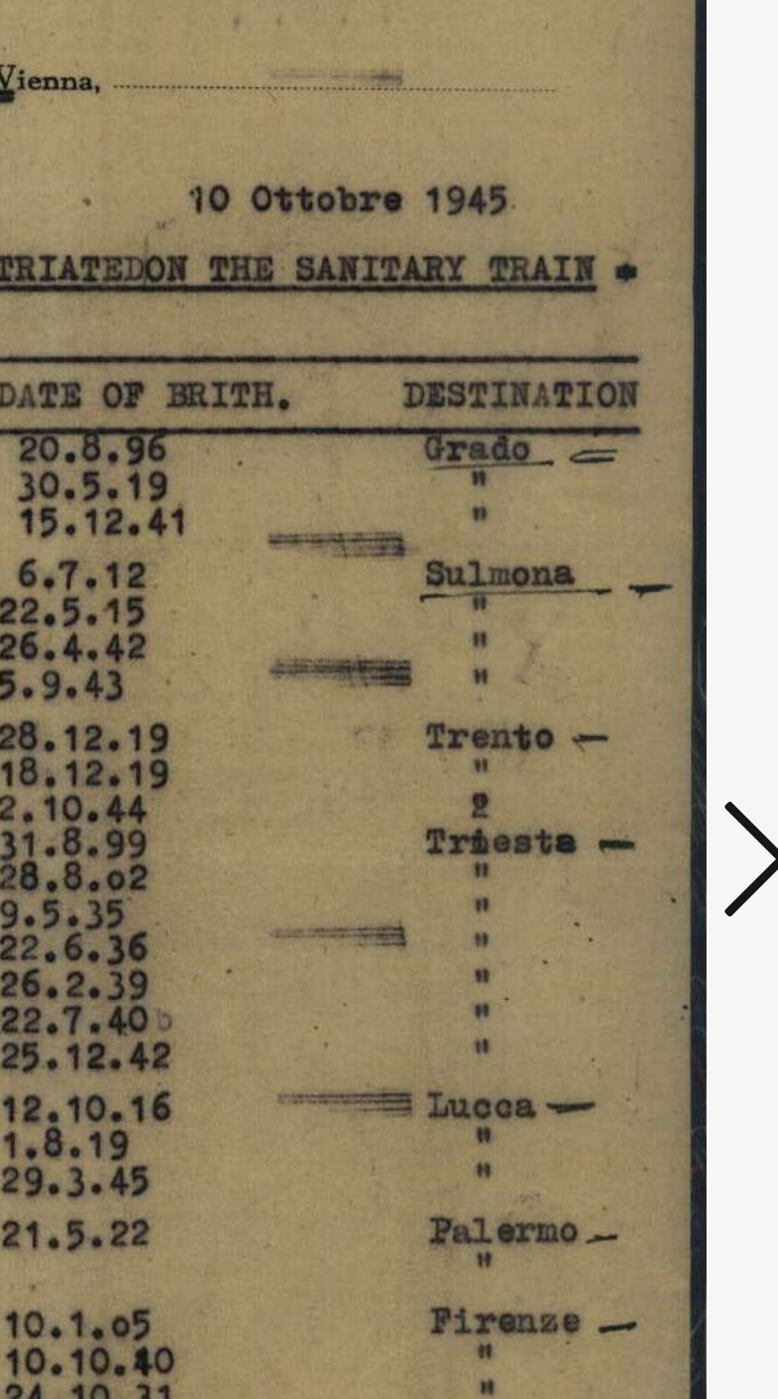
click at [660, 658] on icon at bounding box center [660, 658] width 19 height 38
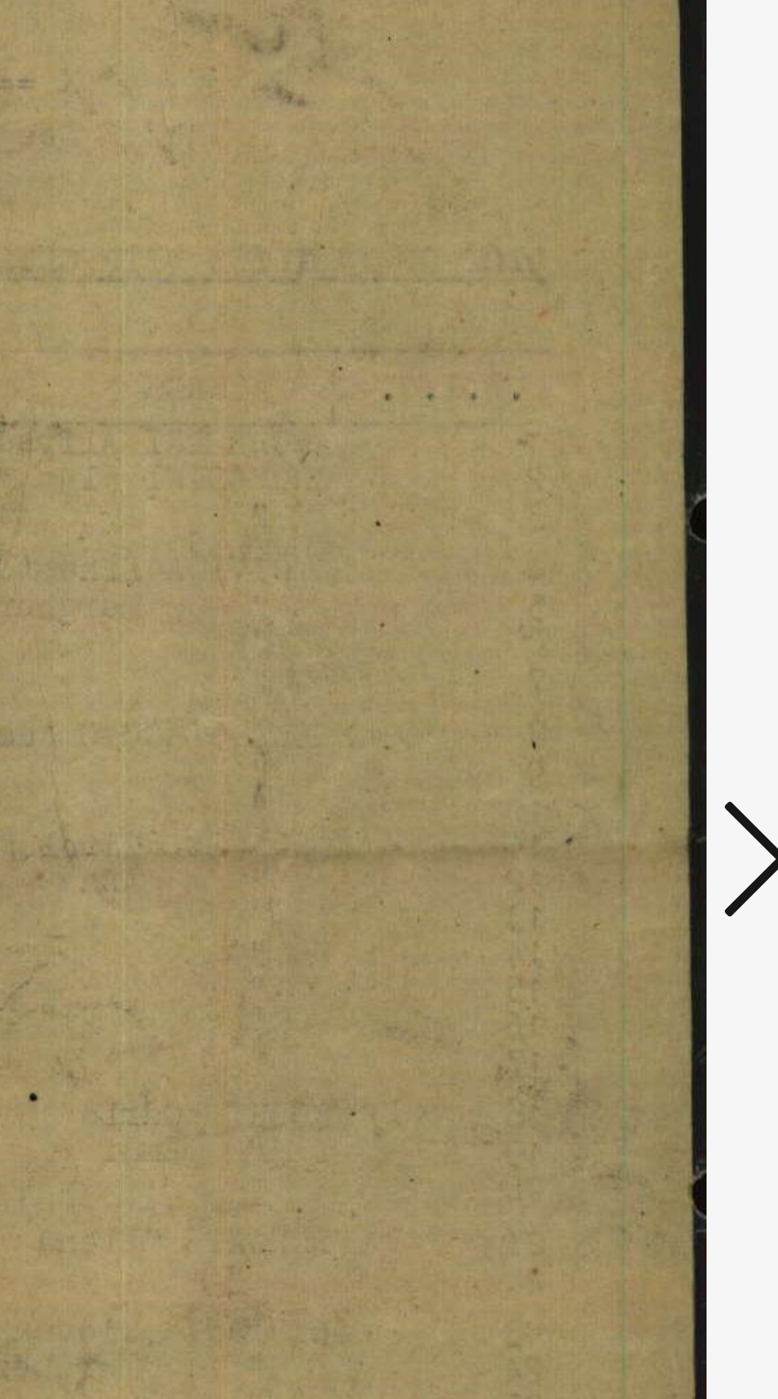
click at [659, 661] on icon at bounding box center [660, 658] width 19 height 38
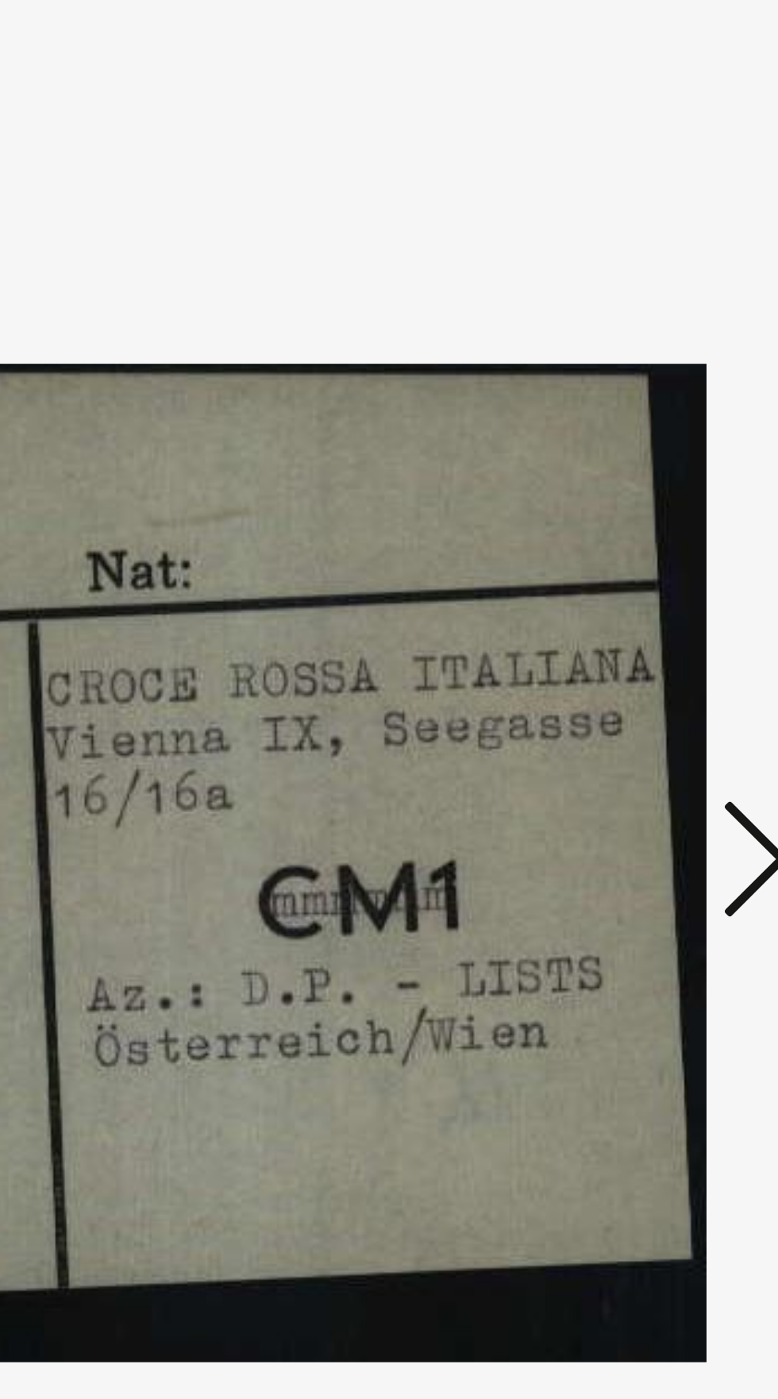
click at [662, 658] on icon at bounding box center [660, 658] width 19 height 38
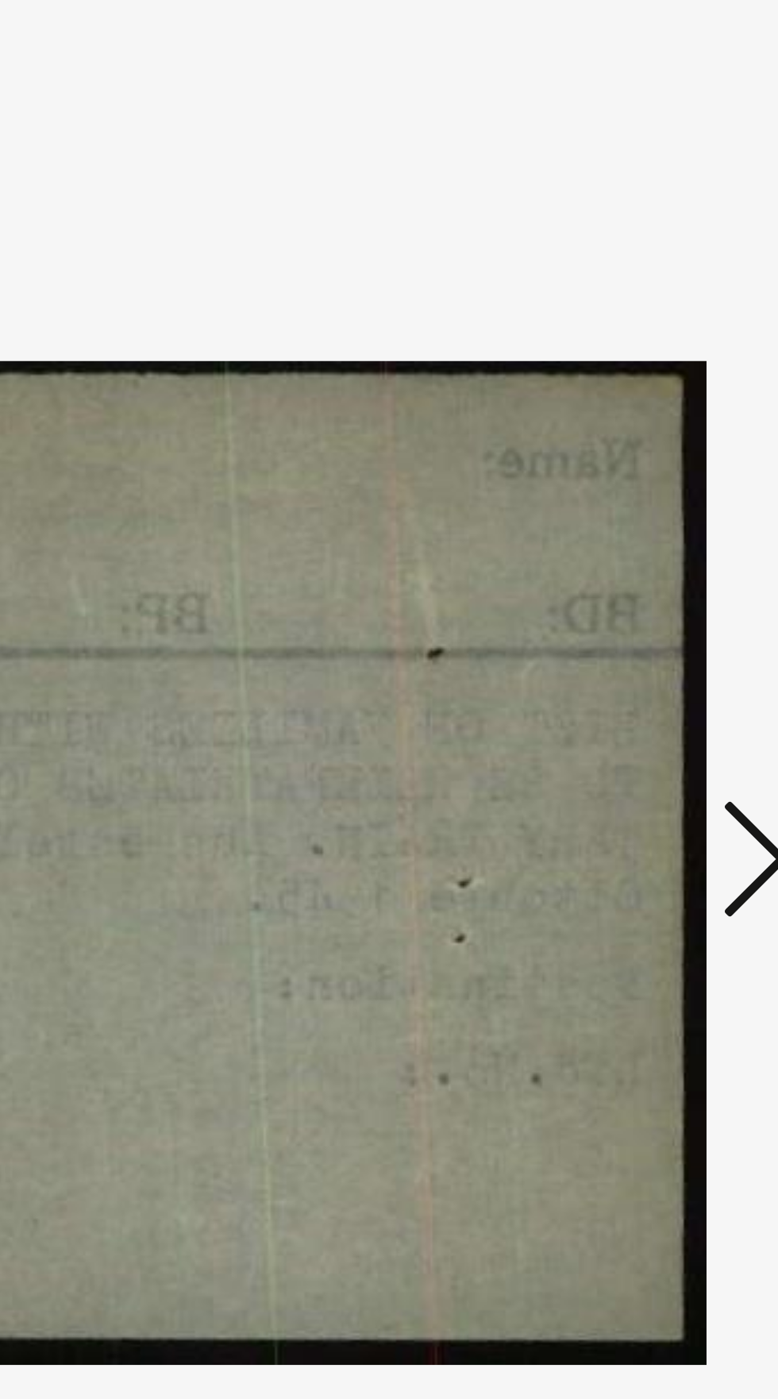
click at [663, 656] on icon at bounding box center [660, 658] width 19 height 38
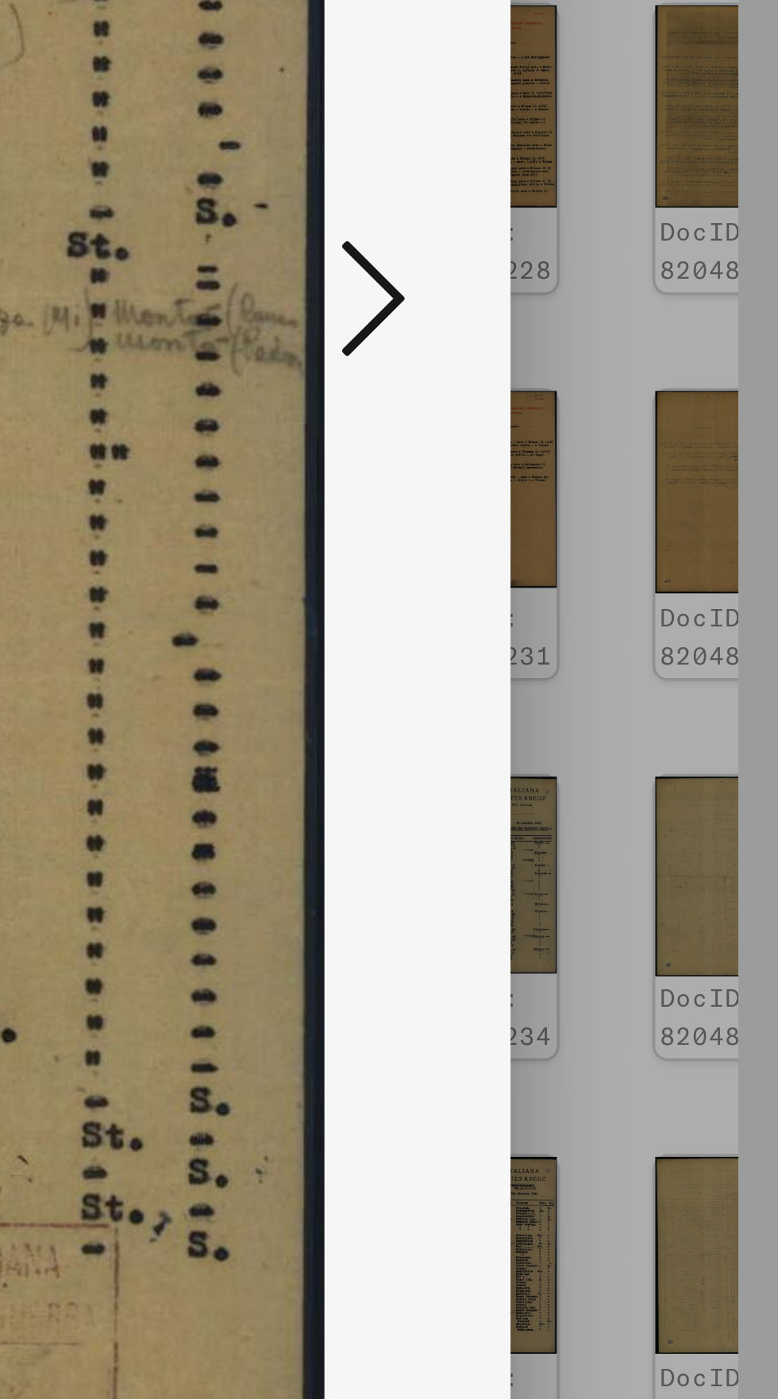
click at [671, 682] on button at bounding box center [660, 659] width 29 height 45
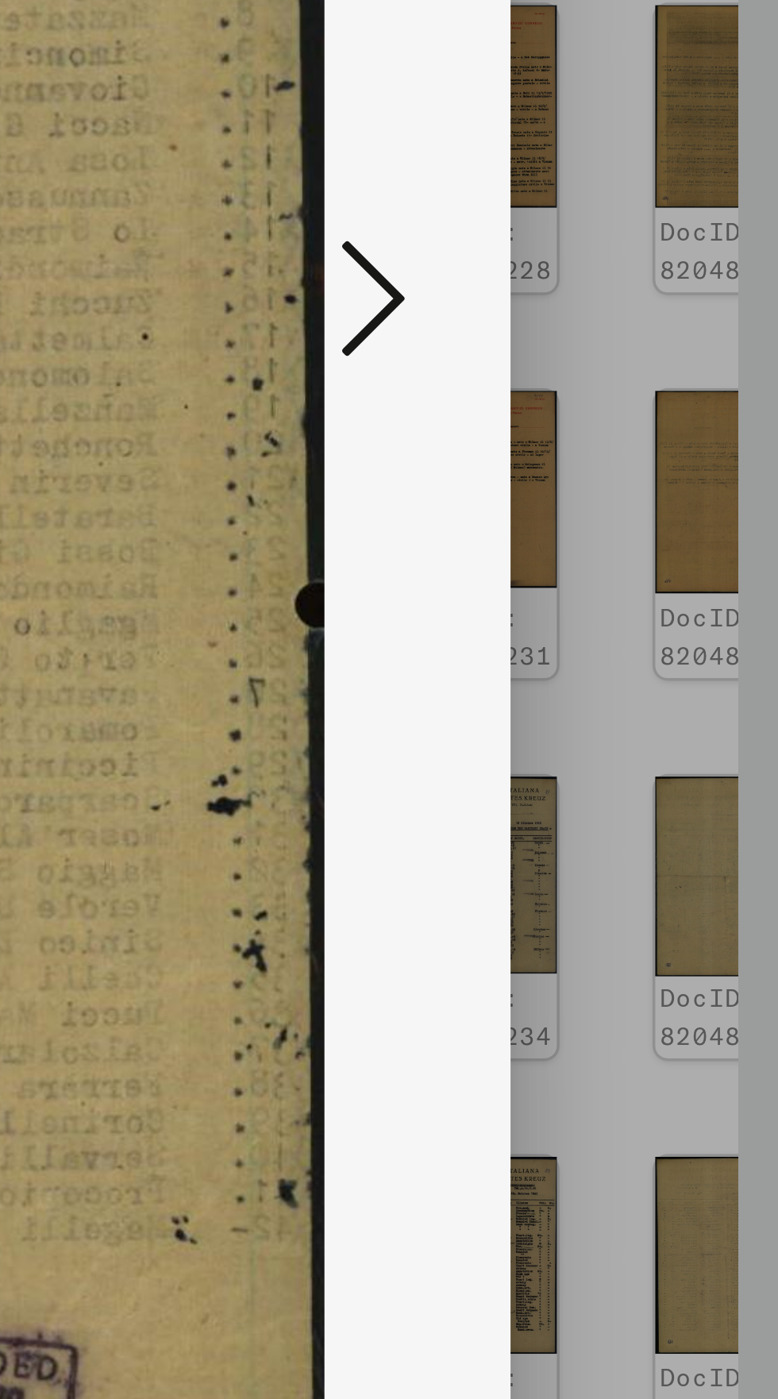
click at [661, 677] on icon at bounding box center [660, 658] width 19 height 38
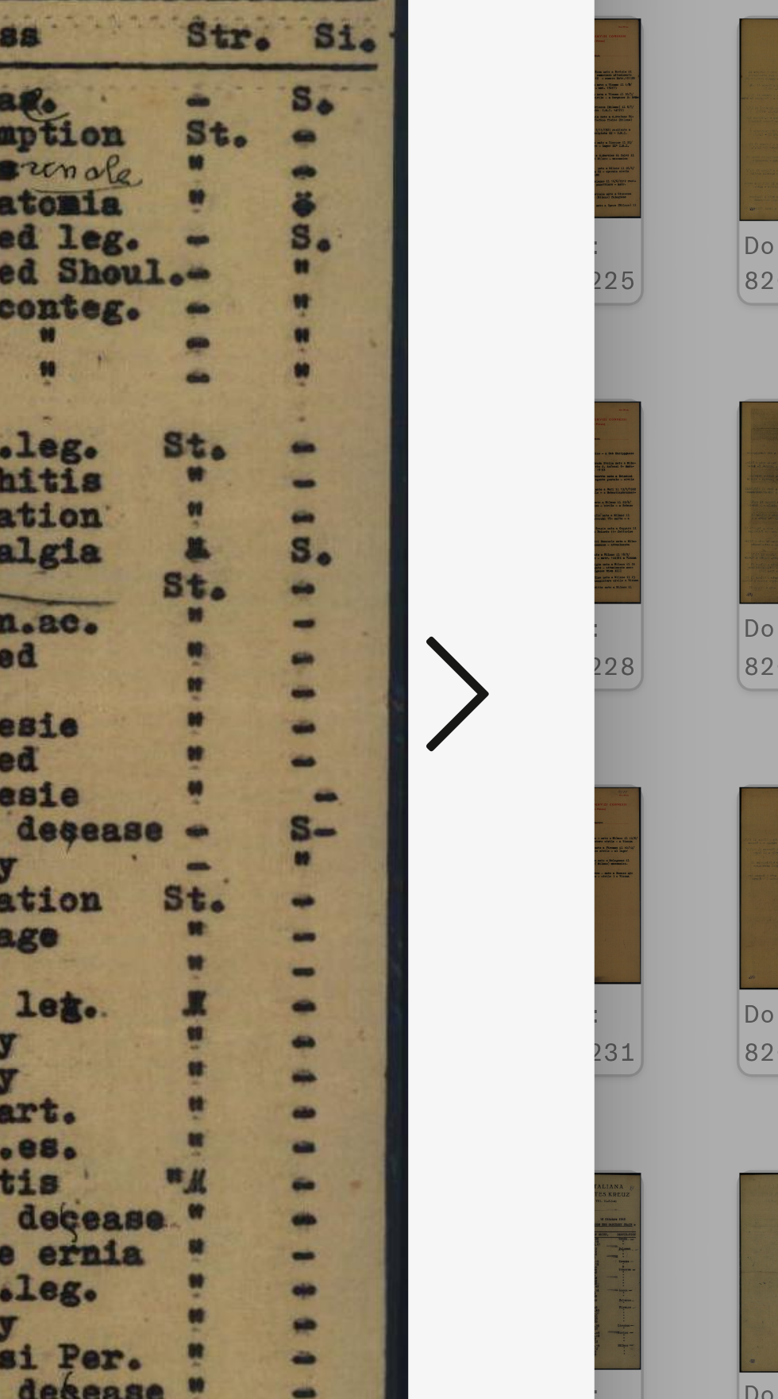
click at [666, 657] on icon at bounding box center [660, 658] width 19 height 38
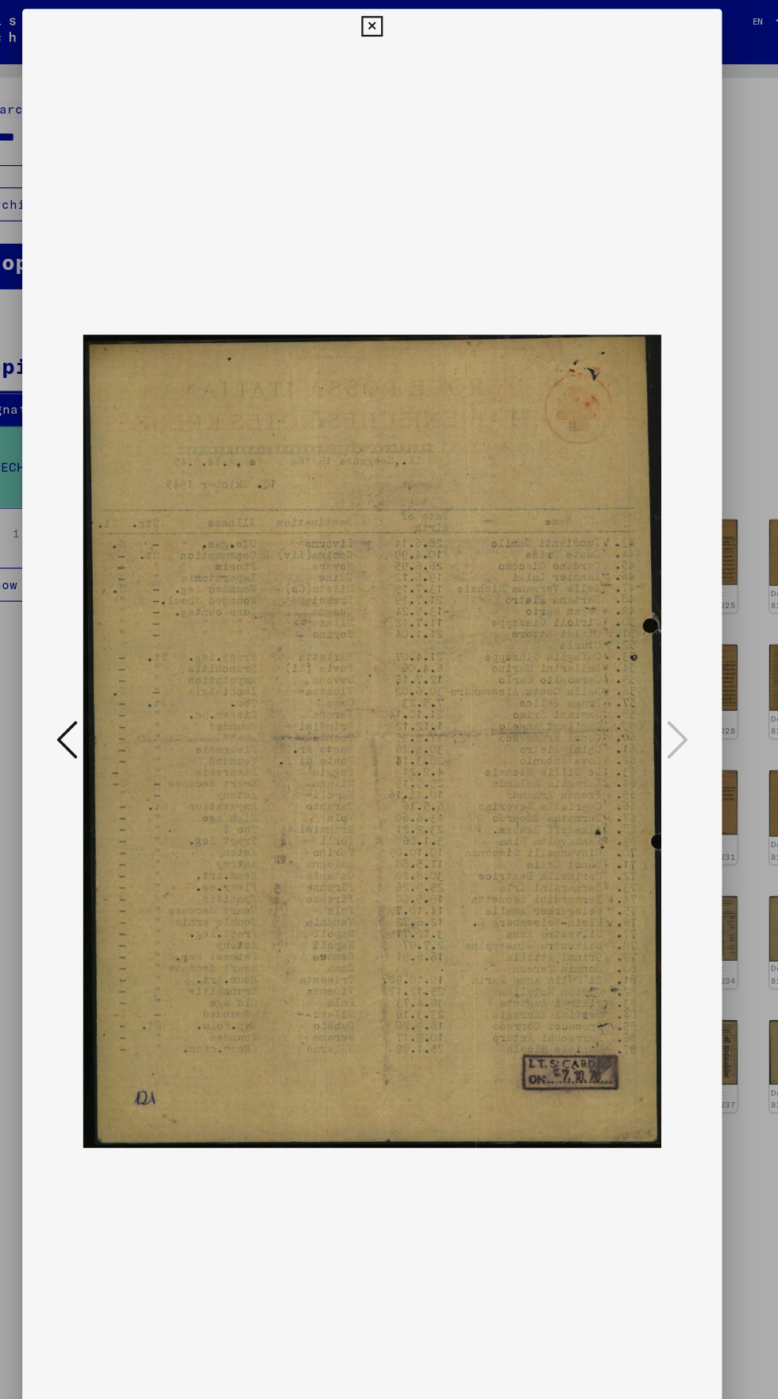
click at [411, 23] on div "DocID: 82048237 DeepLink: [URL][DOMAIN_NAME]" at bounding box center [389, 697] width 622 height 1378
click at [384, 20] on icon at bounding box center [389, 23] width 18 height 19
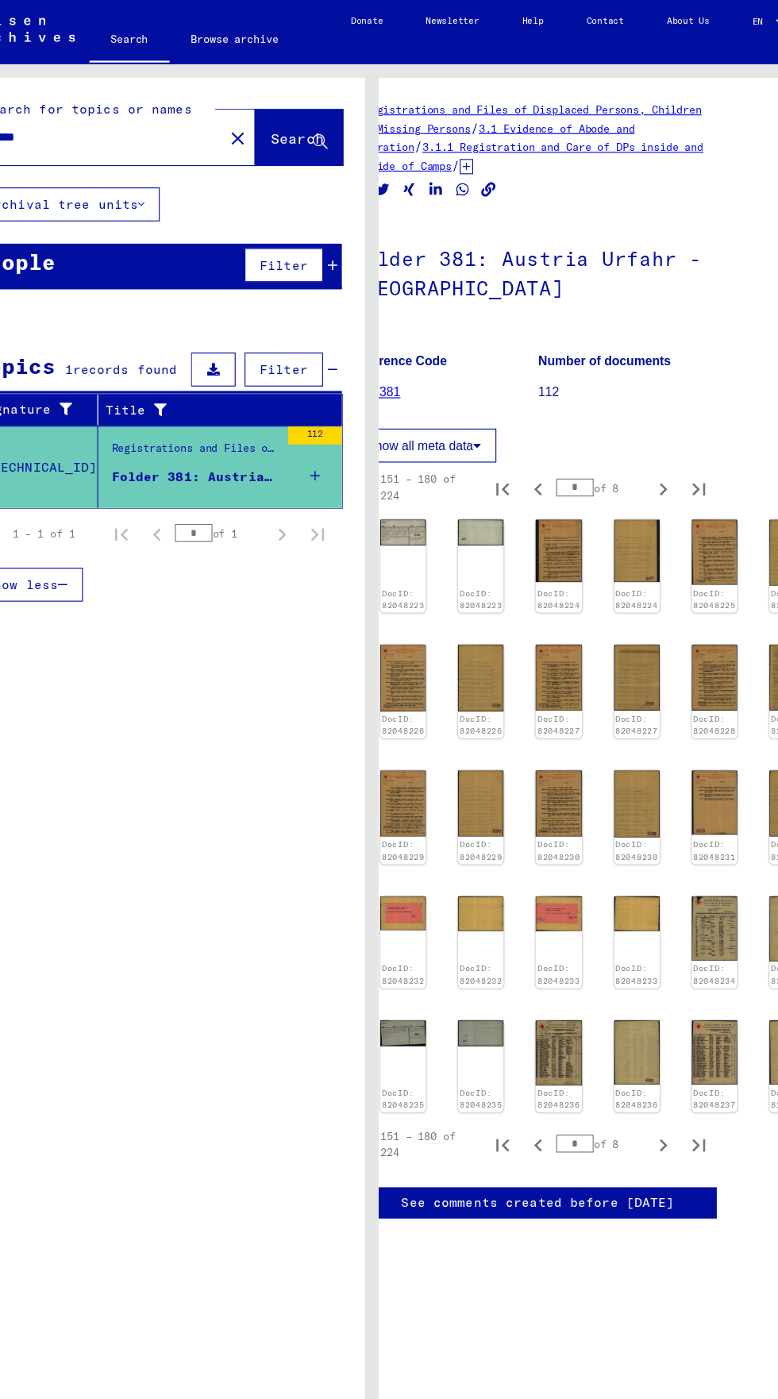
scroll to position [6, 45]
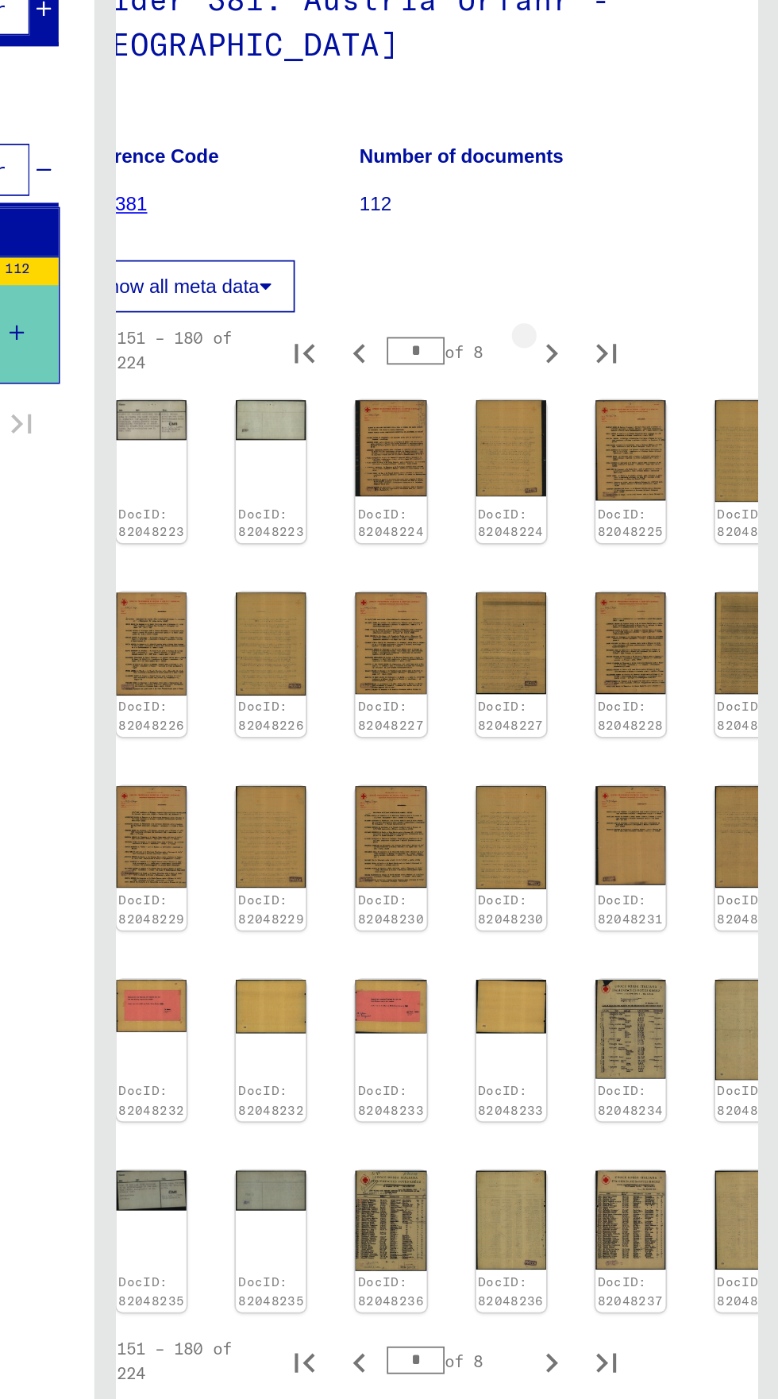
click at [658, 434] on button "Next page" at bounding box center [647, 434] width 32 height 32
type input "*"
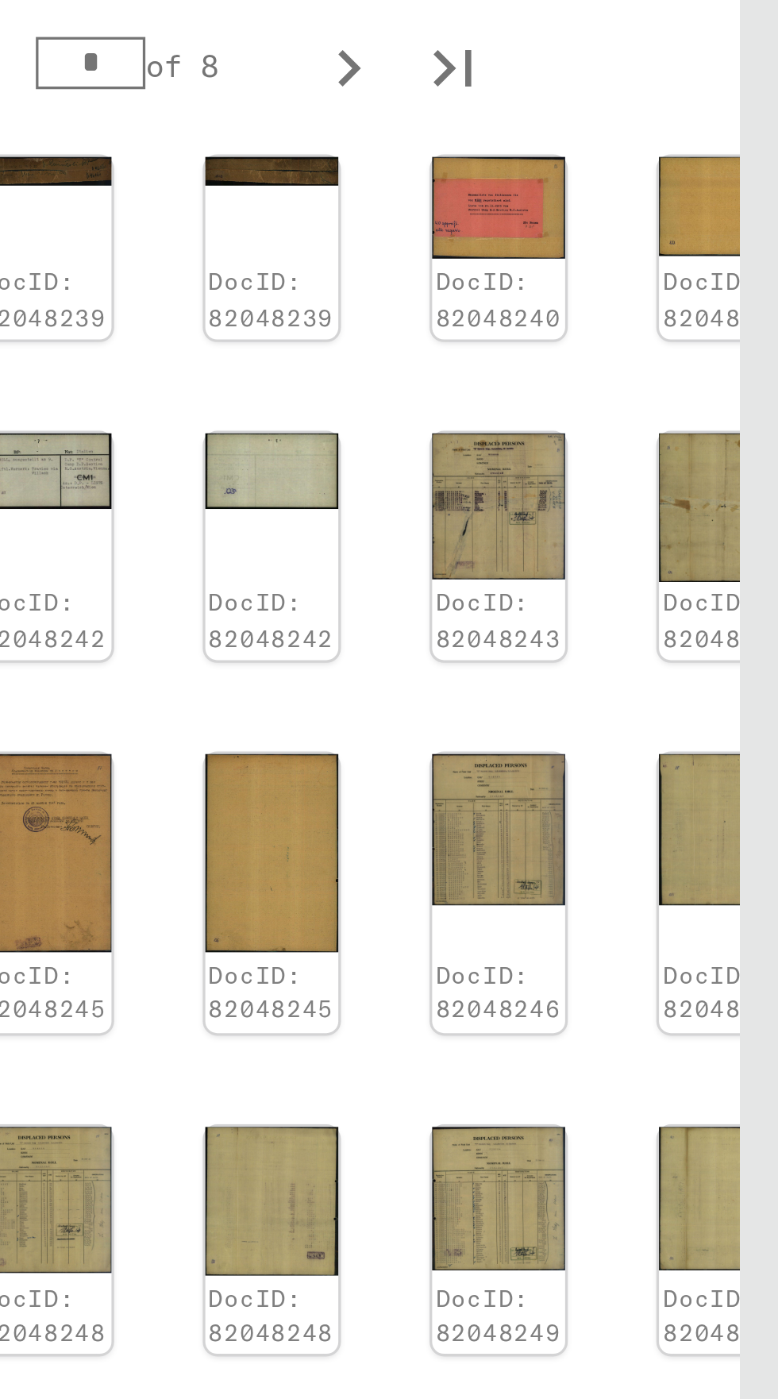
click at [692, 469] on img at bounding box center [692, 477] width 40 height 31
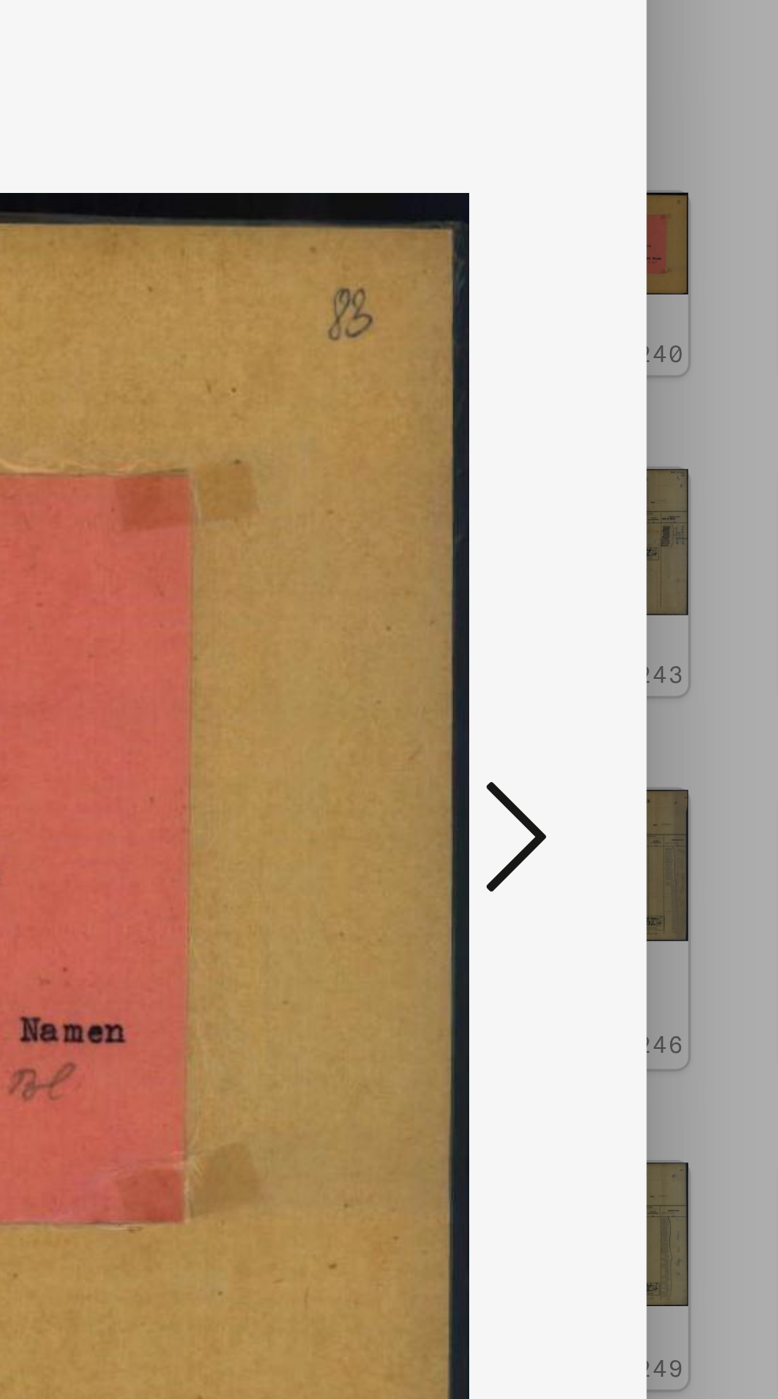
click at [658, 677] on icon at bounding box center [660, 658] width 19 height 38
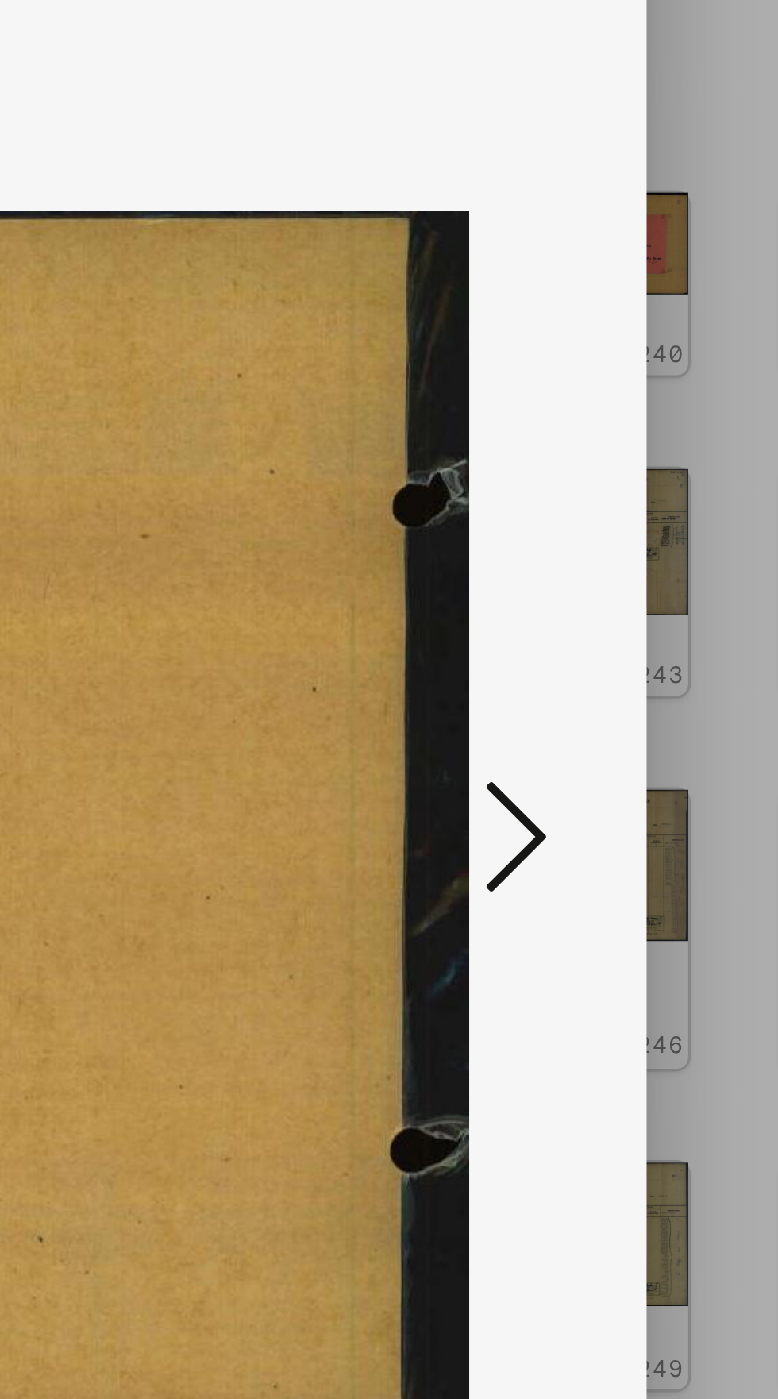
click at [656, 677] on icon at bounding box center [660, 658] width 19 height 38
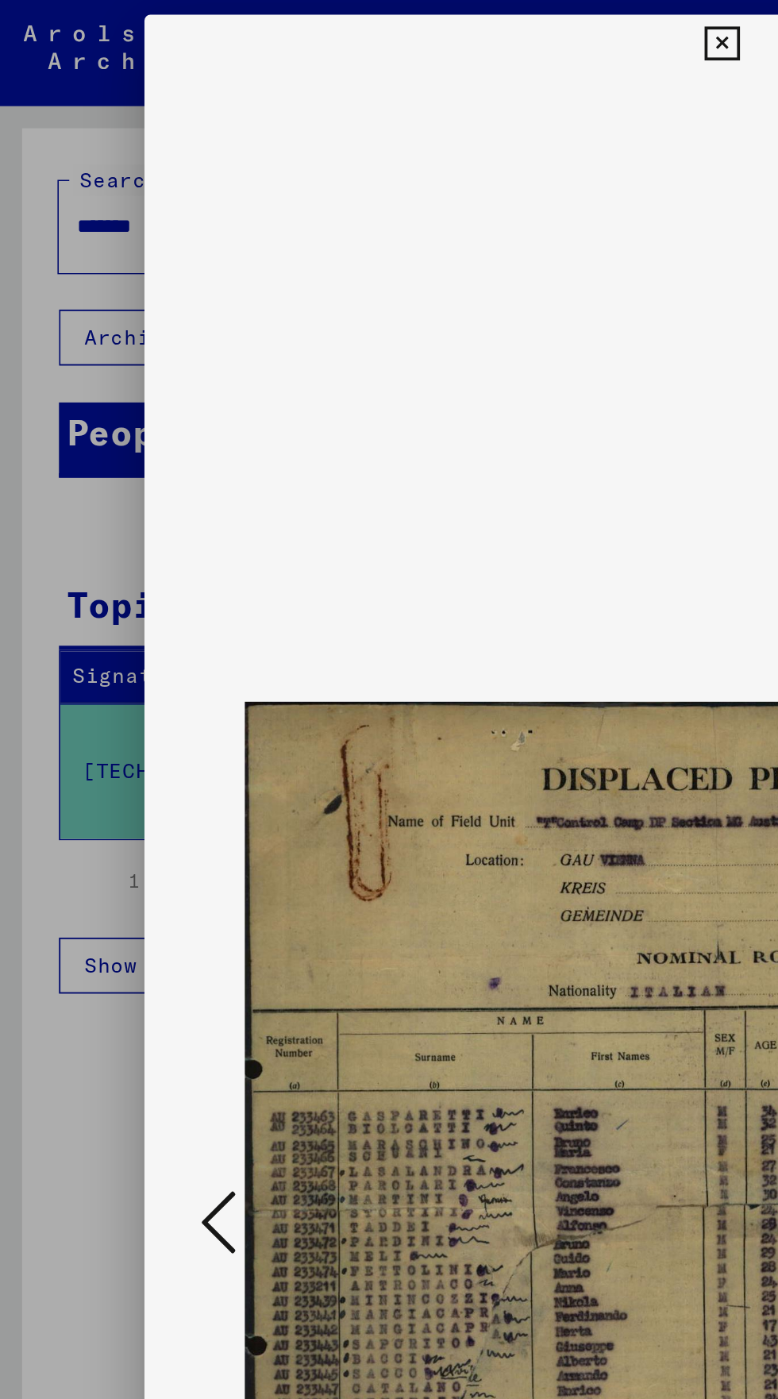
click at [400, 17] on button at bounding box center [389, 24] width 28 height 32
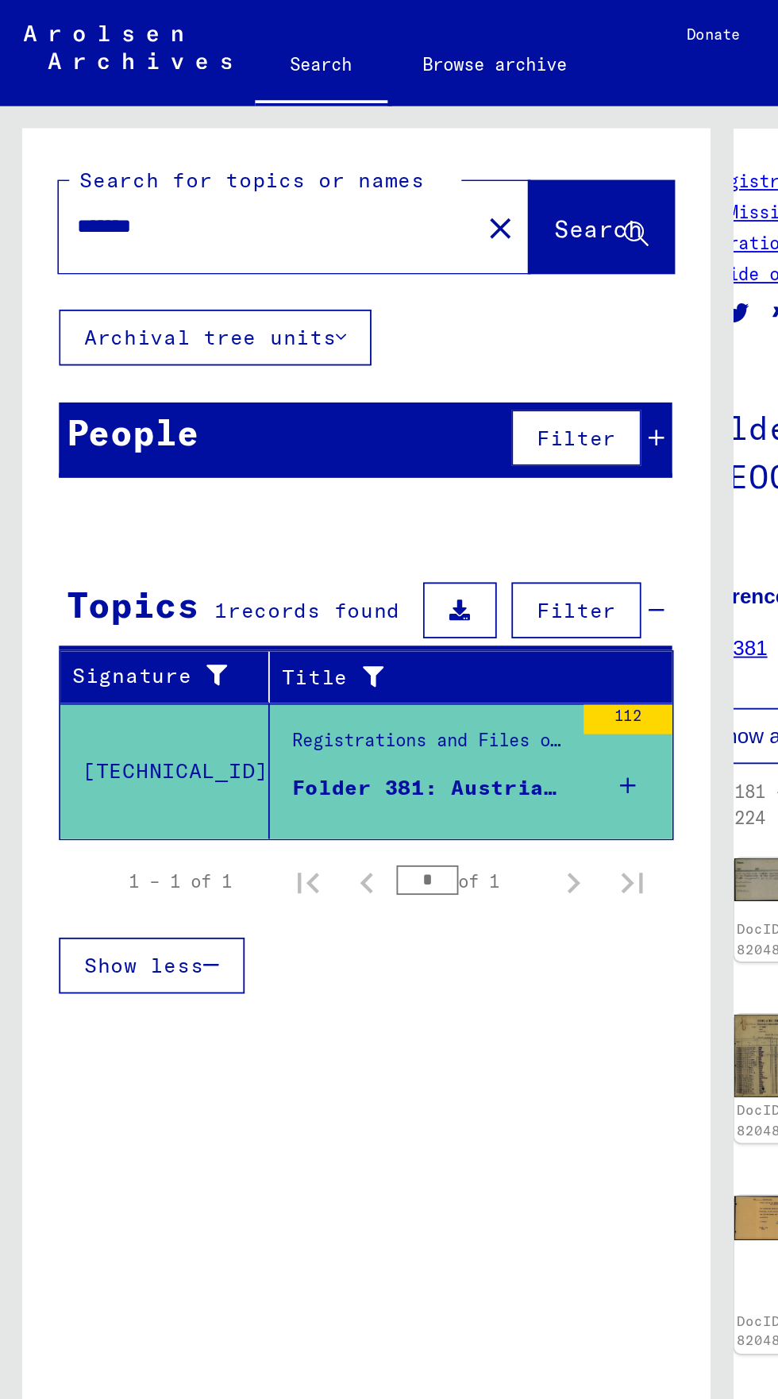
scroll to position [0, 0]
click at [110, 115] on input "*******" at bounding box center [144, 122] width 206 height 17
